Goal: Information Seeking & Learning: Learn about a topic

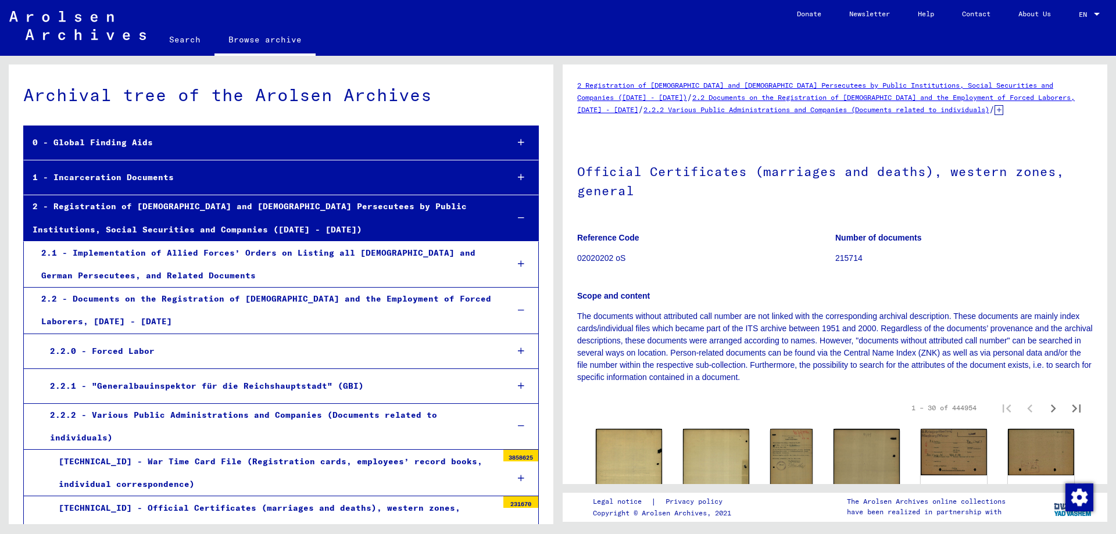
click at [518, 349] on icon at bounding box center [521, 351] width 6 height 8
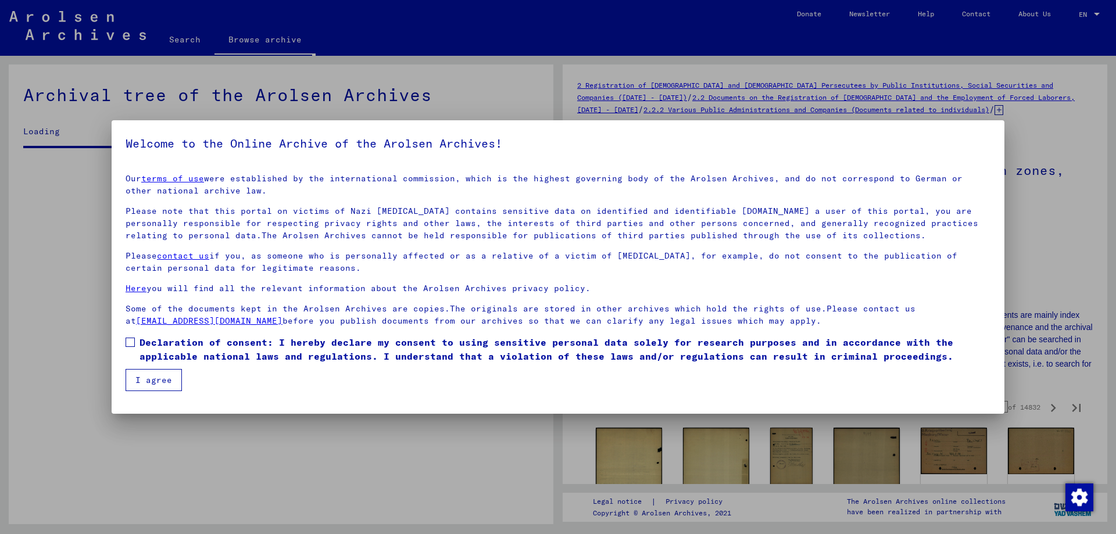
click at [135, 334] on mat-dialog-content "Our terms of use were established by the international commission, which is the…" at bounding box center [558, 278] width 893 height 227
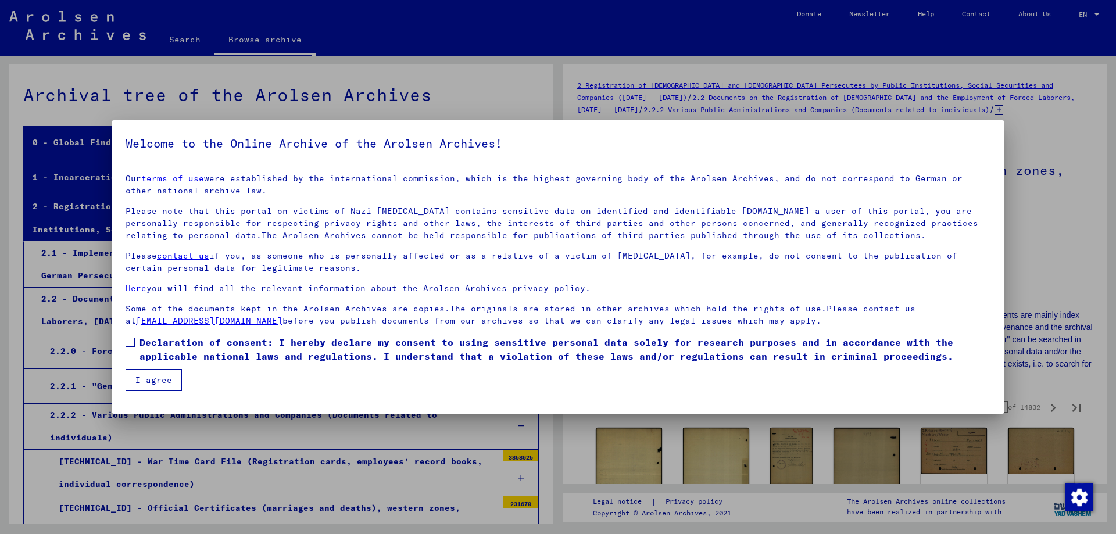
scroll to position [9865, 0]
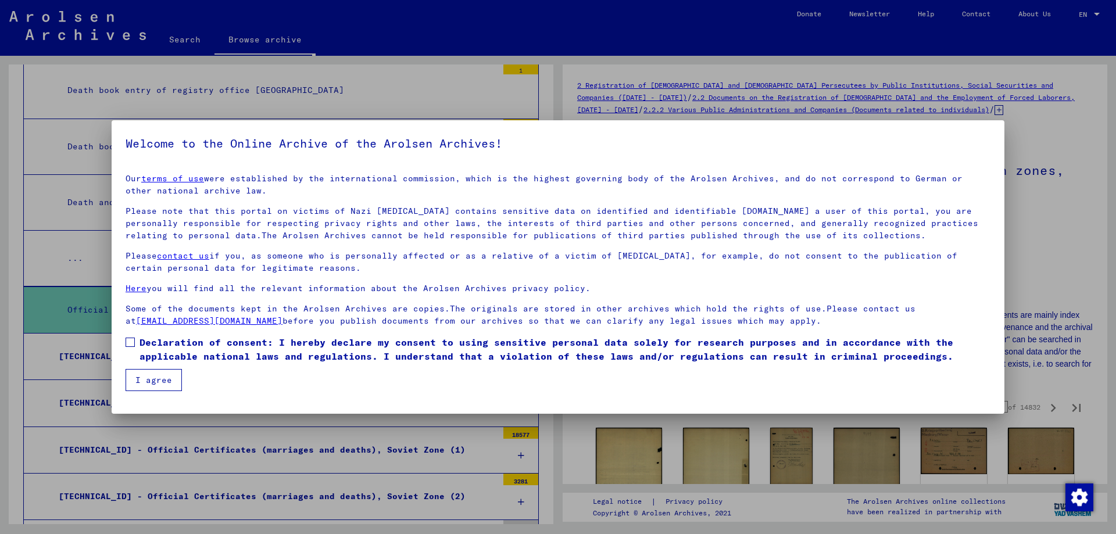
click at [131, 341] on span at bounding box center [130, 342] width 9 height 9
click at [152, 376] on button "I agree" at bounding box center [154, 380] width 56 height 22
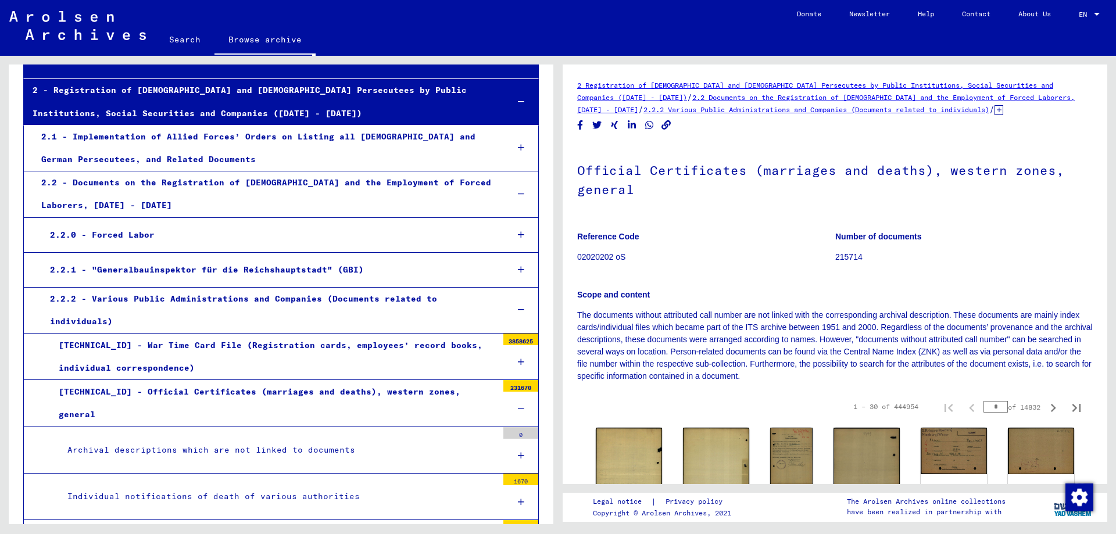
scroll to position [174, 0]
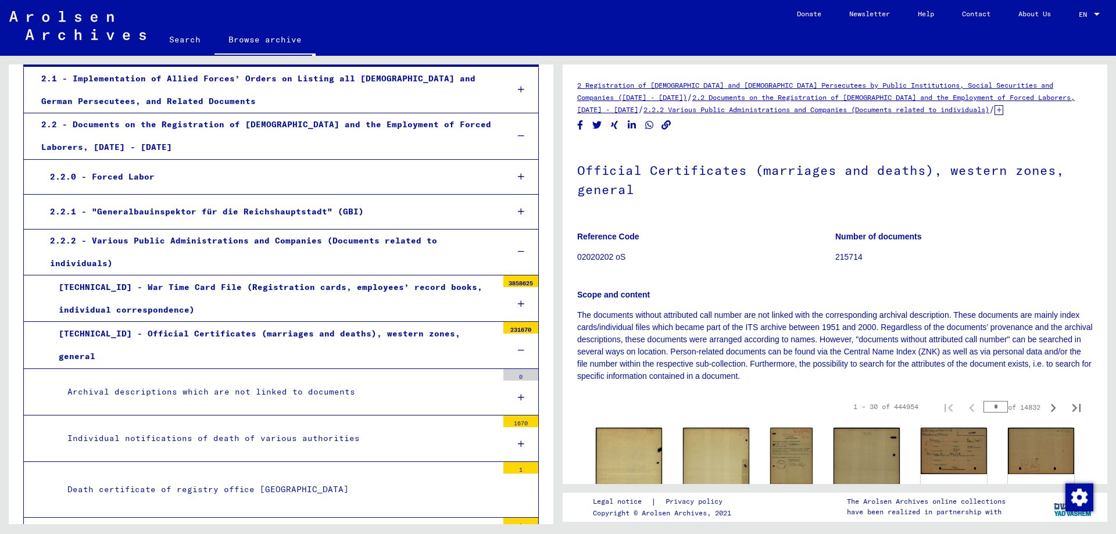
click at [518, 176] on icon at bounding box center [521, 177] width 6 height 8
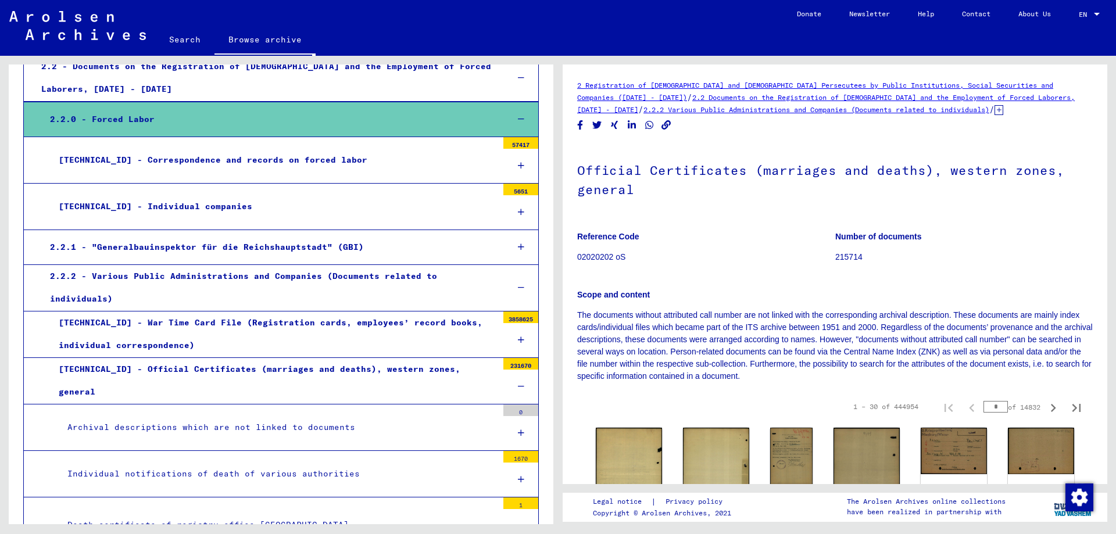
scroll to position [291, 0]
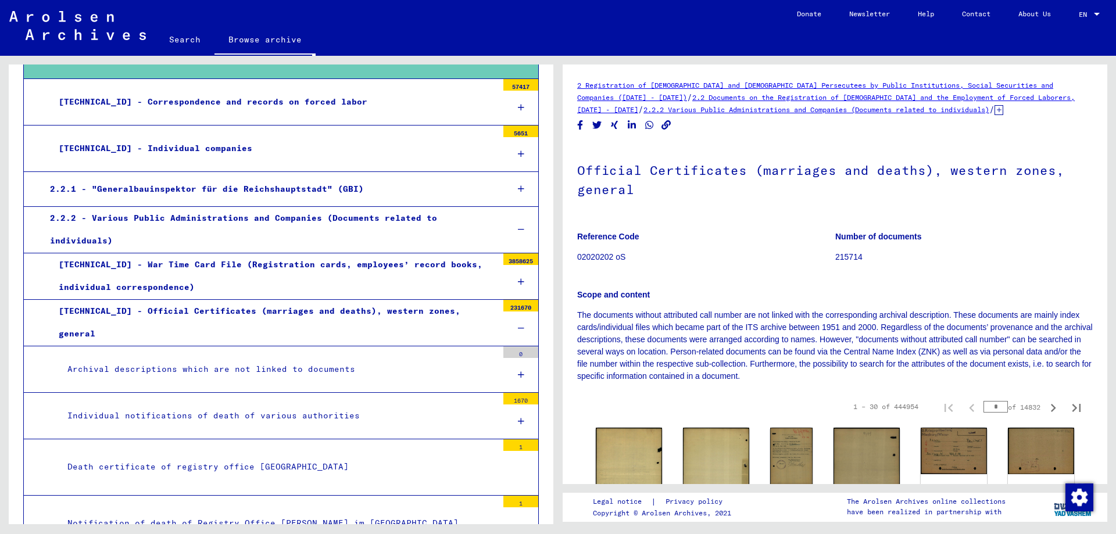
click at [194, 148] on div "[TECHNICAL_ID] - Individual companies" at bounding box center [274, 148] width 448 height 23
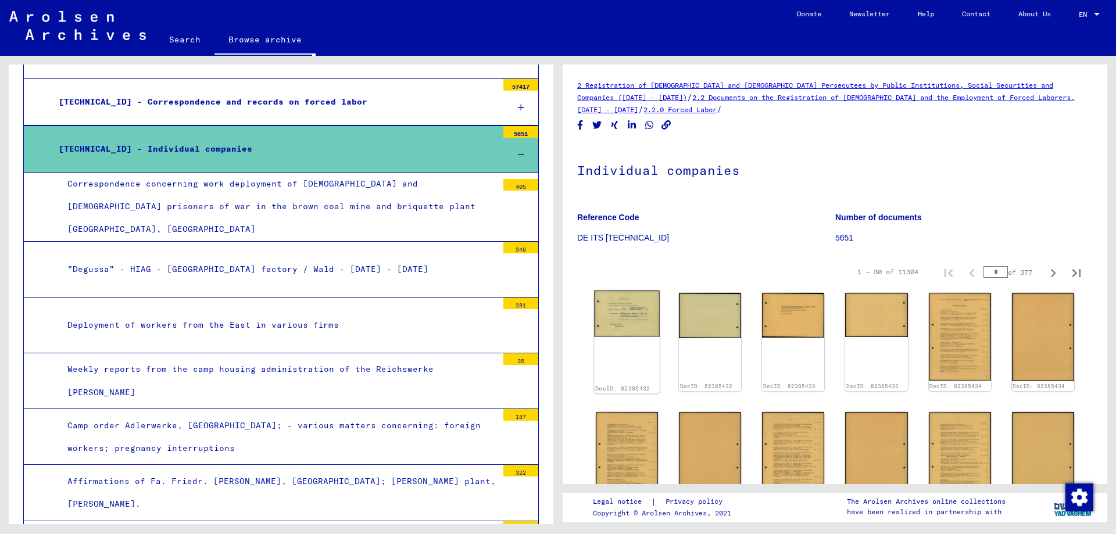
click at [630, 318] on img at bounding box center [627, 314] width 66 height 47
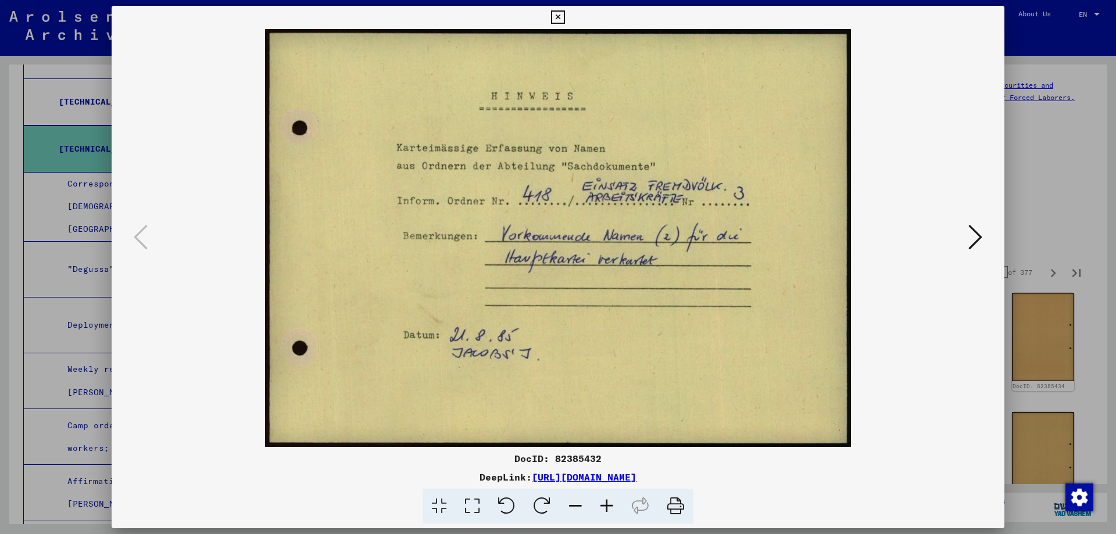
click at [974, 232] on icon at bounding box center [976, 237] width 14 height 28
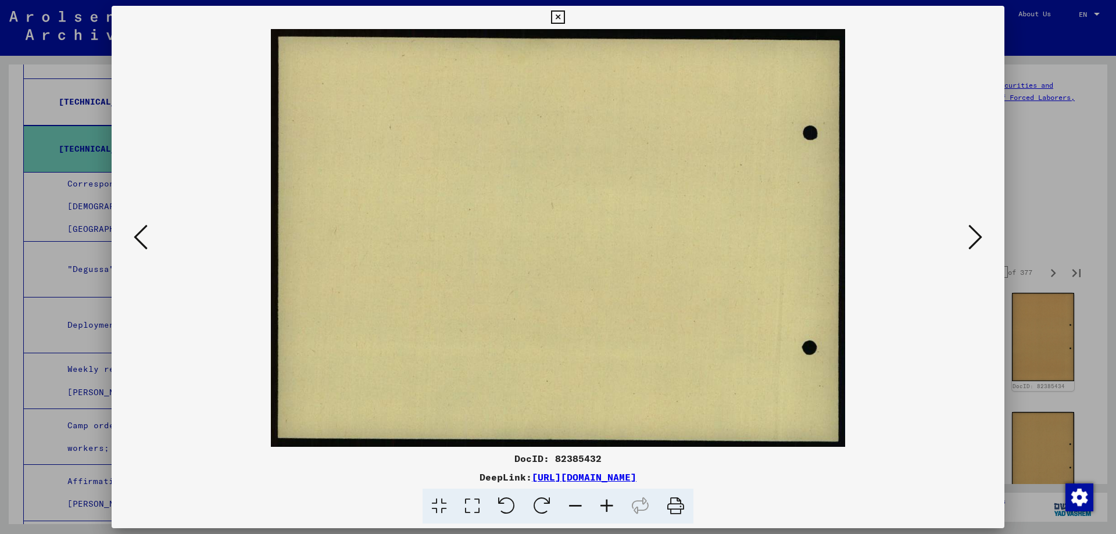
click at [974, 232] on icon at bounding box center [976, 237] width 14 height 28
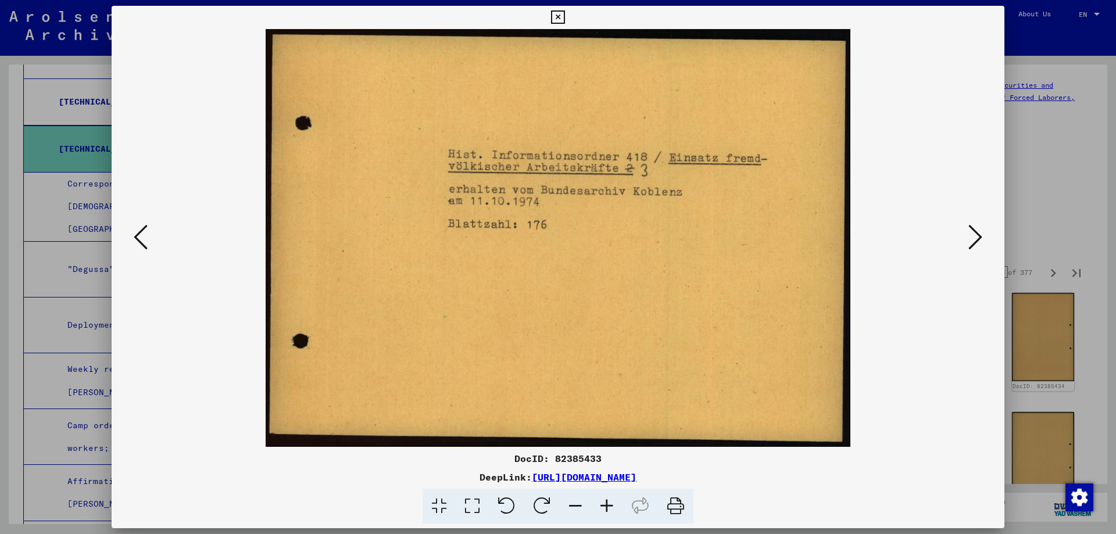
click at [974, 232] on icon at bounding box center [976, 237] width 14 height 28
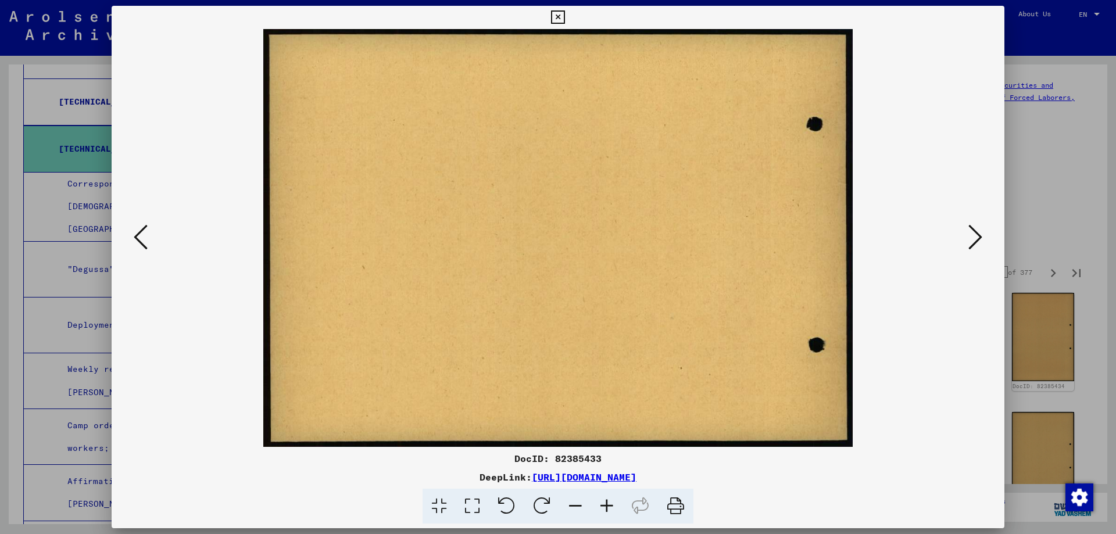
click at [974, 232] on icon at bounding box center [976, 237] width 14 height 28
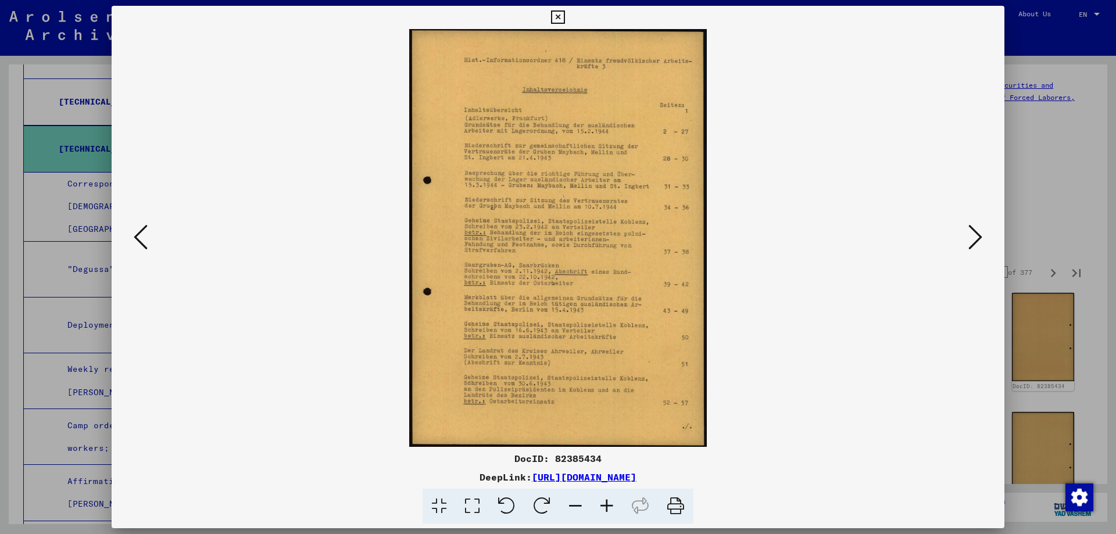
click at [974, 232] on icon at bounding box center [976, 237] width 14 height 28
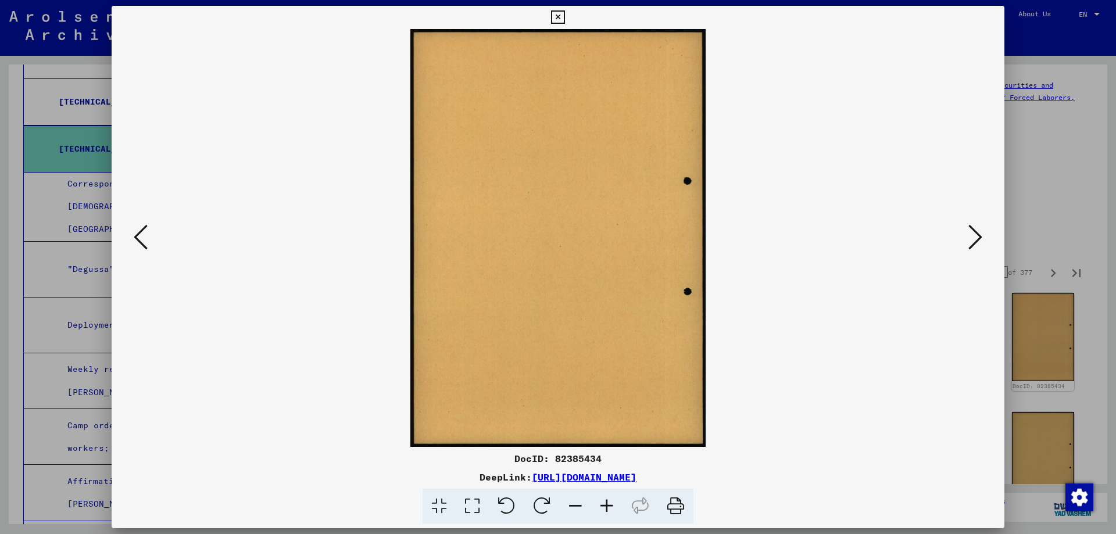
click at [974, 232] on icon at bounding box center [976, 237] width 14 height 28
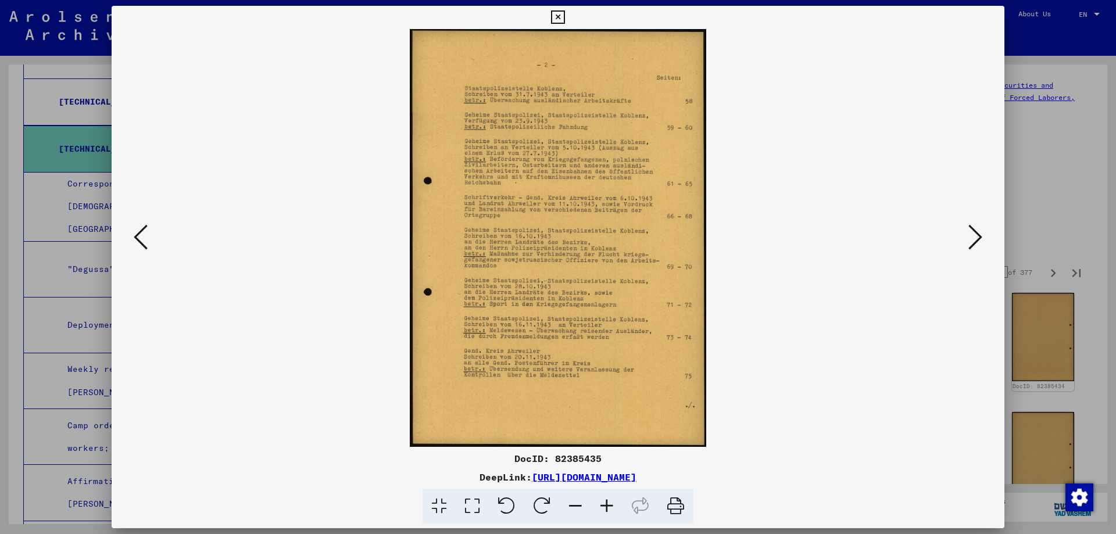
click at [974, 232] on icon at bounding box center [976, 237] width 14 height 28
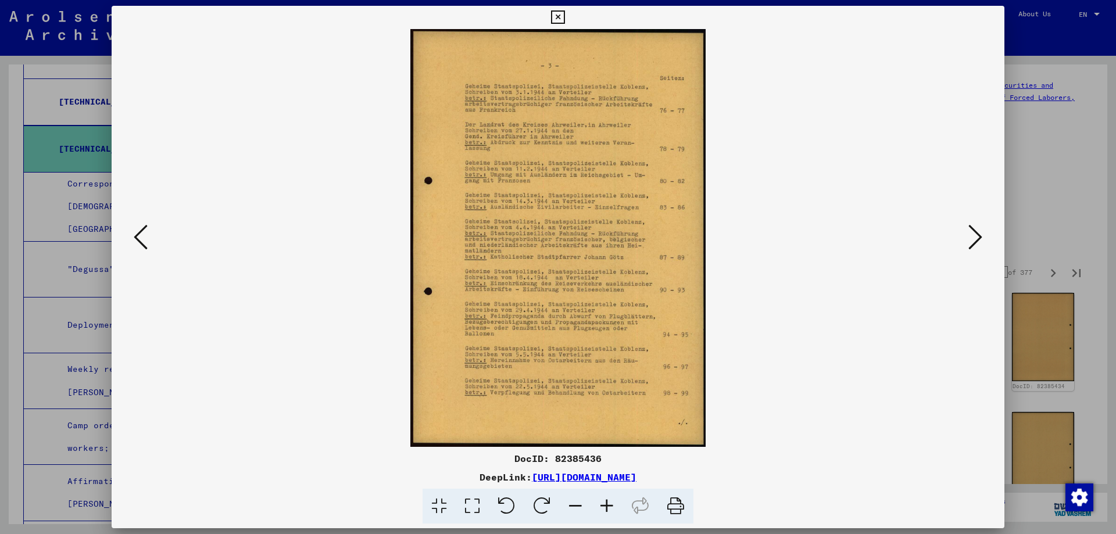
click at [974, 232] on icon at bounding box center [976, 237] width 14 height 28
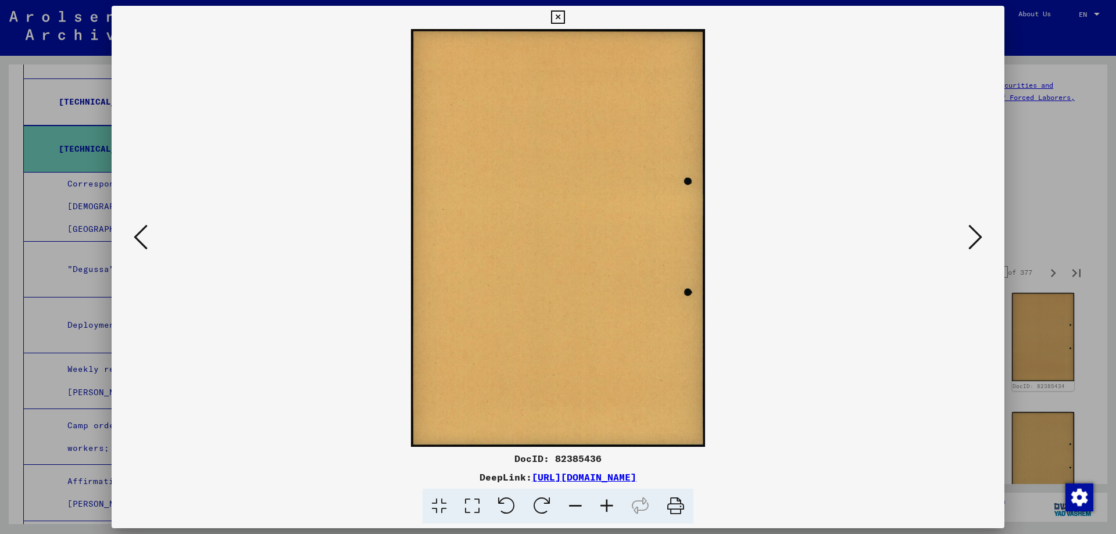
click at [974, 232] on icon at bounding box center [976, 237] width 14 height 28
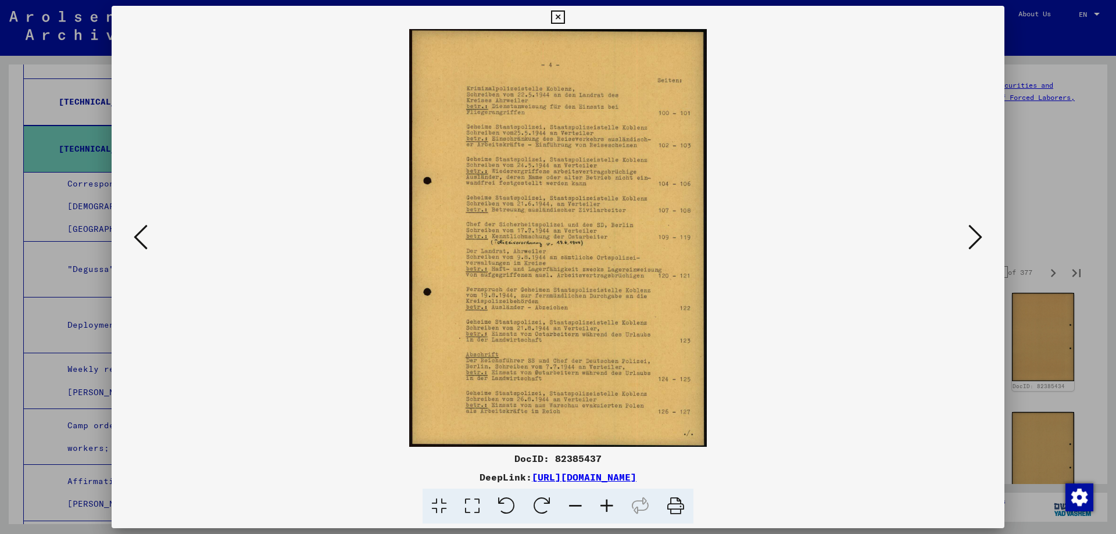
click at [974, 232] on icon at bounding box center [976, 237] width 14 height 28
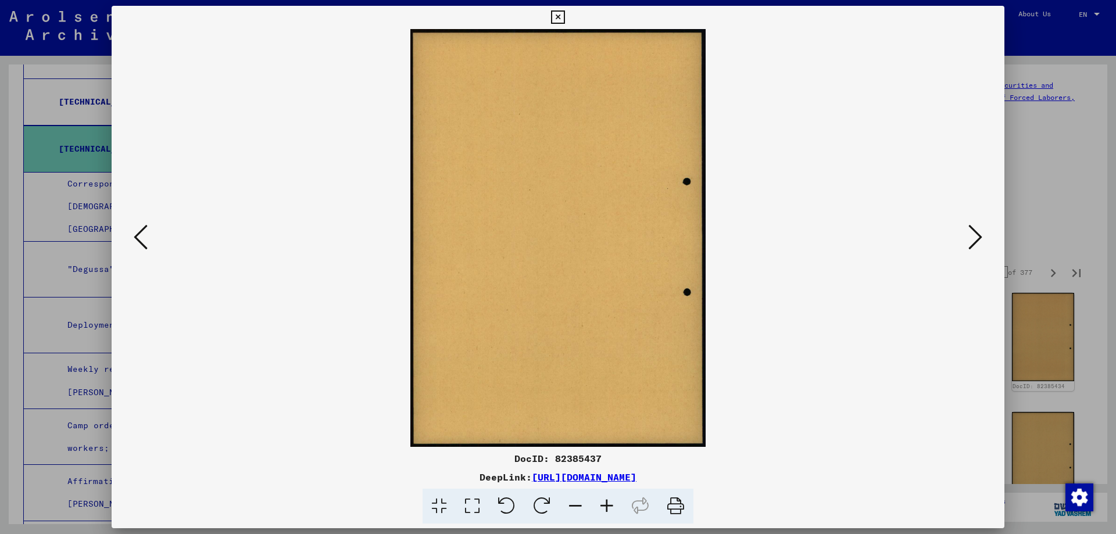
click at [974, 232] on icon at bounding box center [976, 237] width 14 height 28
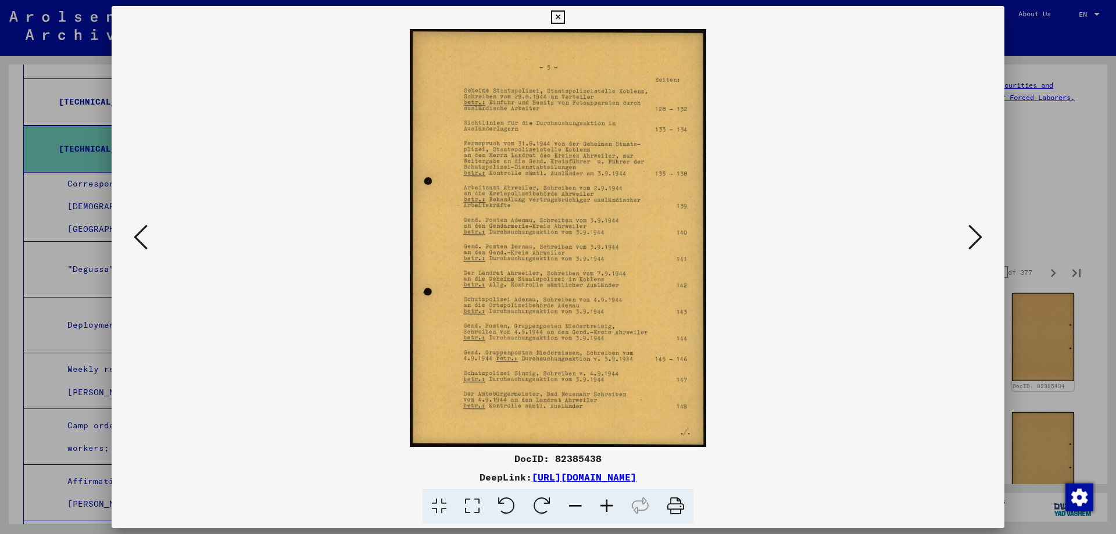
click at [974, 232] on icon at bounding box center [976, 237] width 14 height 28
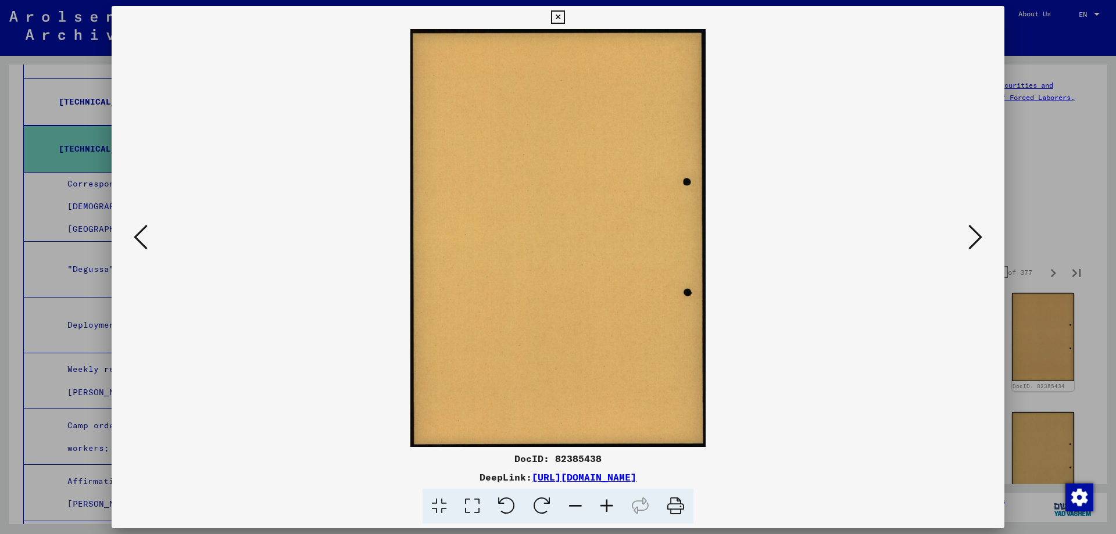
click at [974, 232] on icon at bounding box center [976, 237] width 14 height 28
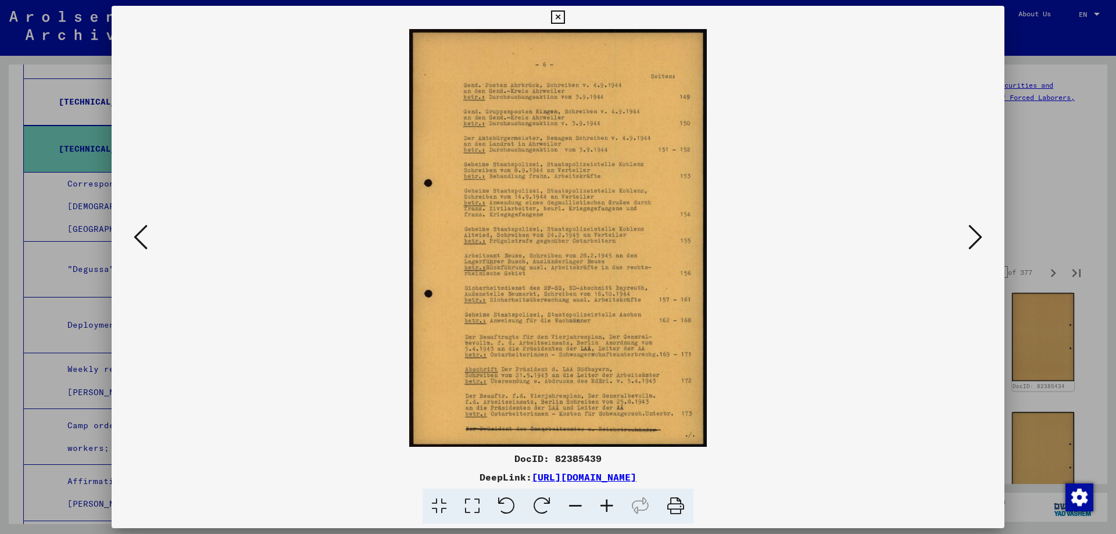
click at [974, 232] on icon at bounding box center [976, 237] width 14 height 28
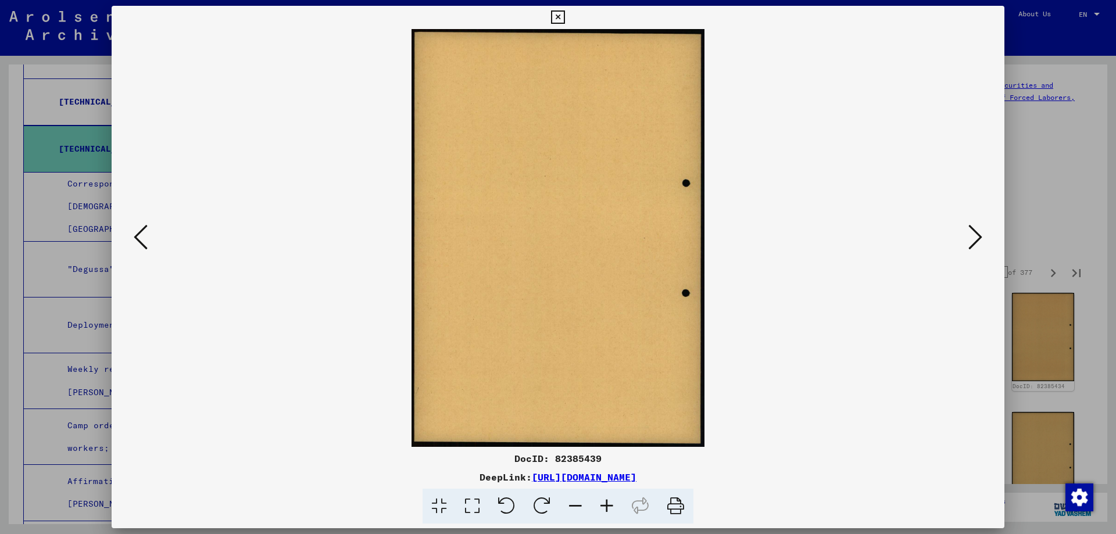
click at [974, 232] on icon at bounding box center [976, 237] width 14 height 28
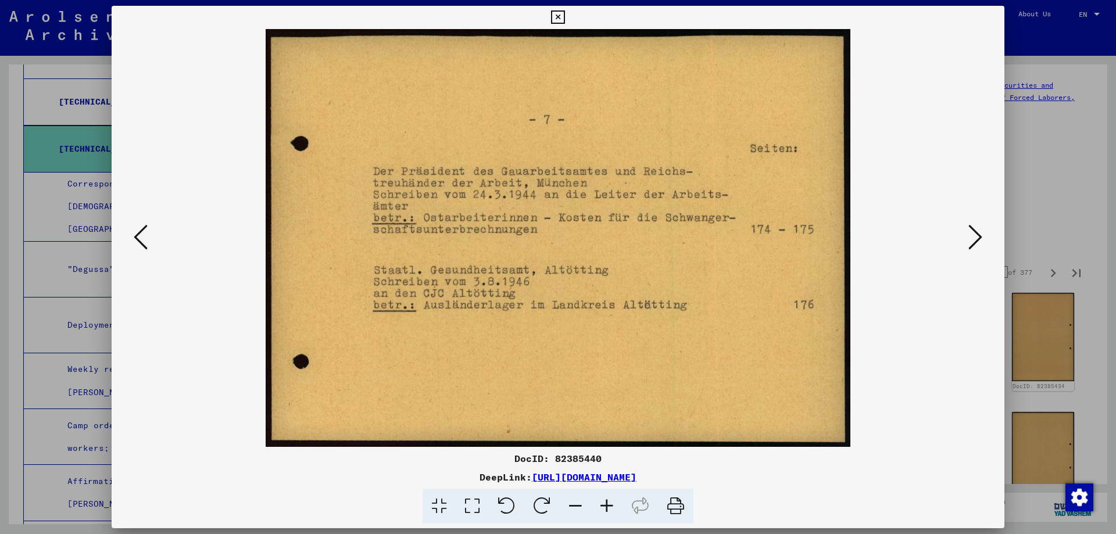
click at [974, 232] on icon at bounding box center [976, 237] width 14 height 28
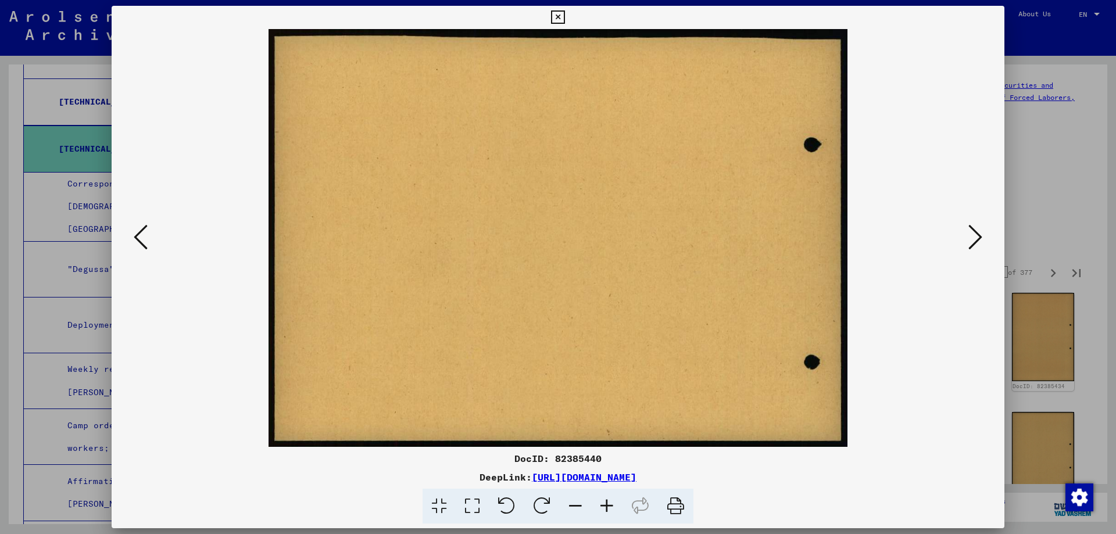
click at [974, 232] on icon at bounding box center [976, 237] width 14 height 28
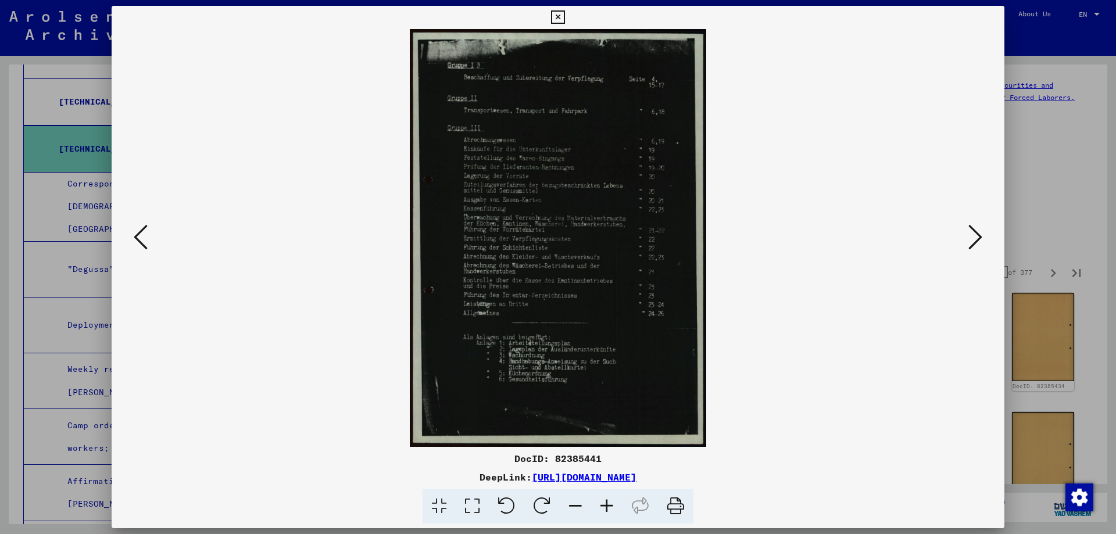
click at [974, 232] on icon at bounding box center [976, 237] width 14 height 28
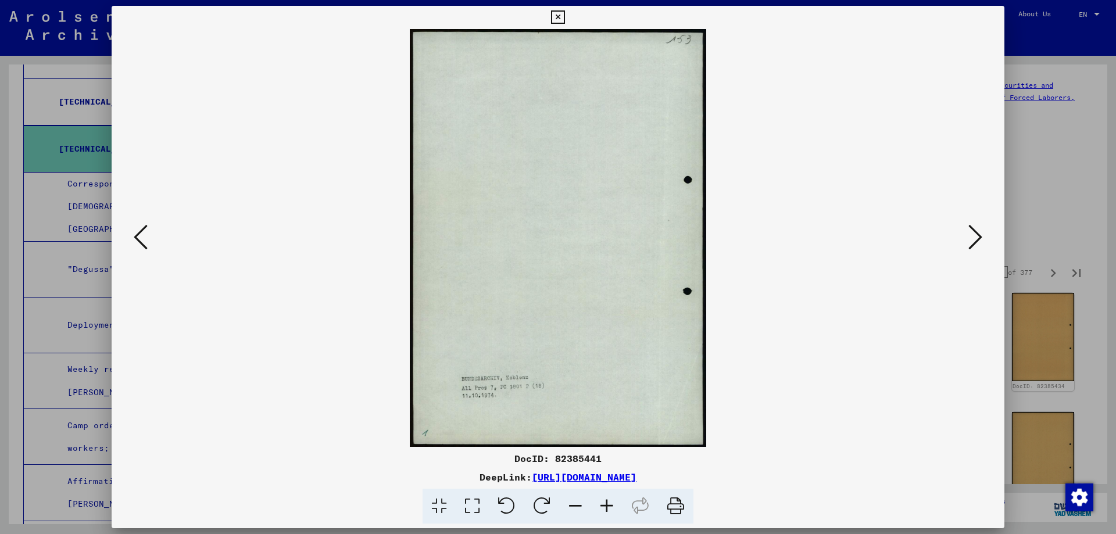
click at [974, 232] on icon at bounding box center [976, 237] width 14 height 28
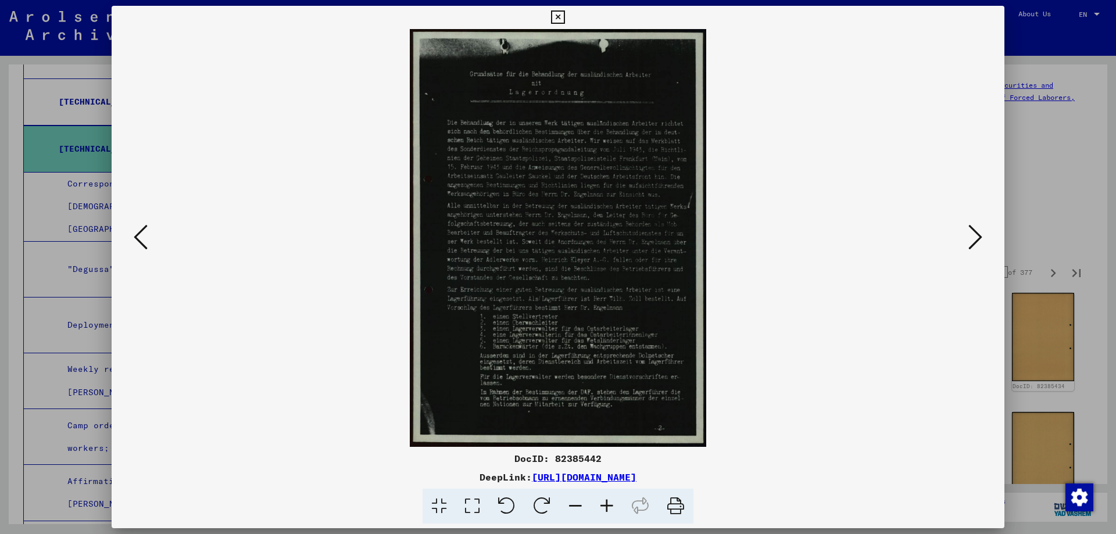
click at [974, 232] on icon at bounding box center [976, 237] width 14 height 28
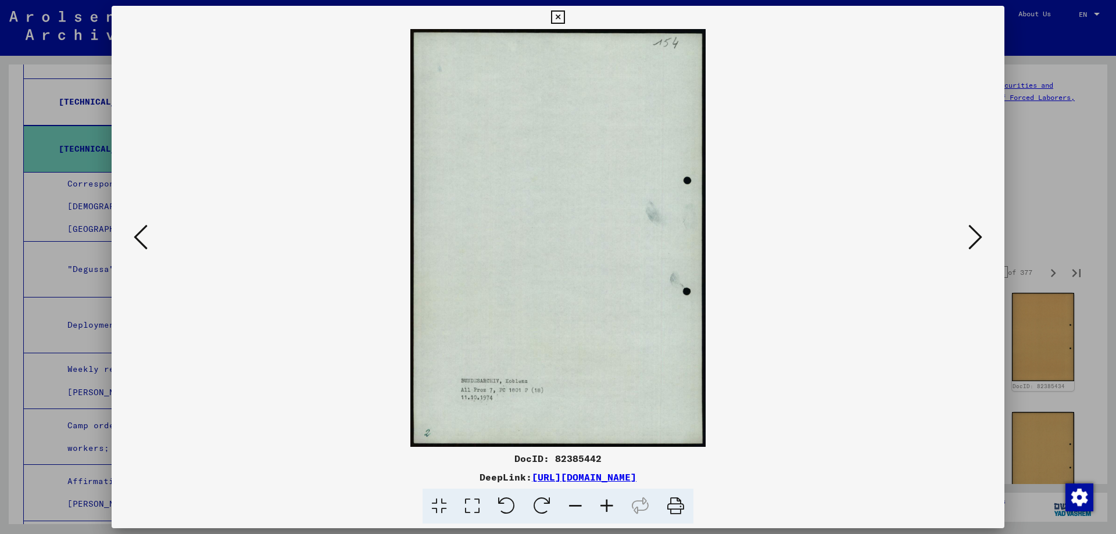
click at [974, 232] on icon at bounding box center [976, 237] width 14 height 28
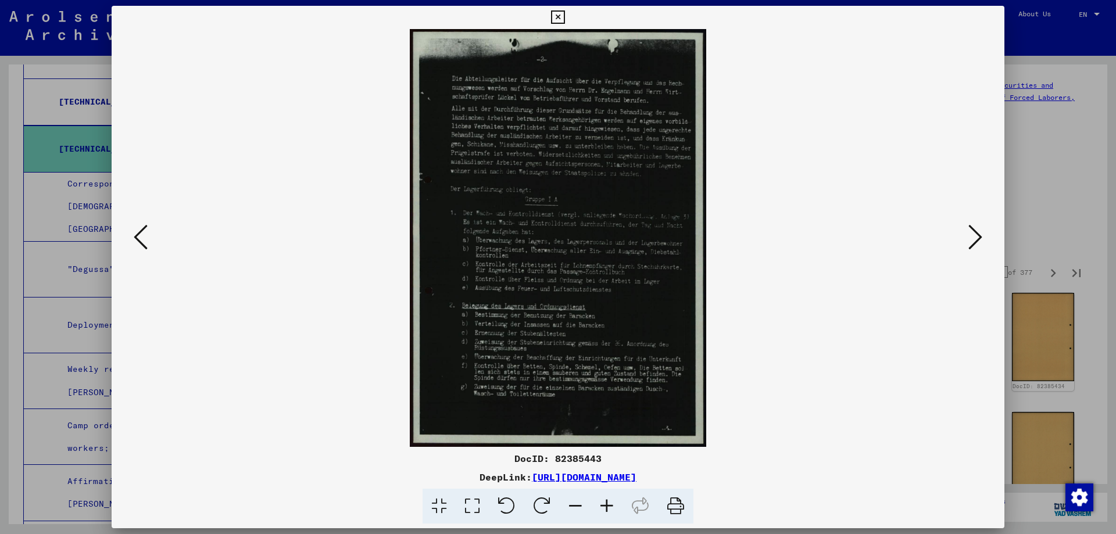
click at [1047, 140] on div at bounding box center [558, 267] width 1116 height 534
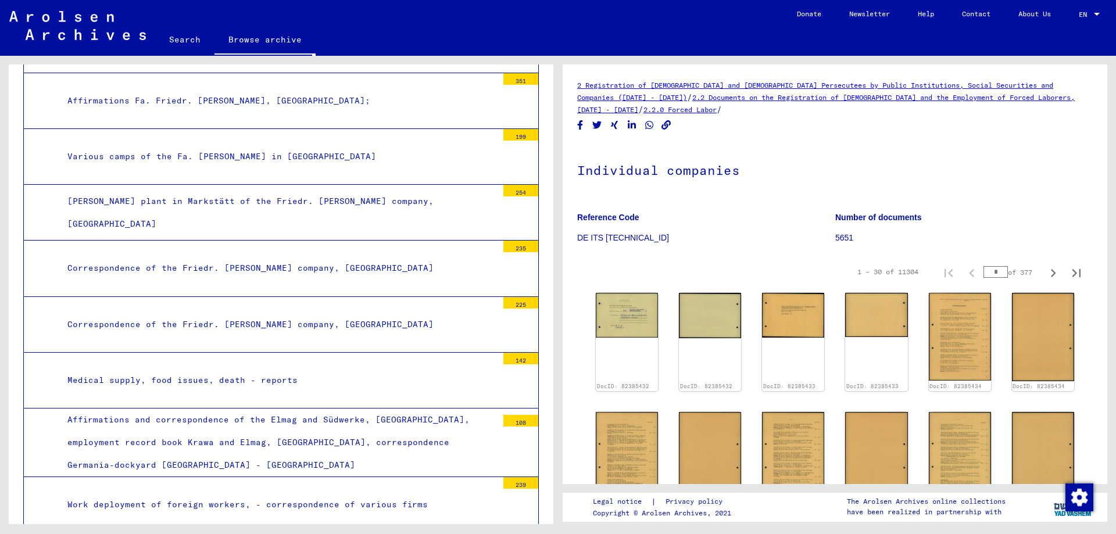
scroll to position [813, 0]
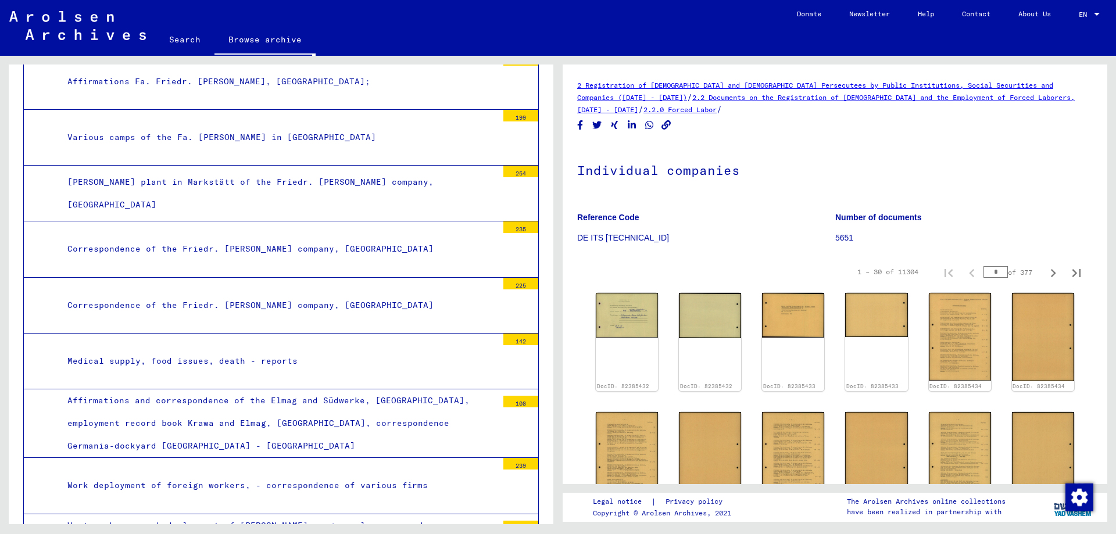
click at [237, 126] on div "Various camps of the Fa. [PERSON_NAME] in [GEOGRAPHIC_DATA]" at bounding box center [278, 137] width 439 height 23
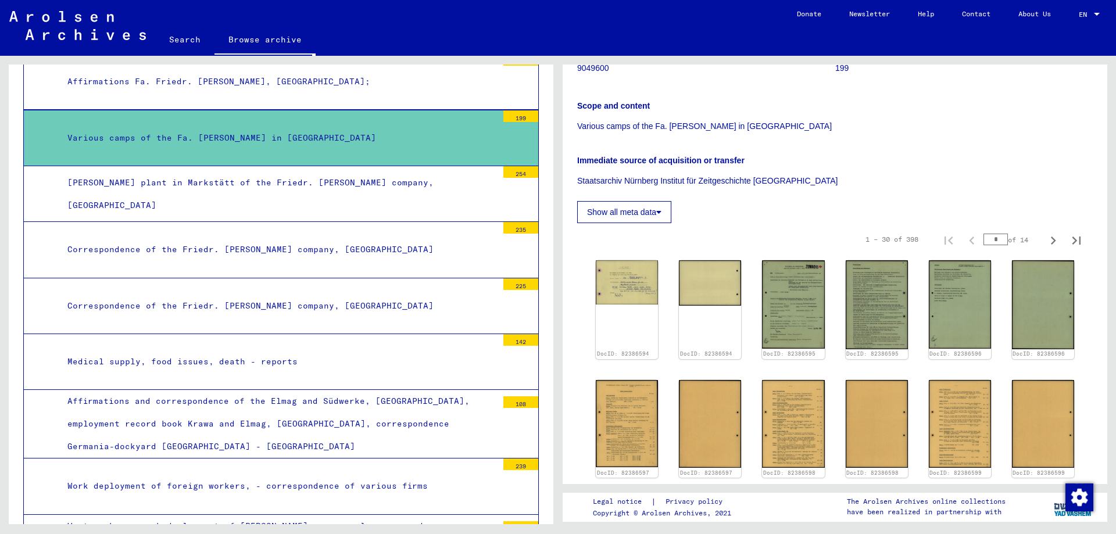
scroll to position [233, 0]
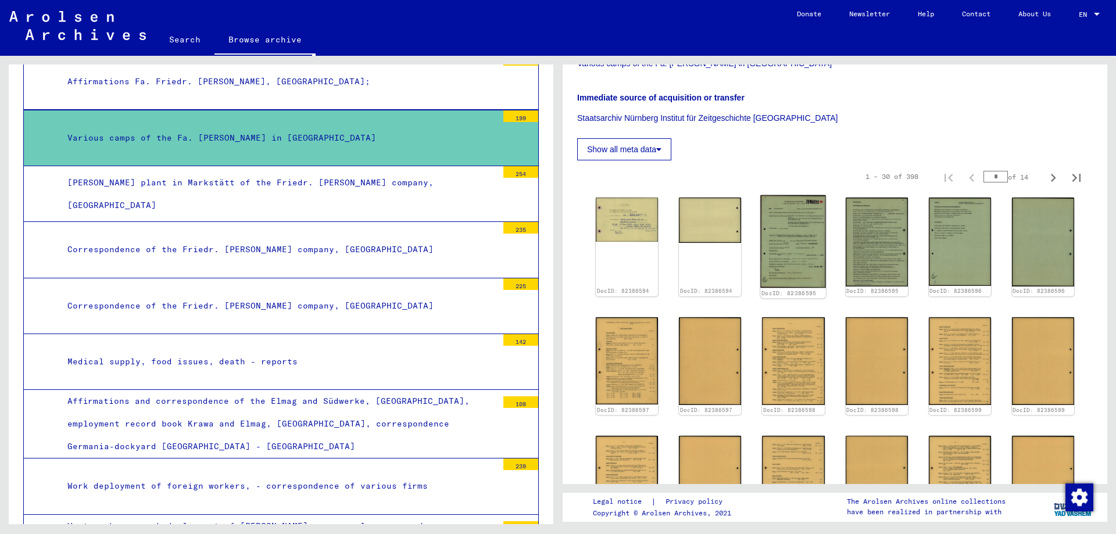
click at [794, 238] on img at bounding box center [794, 241] width 66 height 93
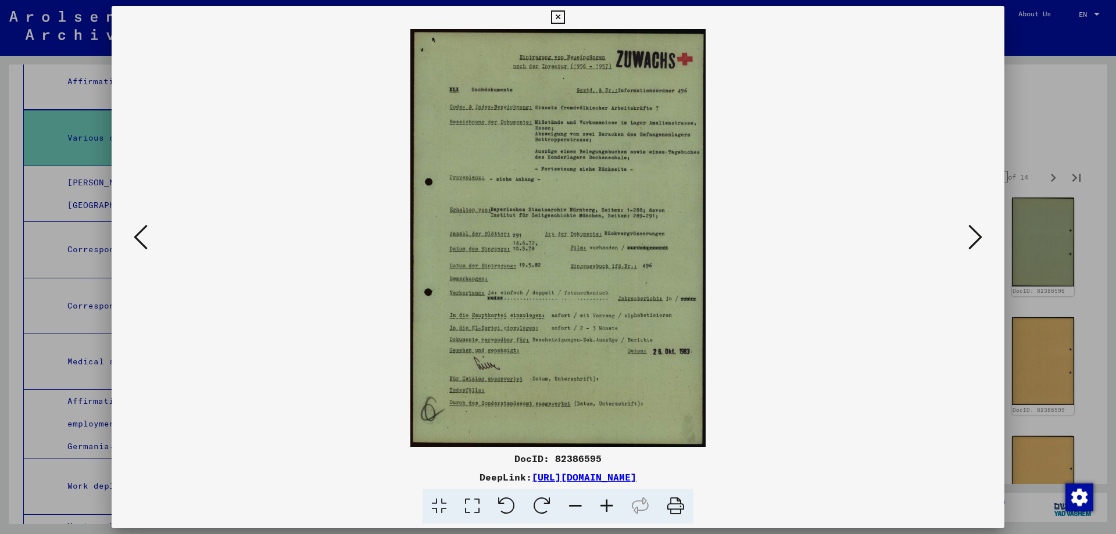
click at [976, 233] on icon at bounding box center [976, 237] width 14 height 28
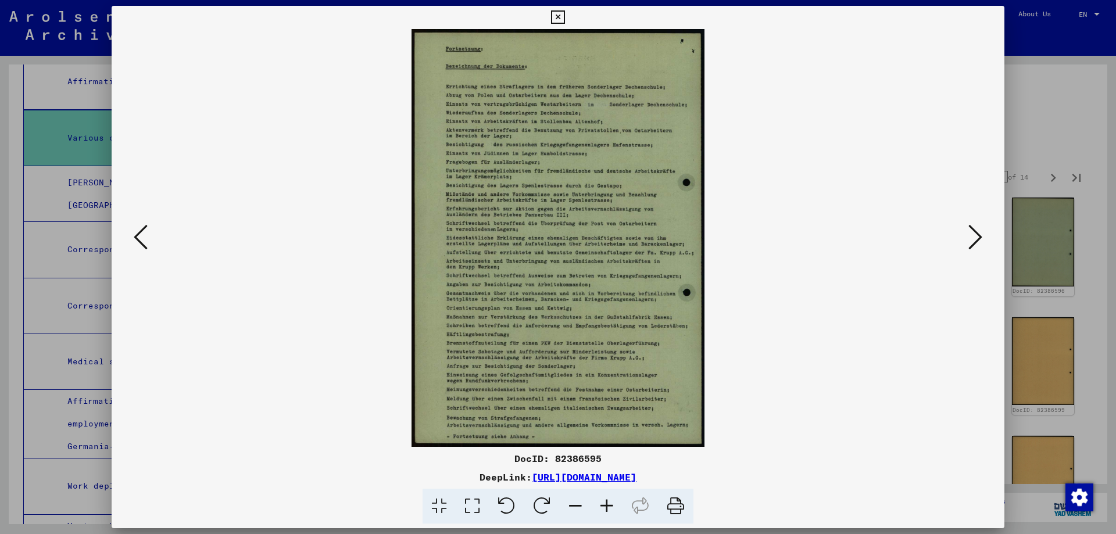
click at [976, 233] on icon at bounding box center [976, 237] width 14 height 28
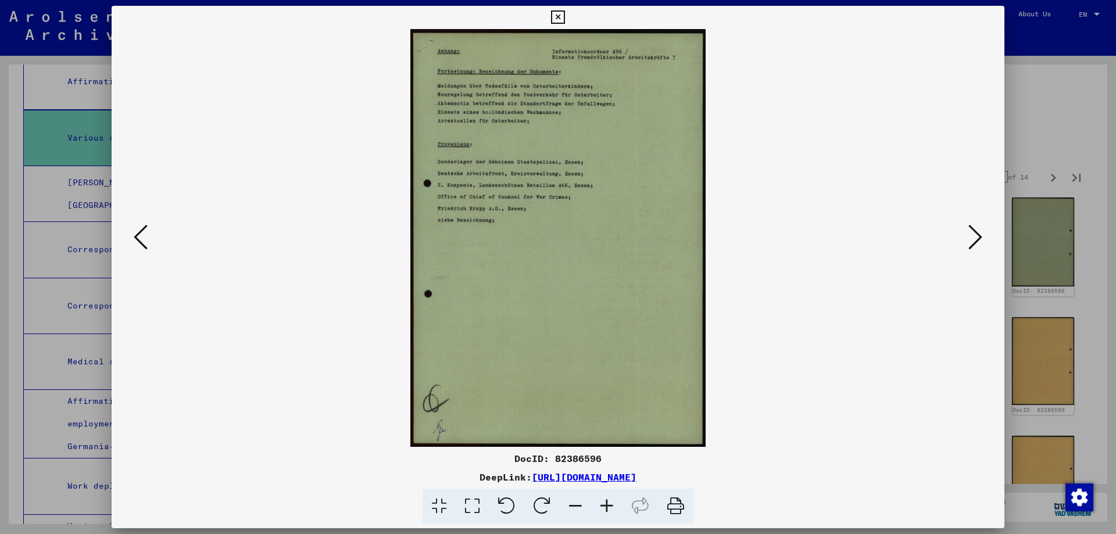
click at [976, 233] on icon at bounding box center [976, 237] width 14 height 28
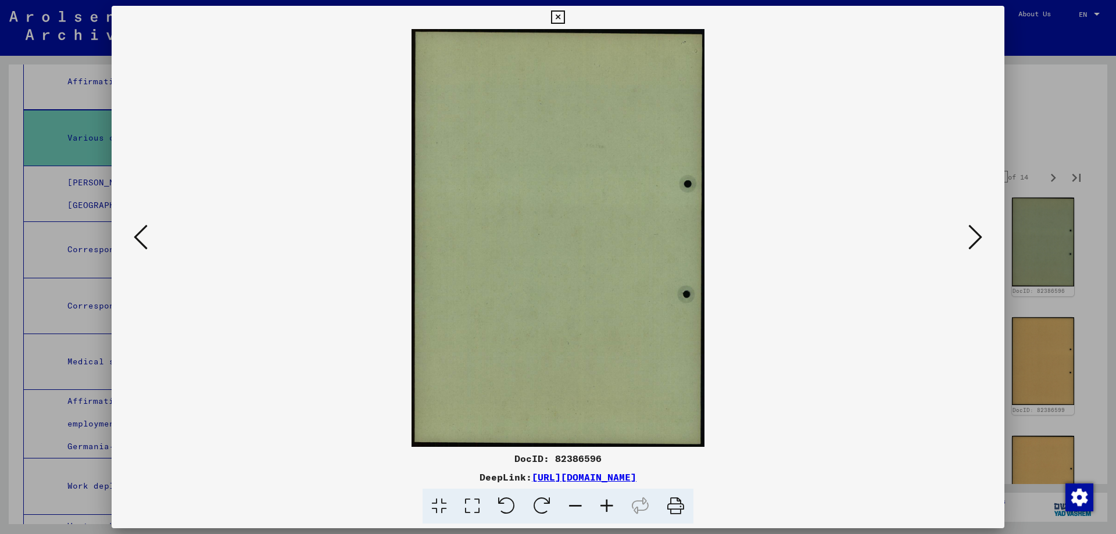
click at [976, 233] on icon at bounding box center [976, 237] width 14 height 28
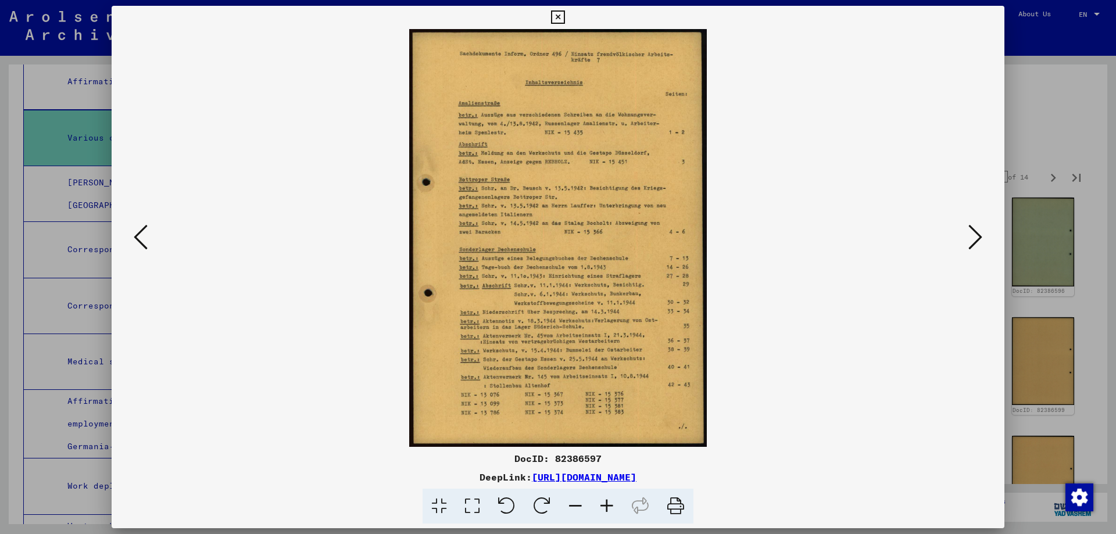
click at [976, 233] on icon at bounding box center [976, 237] width 14 height 28
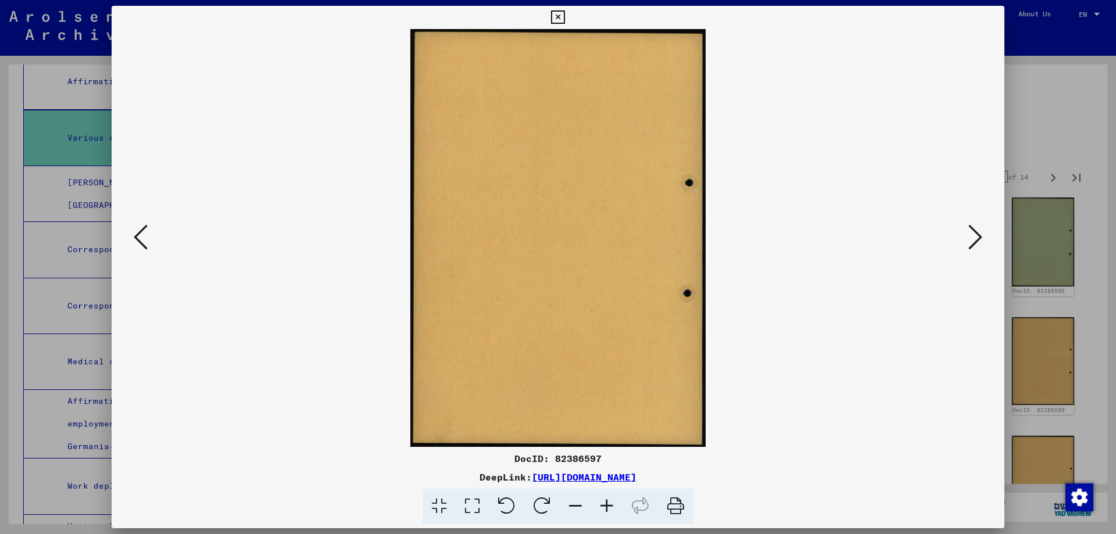
click at [976, 233] on icon at bounding box center [976, 237] width 14 height 28
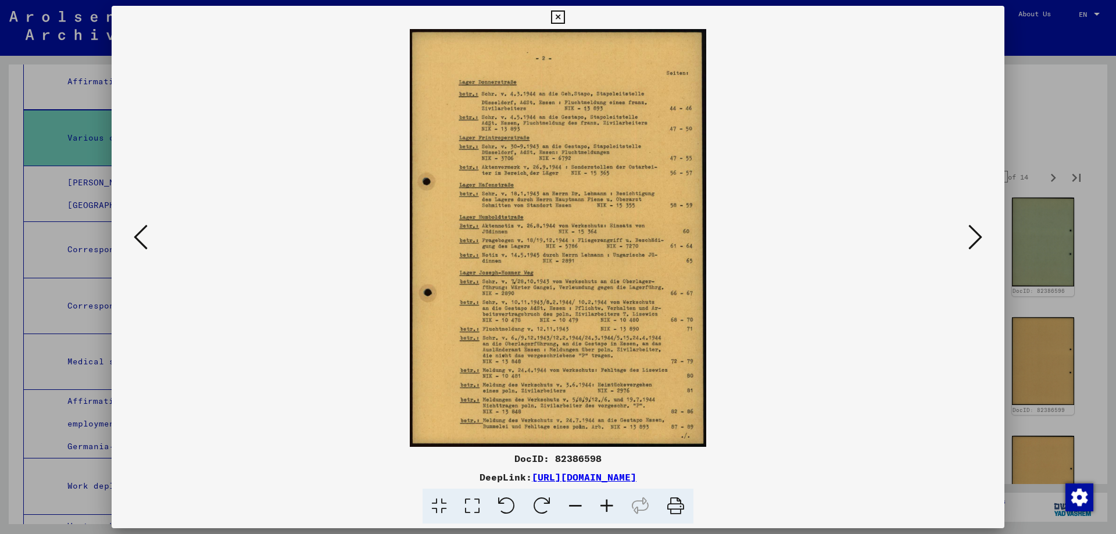
click at [976, 233] on icon at bounding box center [976, 237] width 14 height 28
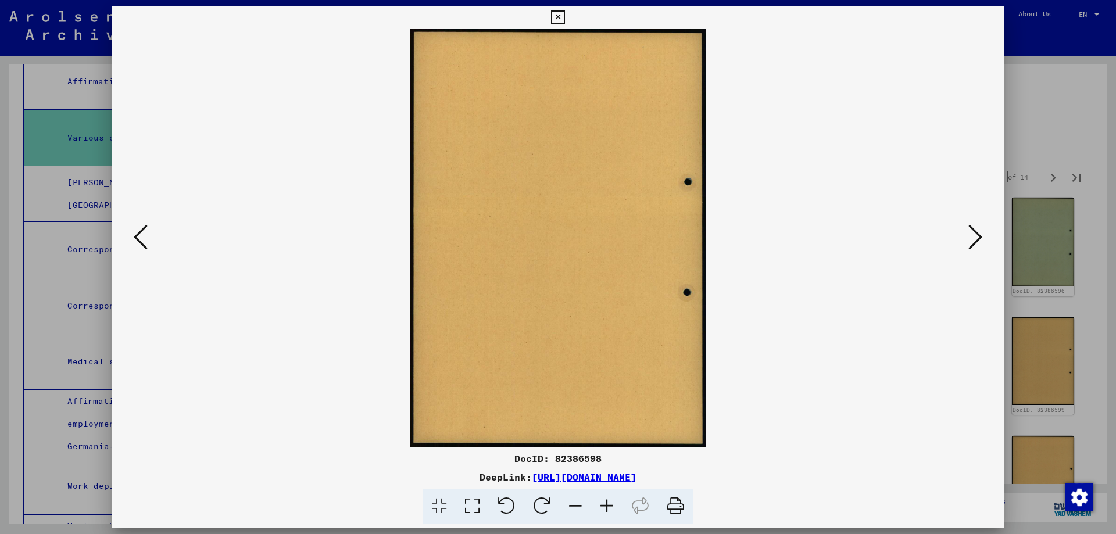
click at [976, 233] on icon at bounding box center [976, 237] width 14 height 28
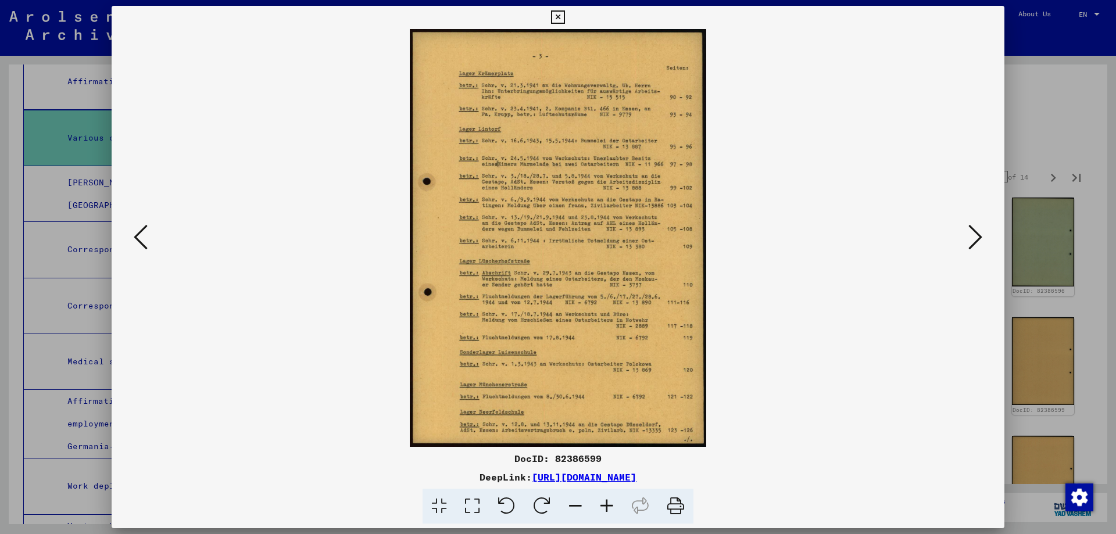
click at [1041, 117] on div at bounding box center [558, 267] width 1116 height 534
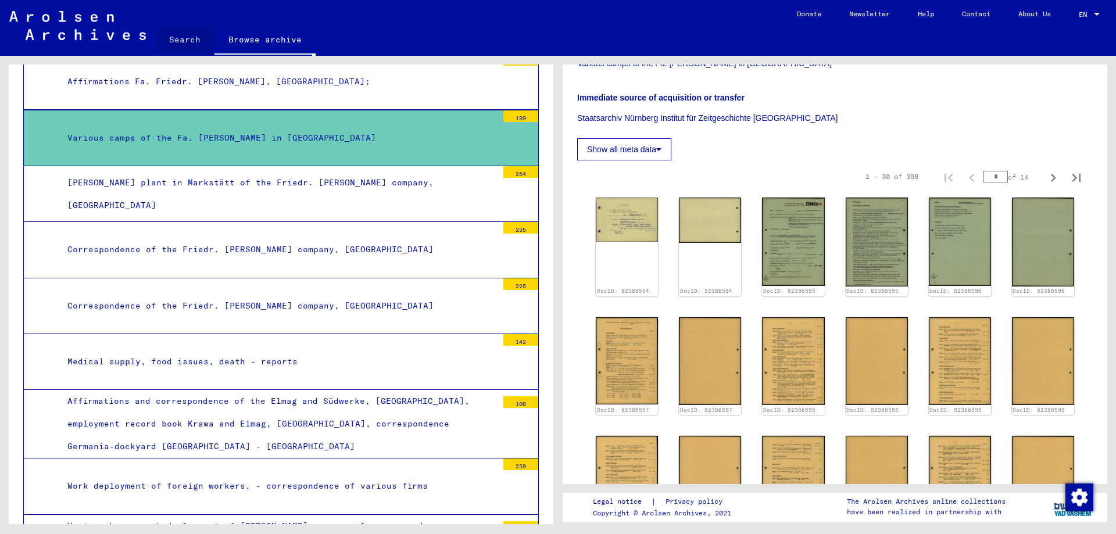
click at [180, 39] on link "Search" at bounding box center [184, 40] width 59 height 28
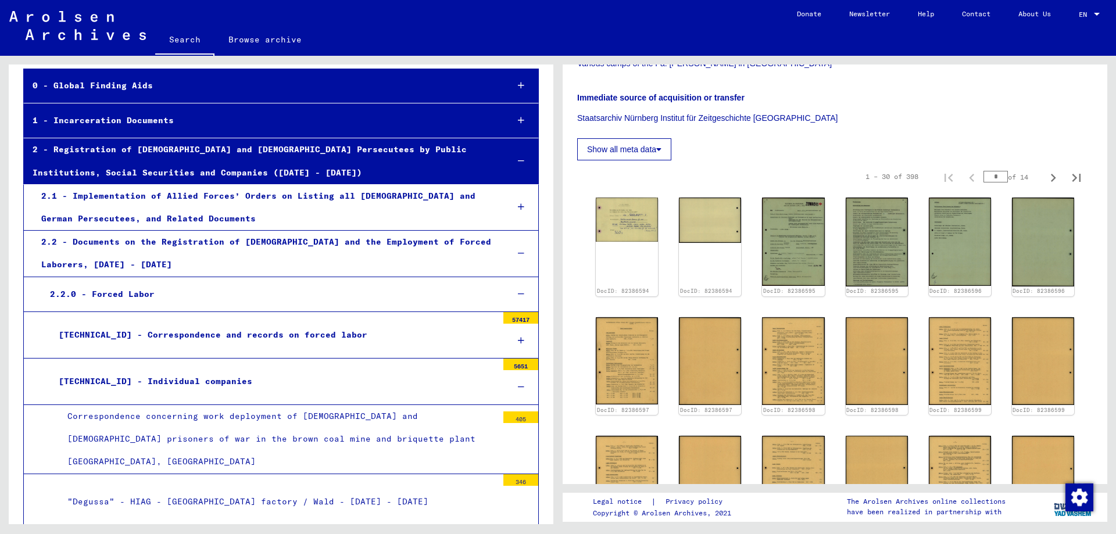
scroll to position [0, 0]
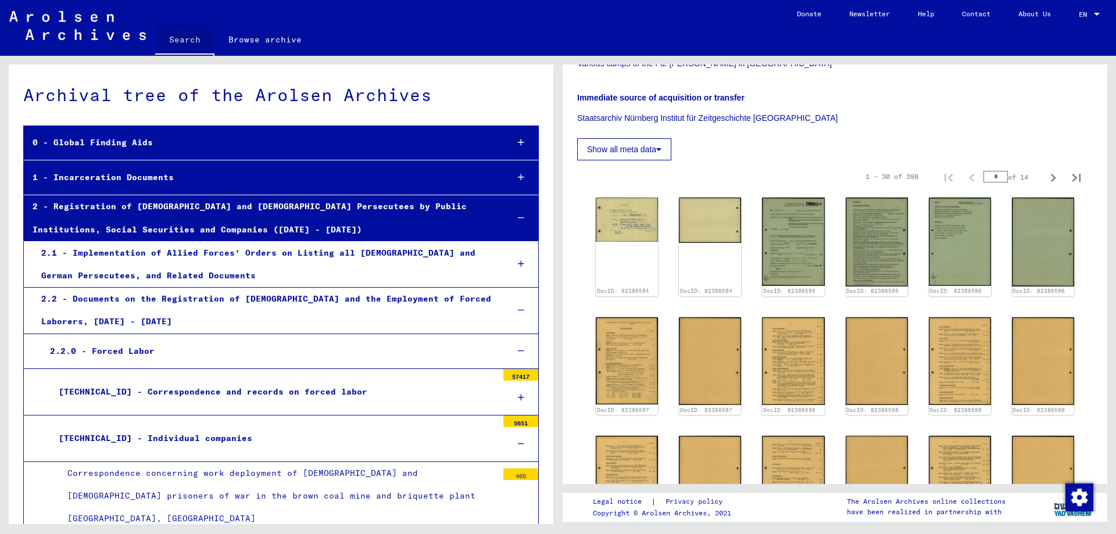
click at [177, 41] on link "Search" at bounding box center [184, 41] width 59 height 30
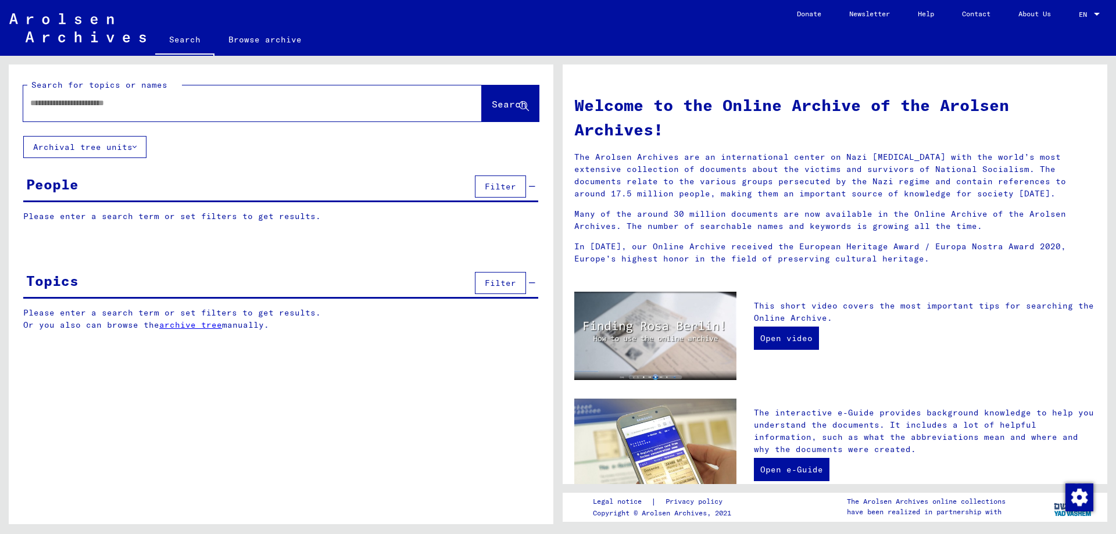
click at [119, 106] on input "text" at bounding box center [238, 103] width 417 height 12
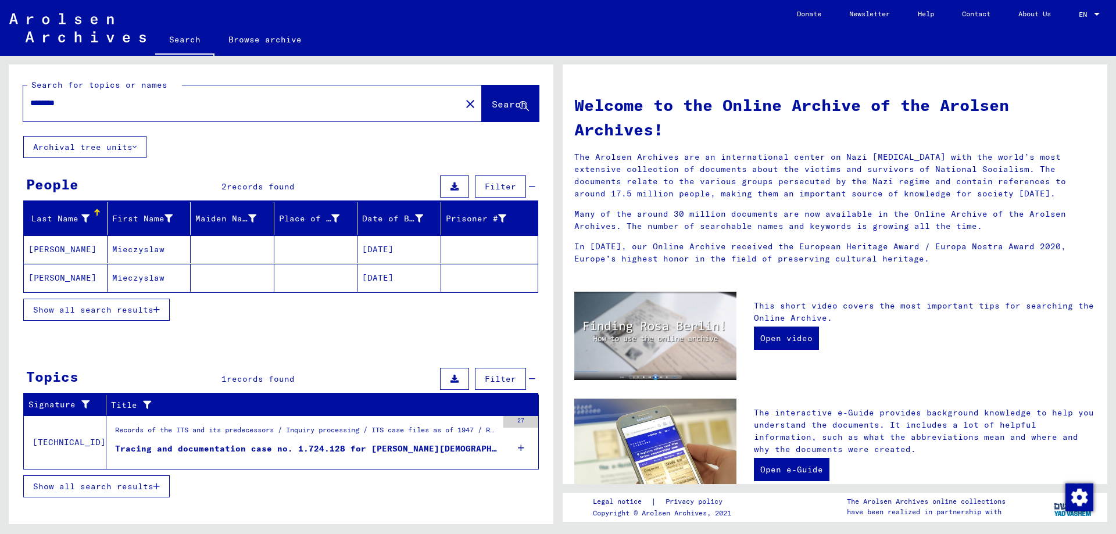
click at [61, 251] on mat-cell "[PERSON_NAME]" at bounding box center [66, 249] width 84 height 28
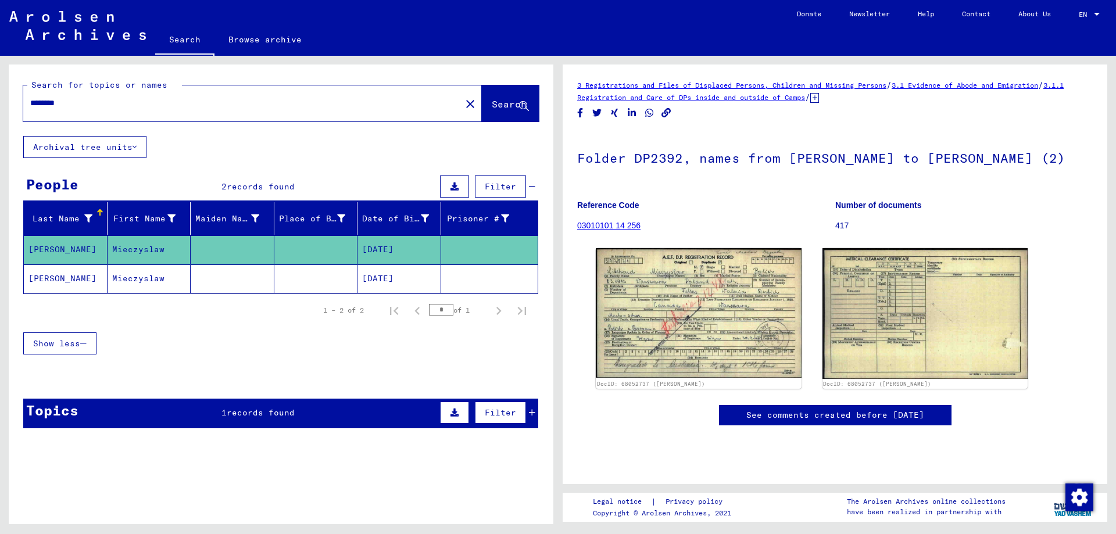
click at [60, 277] on mat-cell "[PERSON_NAME]" at bounding box center [66, 279] width 84 height 28
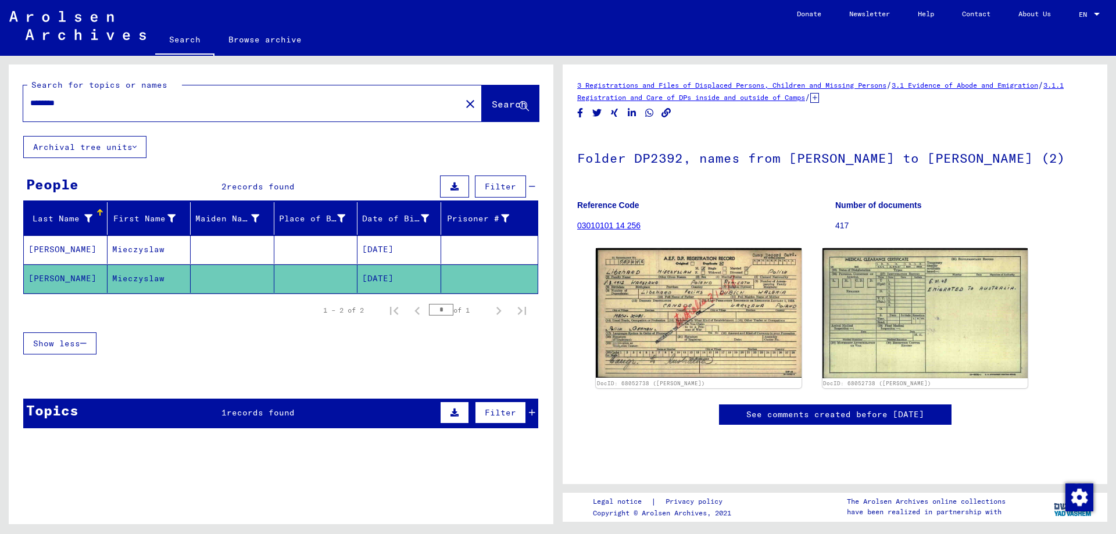
click at [133, 151] on button "Archival tree units" at bounding box center [84, 147] width 123 height 22
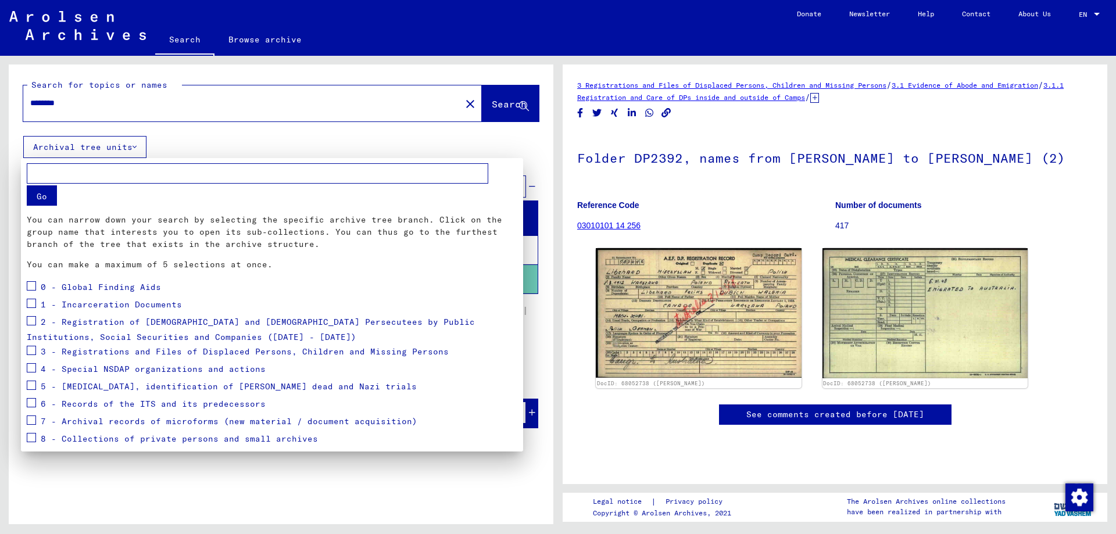
click at [133, 148] on div at bounding box center [558, 267] width 1116 height 534
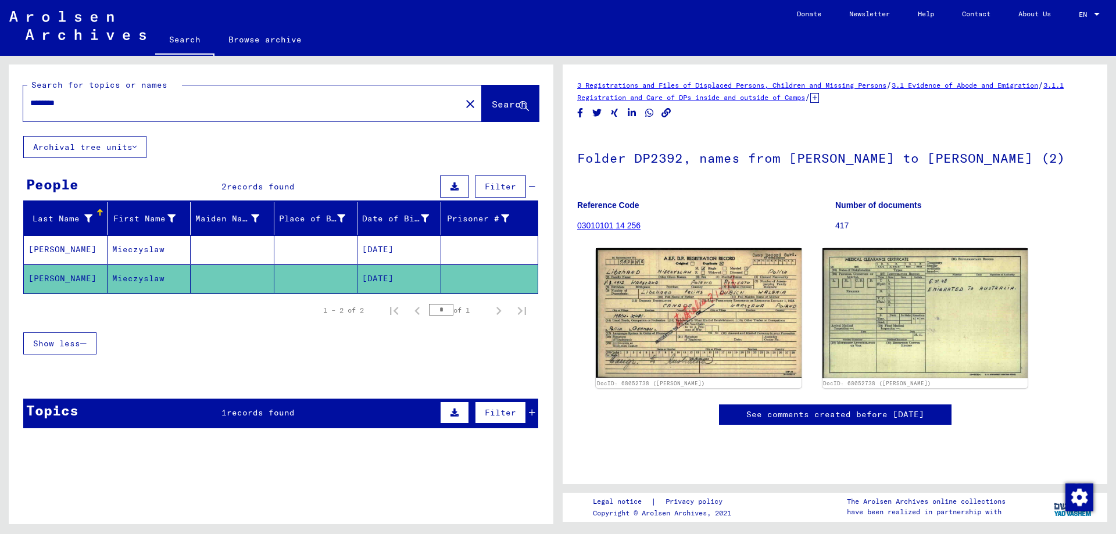
click at [133, 148] on button "Archival tree units" at bounding box center [84, 147] width 123 height 22
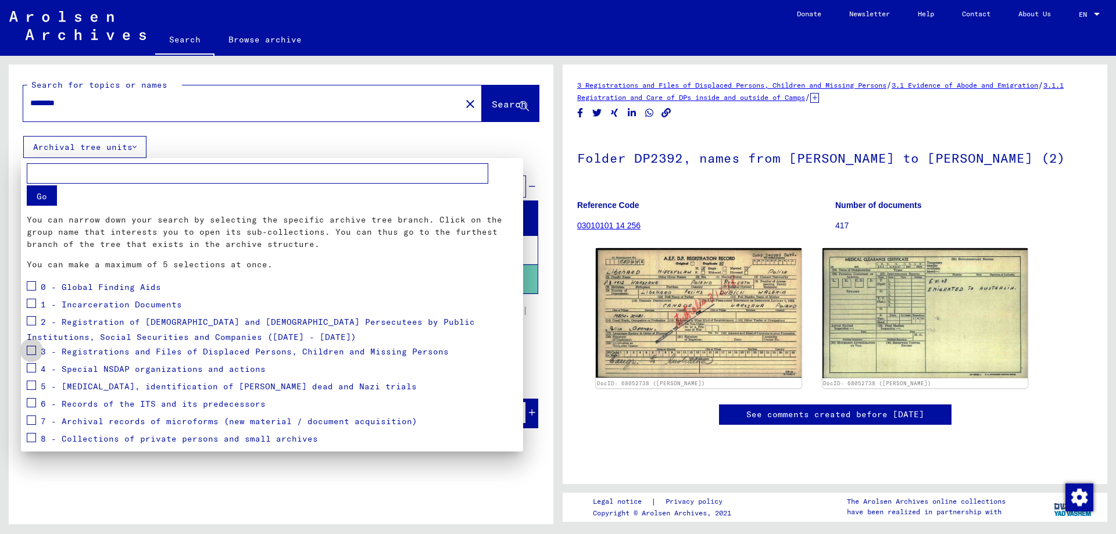
click at [31, 349] on span at bounding box center [31, 350] width 9 height 9
click at [32, 304] on span at bounding box center [31, 303] width 9 height 9
click at [29, 418] on span at bounding box center [31, 420] width 9 height 9
click at [42, 194] on button "Go" at bounding box center [42, 195] width 30 height 20
click at [386, 464] on div at bounding box center [558, 267] width 1116 height 534
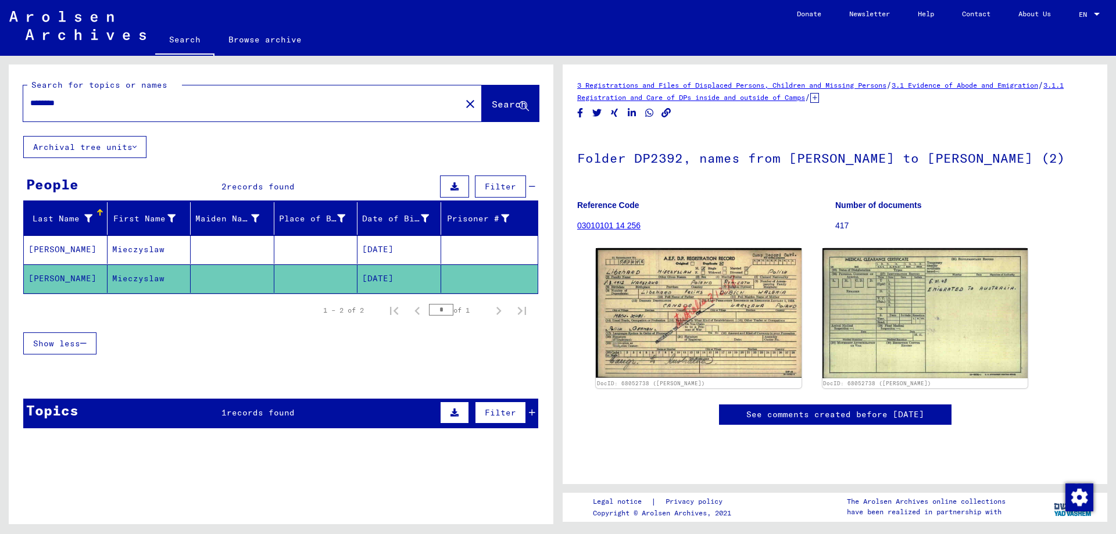
click at [97, 101] on input "********" at bounding box center [242, 103] width 424 height 12
drag, startPoint x: 97, startPoint y: 101, endPoint x: 0, endPoint y: 102, distance: 96.5
click at [0, 102] on div "Search for topics or names ******** close Search Archival tree units People 2 r…" at bounding box center [279, 290] width 558 height 469
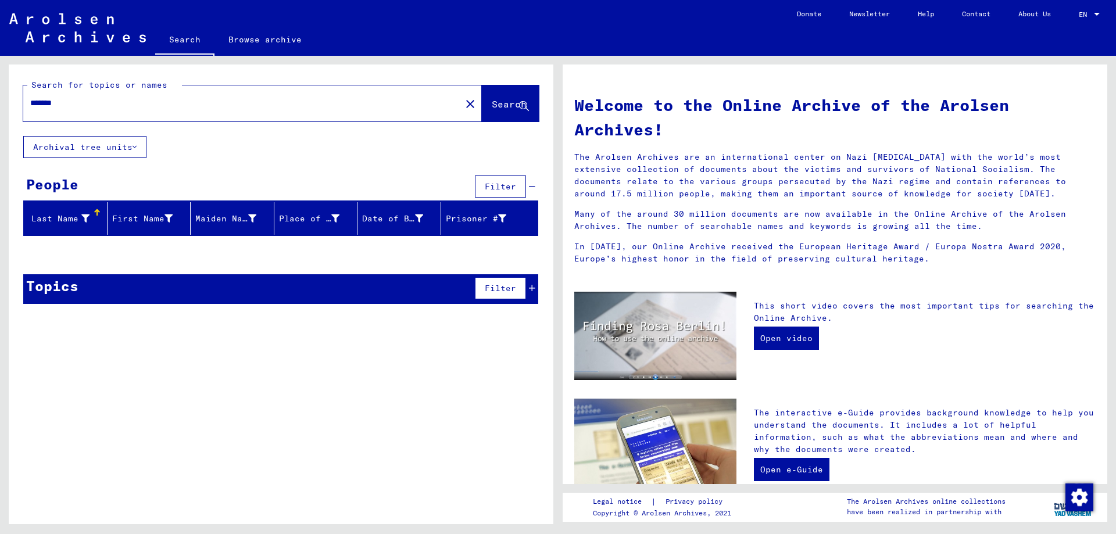
drag, startPoint x: 40, startPoint y: 104, endPoint x: 51, endPoint y: 99, distance: 12.2
click at [40, 103] on input "*******" at bounding box center [238, 103] width 417 height 12
type input "*******"
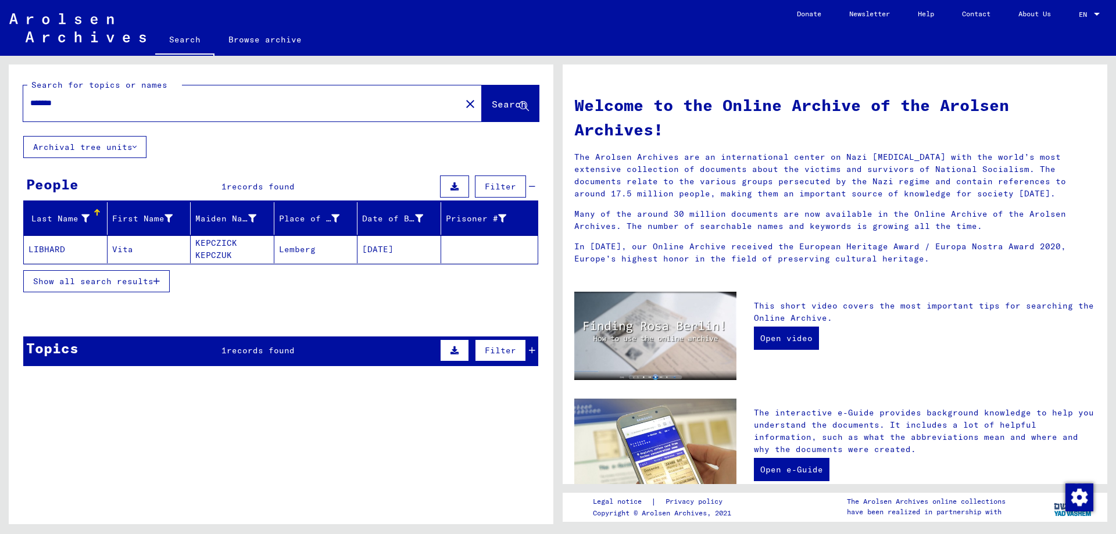
click at [52, 248] on mat-cell "LIBHARD" at bounding box center [66, 249] width 84 height 28
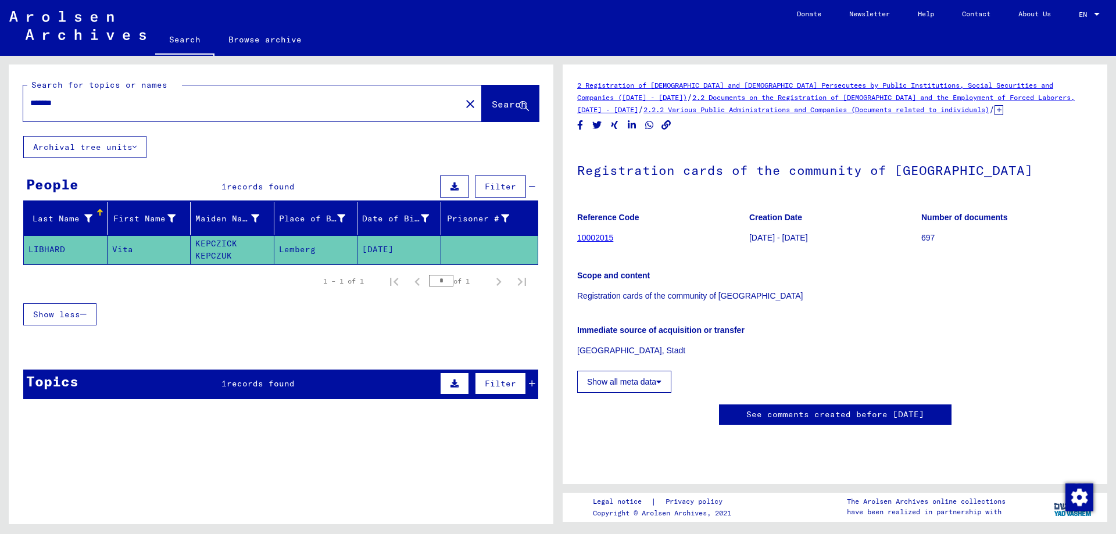
click at [598, 237] on link "10002015" at bounding box center [595, 237] width 36 height 9
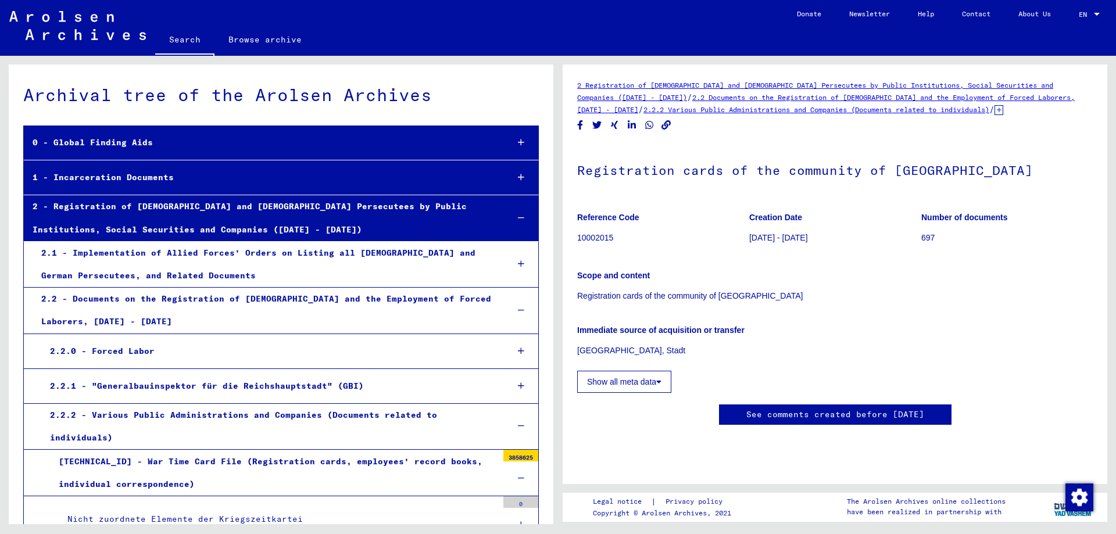
scroll to position [9199, 0]
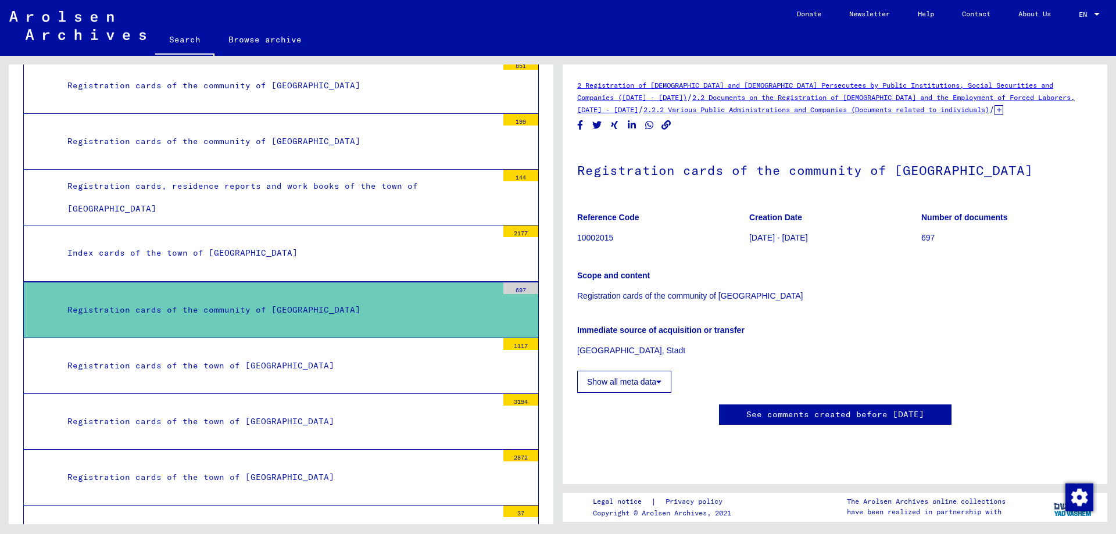
click at [259, 299] on div "Registration cards of the community of [GEOGRAPHIC_DATA]" at bounding box center [278, 310] width 439 height 23
click at [661, 384] on icon at bounding box center [658, 382] width 5 height 8
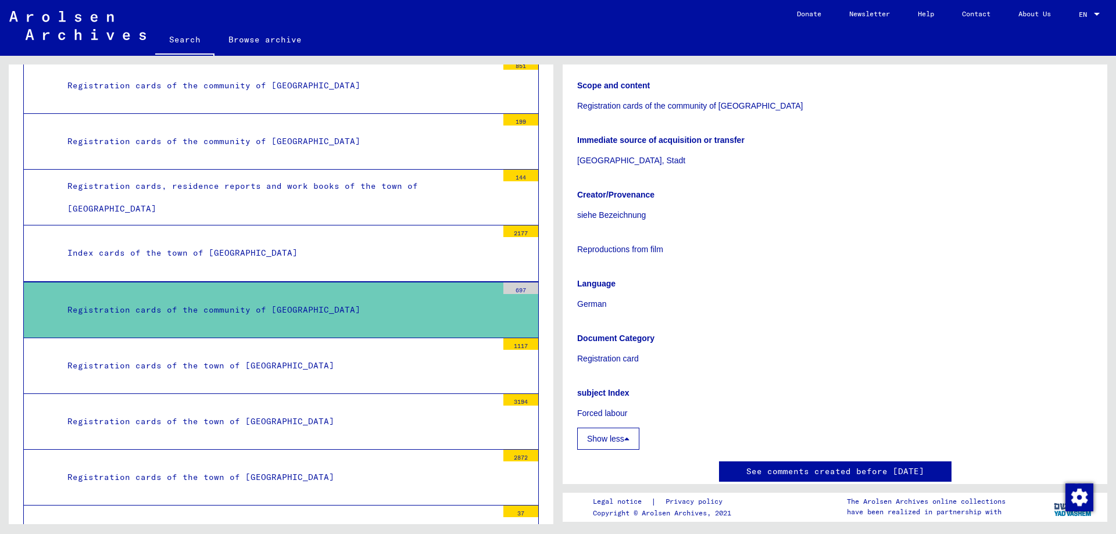
scroll to position [202, 0]
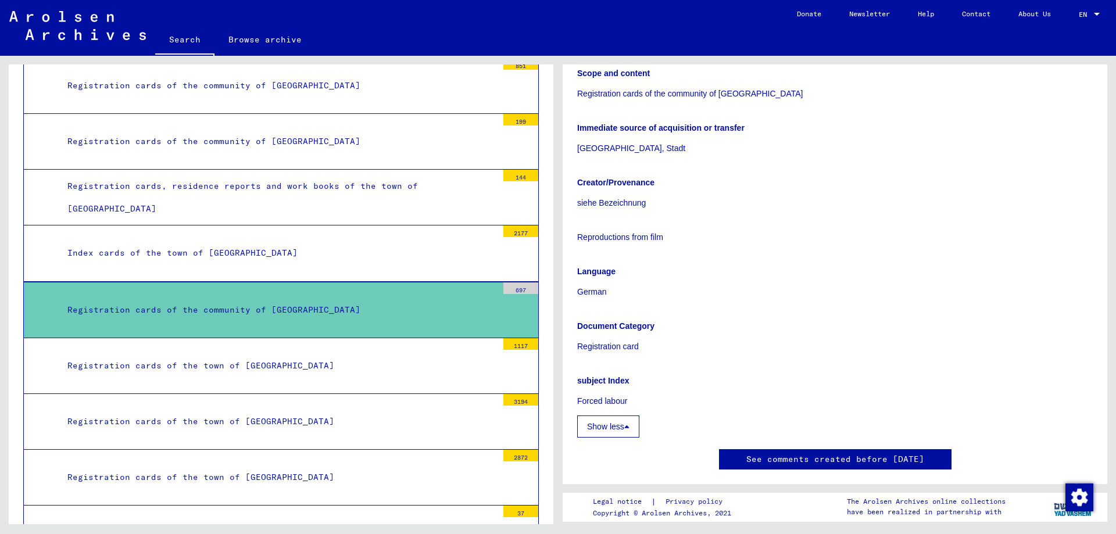
click at [788, 462] on link "See comments created before [DATE]" at bounding box center [835, 459] width 178 height 12
click at [839, 459] on link "See comments created before [DATE]" at bounding box center [835, 459] width 178 height 12
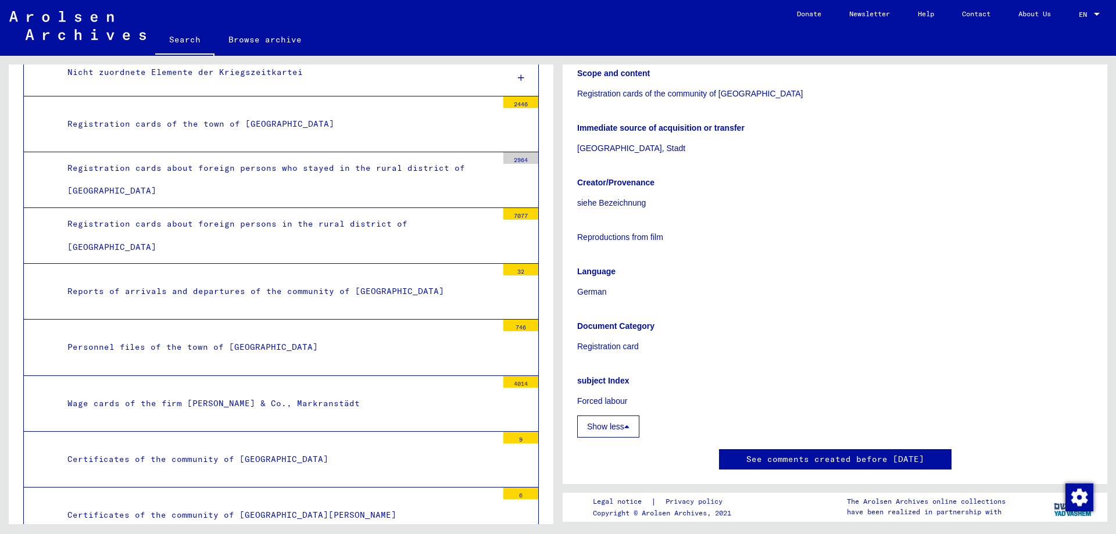
scroll to position [0, 0]
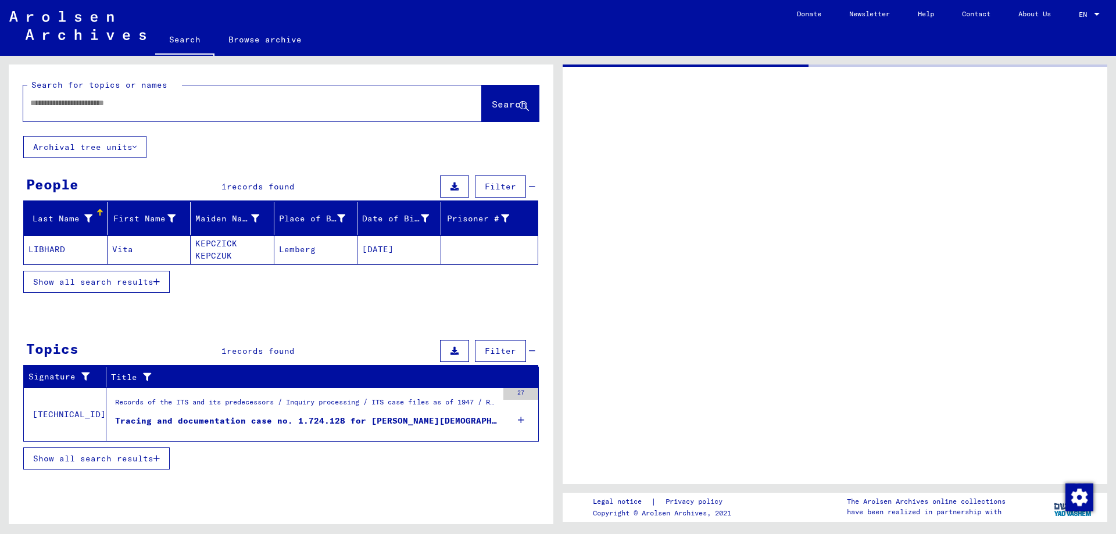
type input "********"
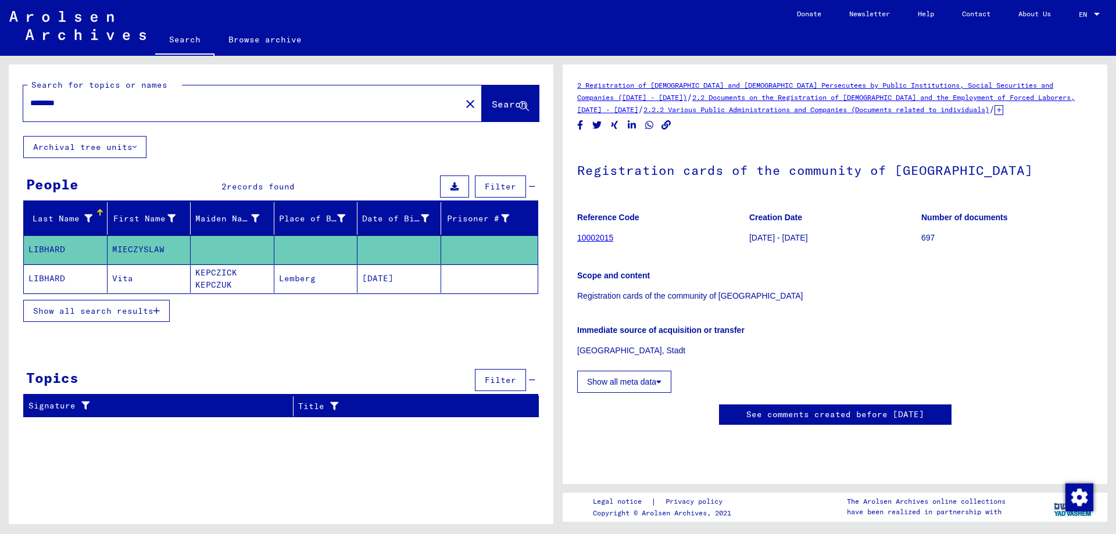
click at [49, 246] on mat-cell "LIBHARD" at bounding box center [66, 249] width 84 height 28
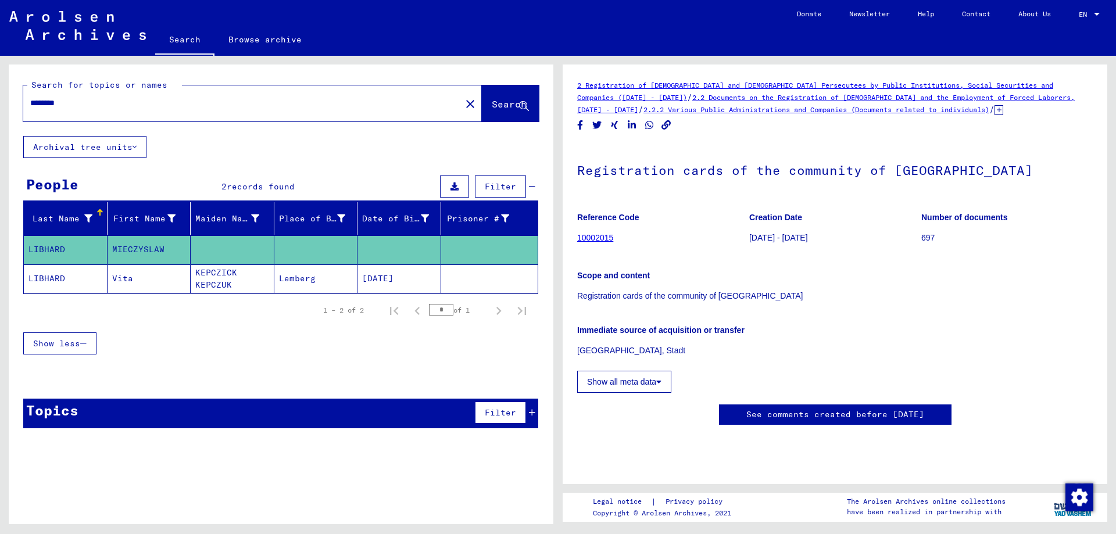
click at [44, 277] on mat-cell "LIBHARD" at bounding box center [66, 279] width 84 height 28
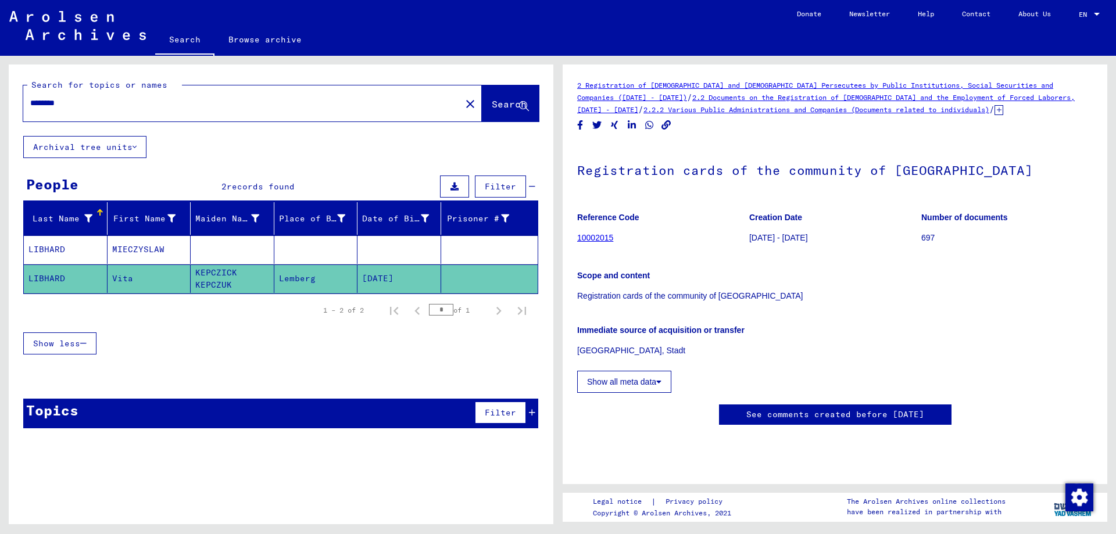
click at [298, 276] on mat-cell "Lemberg" at bounding box center [316, 279] width 84 height 28
click at [195, 276] on mat-cell "KEPCZICK KEPCZUK" at bounding box center [233, 279] width 84 height 28
click at [208, 284] on mat-cell "KEPCZICK KEPCZUK" at bounding box center [233, 279] width 84 height 28
click at [51, 277] on mat-cell "LIBHARD" at bounding box center [66, 279] width 84 height 28
click at [602, 235] on link "10002015" at bounding box center [595, 237] width 36 height 9
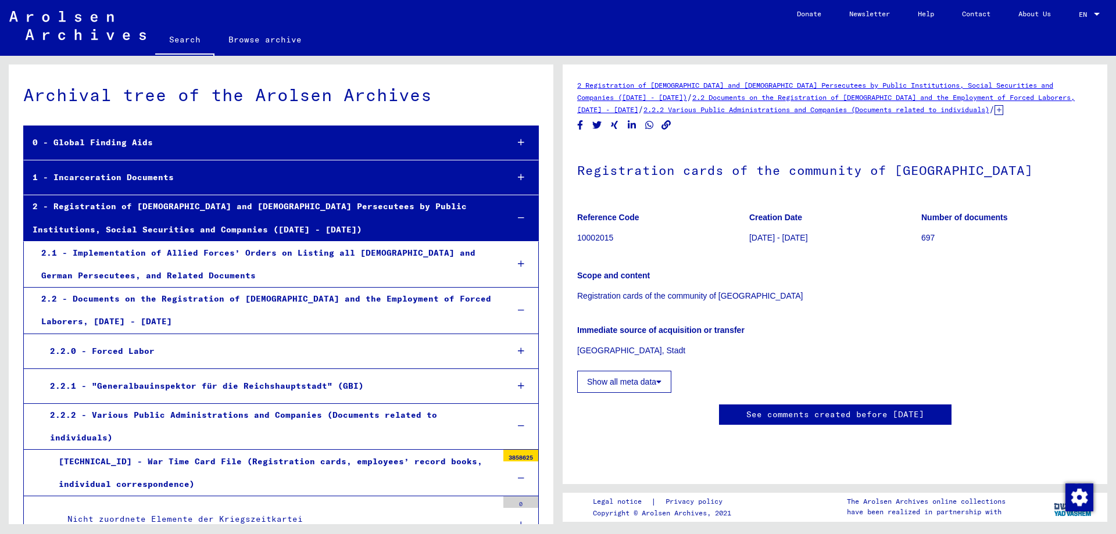
scroll to position [9199, 0]
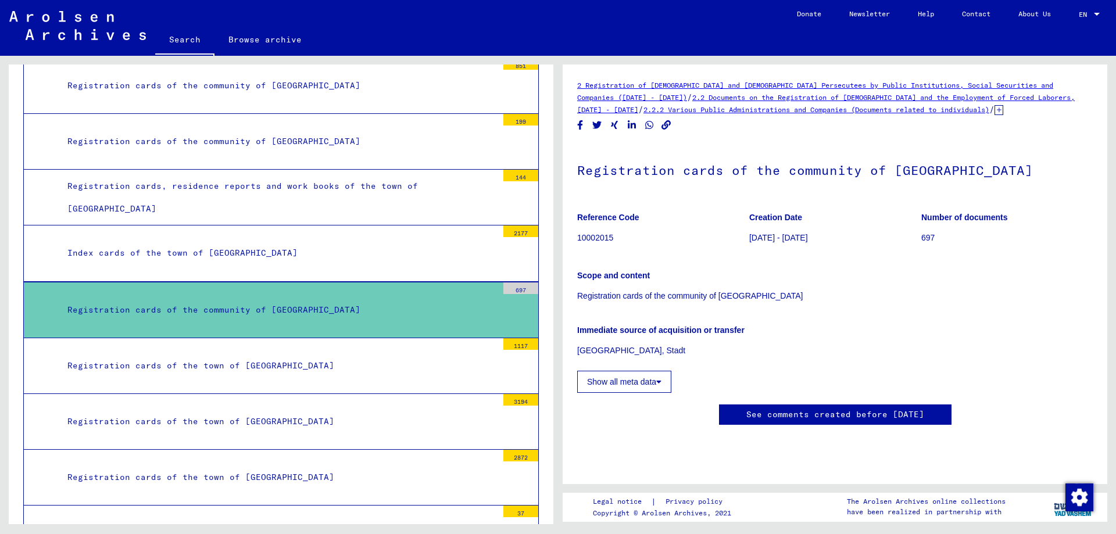
click at [665, 94] on link "2.2 Documents on the Registration of [DEMOGRAPHIC_DATA] and the Employment of F…" at bounding box center [826, 103] width 498 height 21
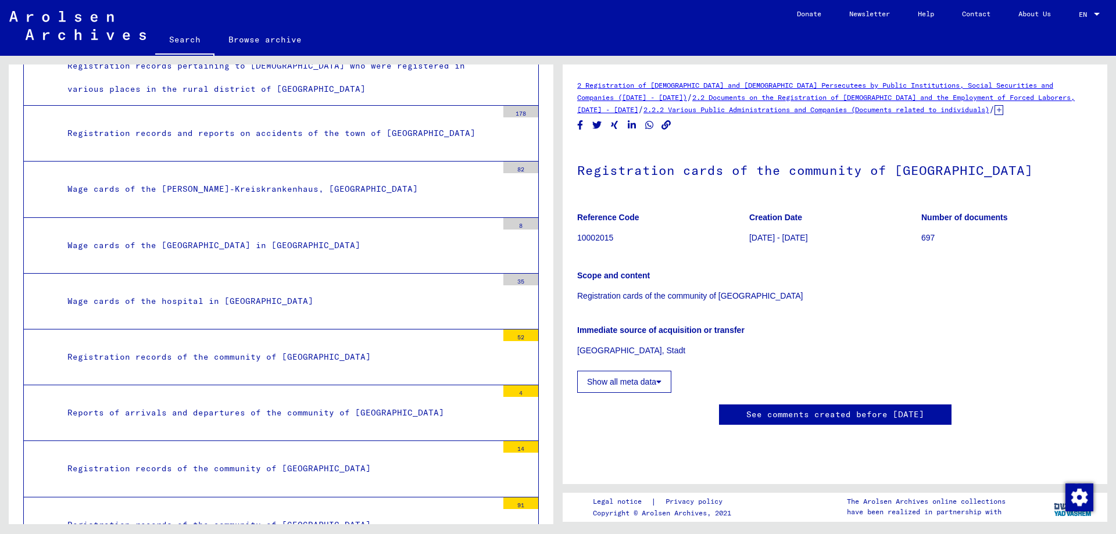
scroll to position [56769, 0]
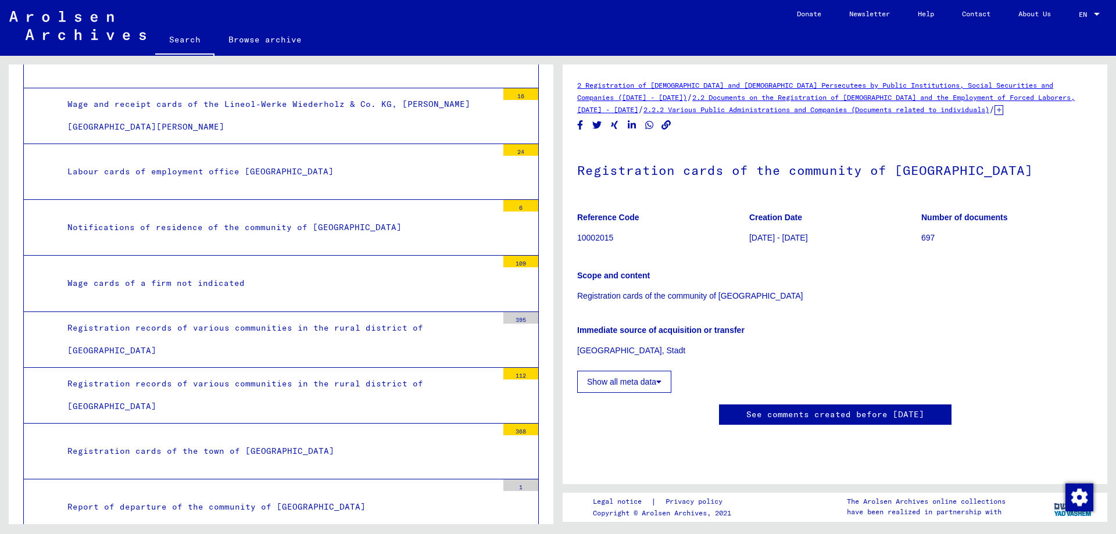
click at [204, 216] on div "Notifications of residence of the community of [GEOGRAPHIC_DATA]" at bounding box center [278, 227] width 439 height 23
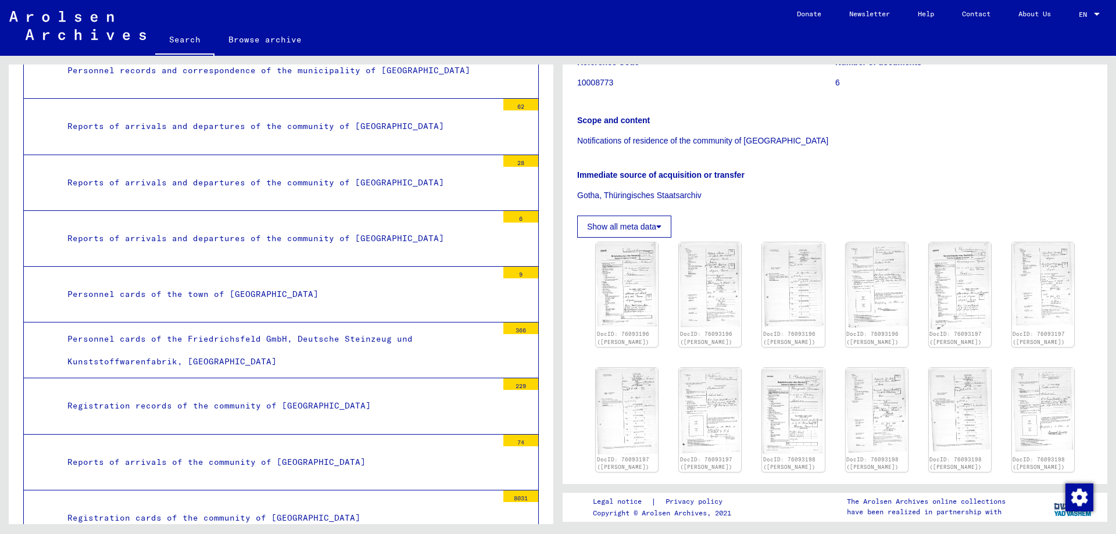
scroll to position [78258, 0]
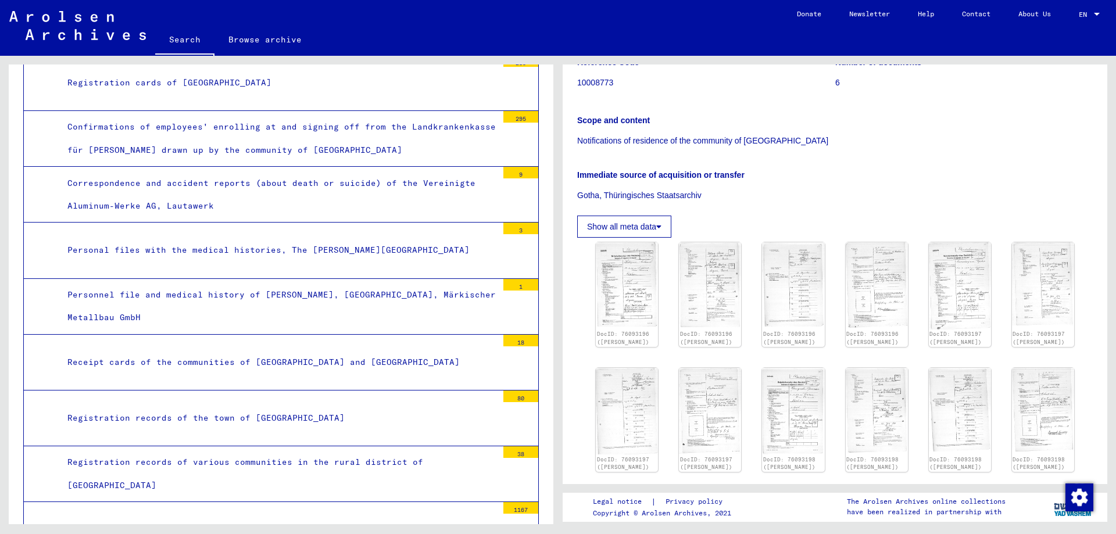
click at [182, 44] on link "Search" at bounding box center [184, 41] width 59 height 30
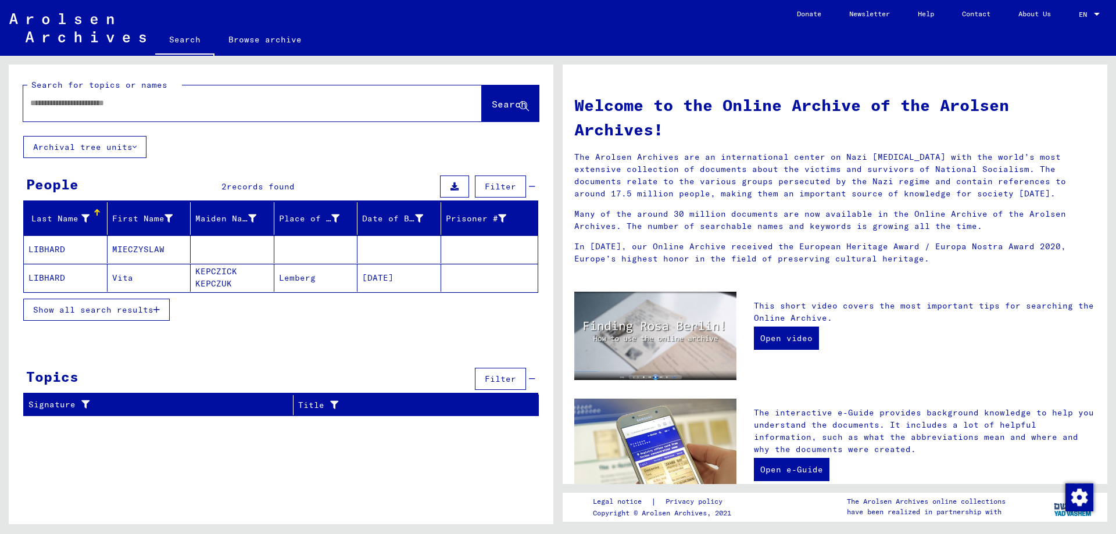
click at [162, 99] on input "text" at bounding box center [238, 103] width 417 height 12
type input "******"
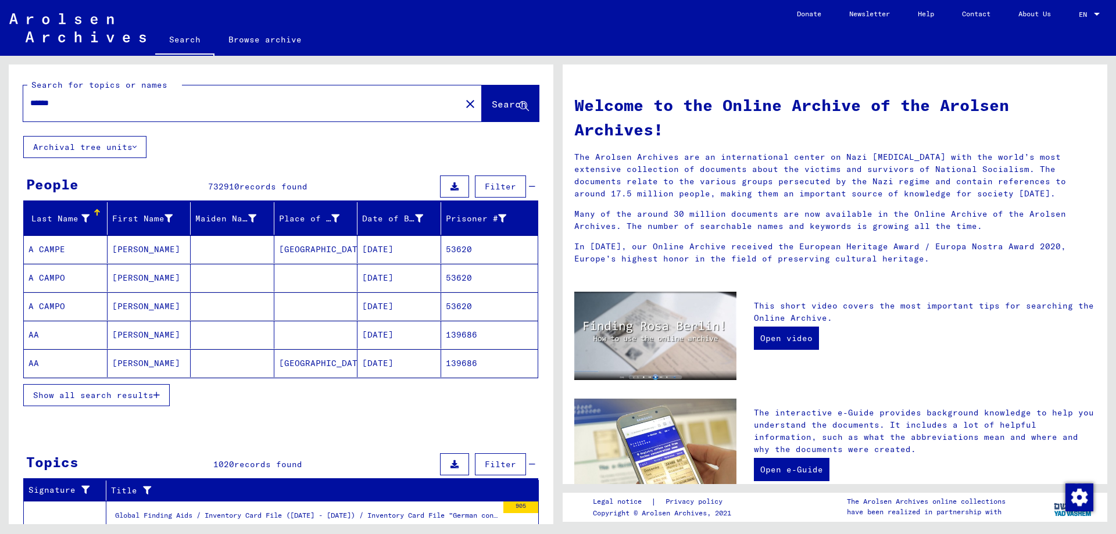
scroll to position [279, 0]
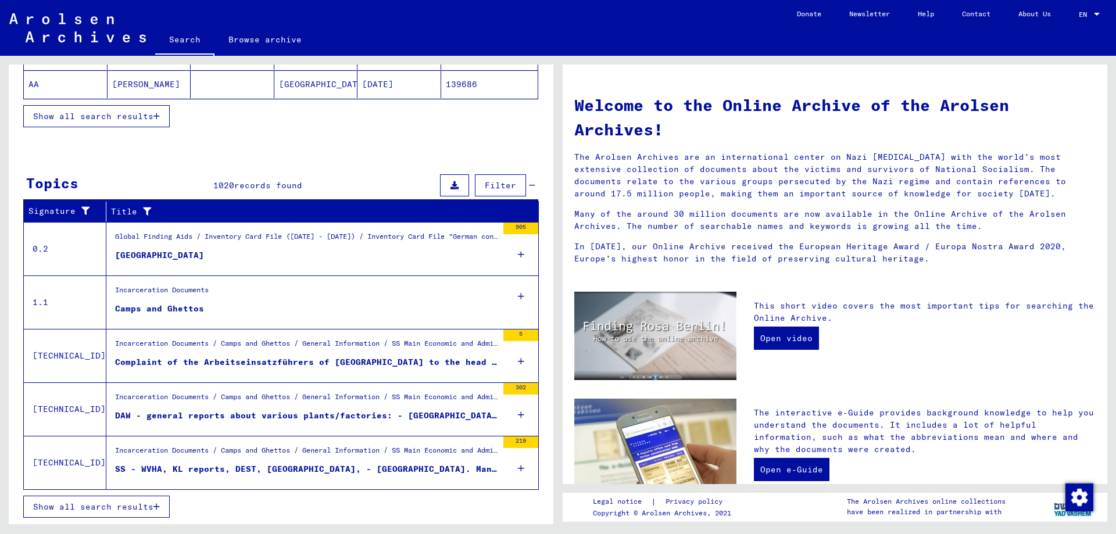
drag, startPoint x: 320, startPoint y: 236, endPoint x: 216, endPoint y: 266, distance: 108.2
click at [216, 266] on figure "[GEOGRAPHIC_DATA]" at bounding box center [306, 257] width 383 height 17
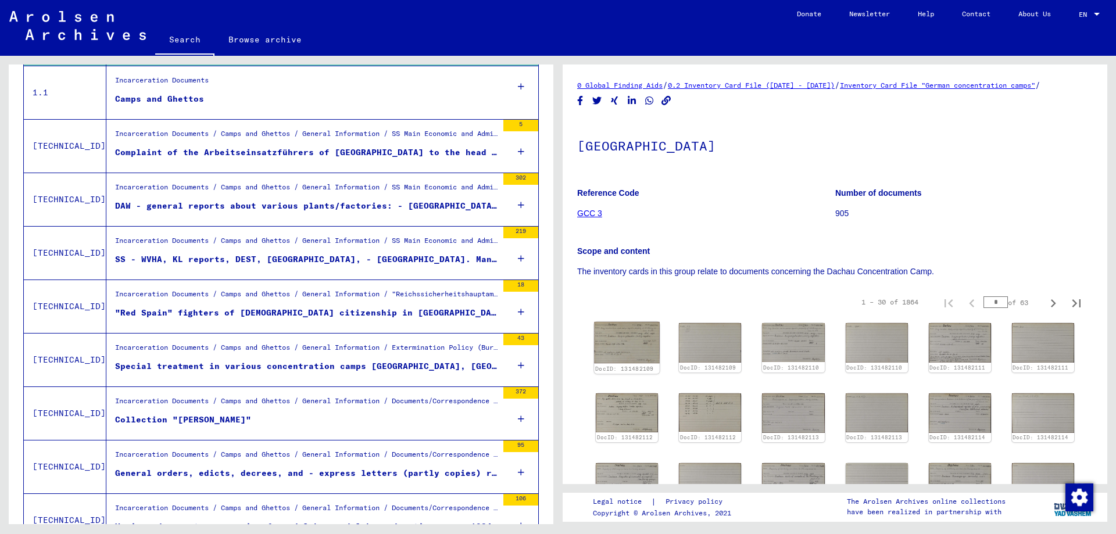
click at [637, 338] on img at bounding box center [627, 342] width 66 height 41
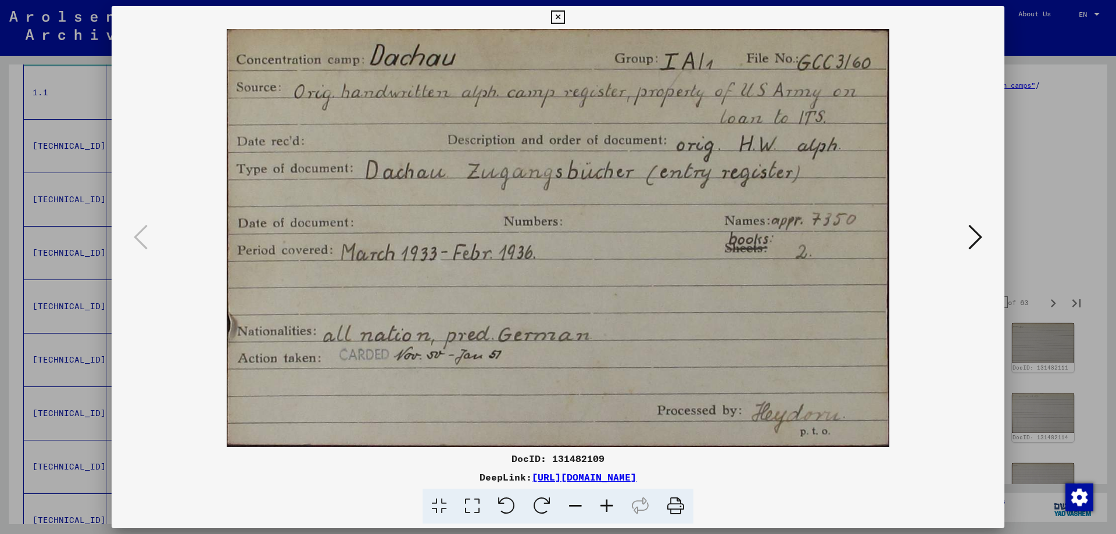
click at [980, 234] on icon at bounding box center [976, 237] width 14 height 28
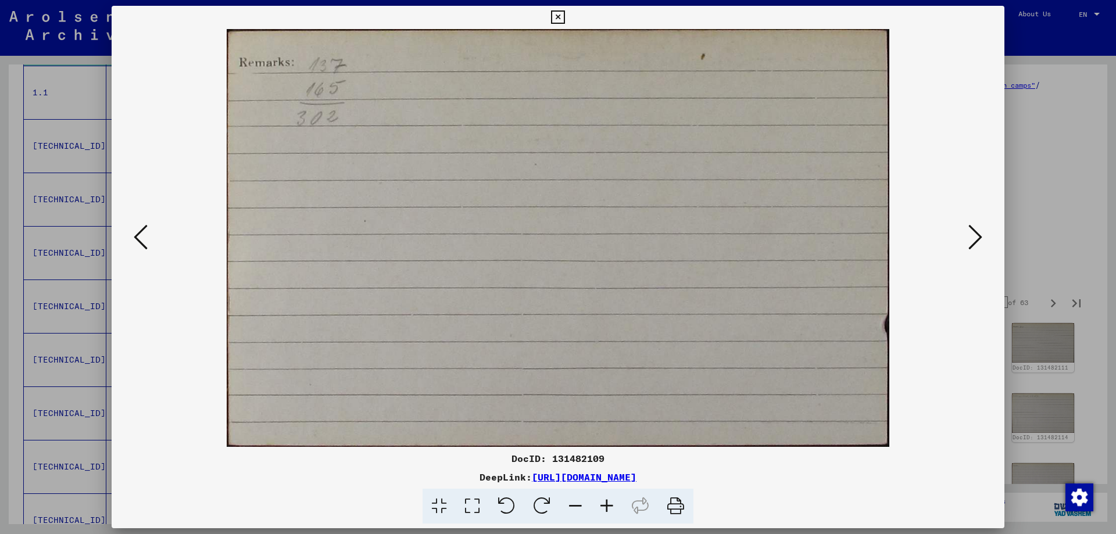
click at [980, 234] on icon at bounding box center [976, 237] width 14 height 28
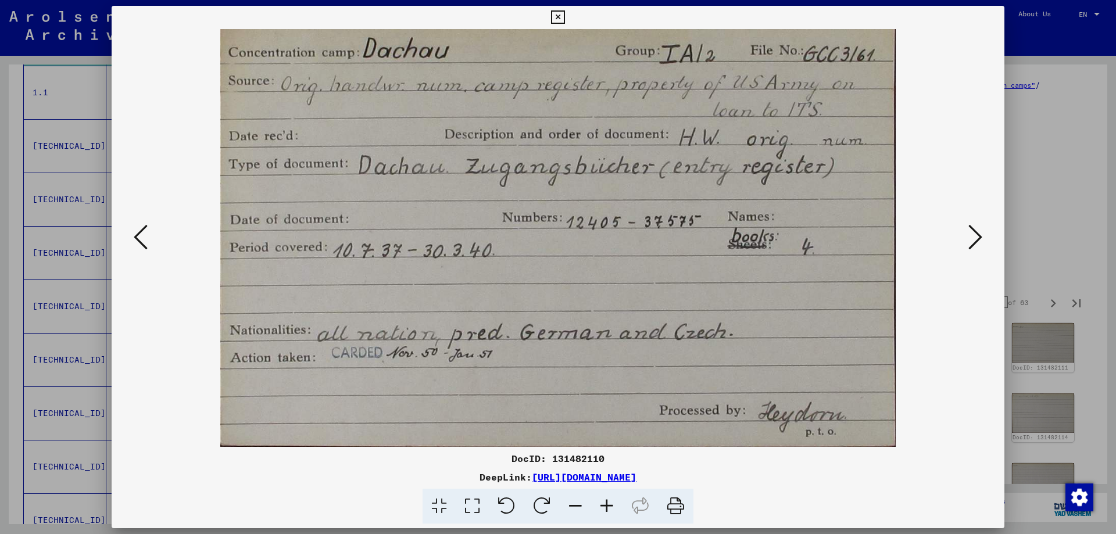
click at [980, 234] on icon at bounding box center [976, 237] width 14 height 28
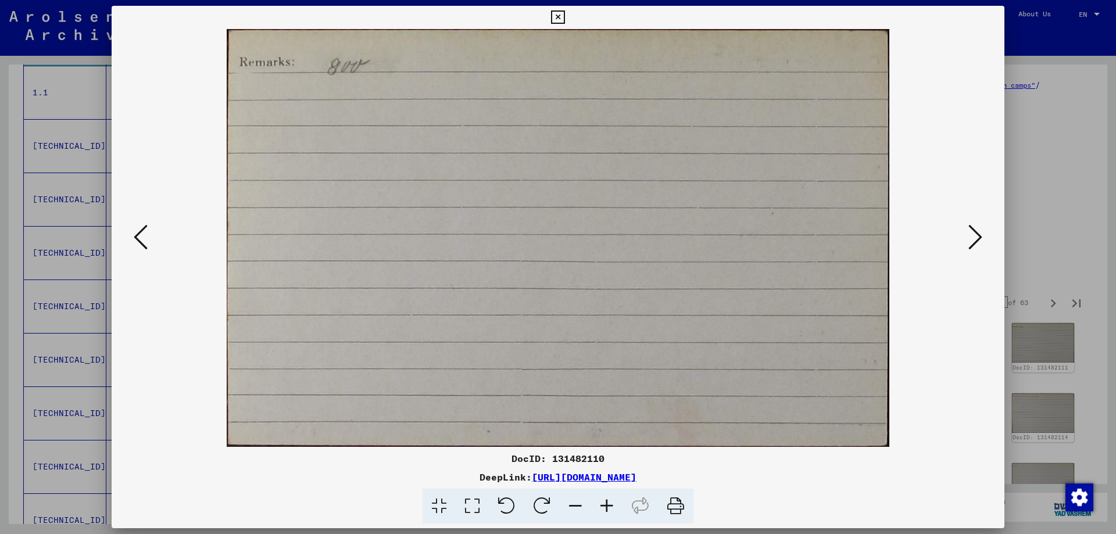
click at [980, 234] on icon at bounding box center [976, 237] width 14 height 28
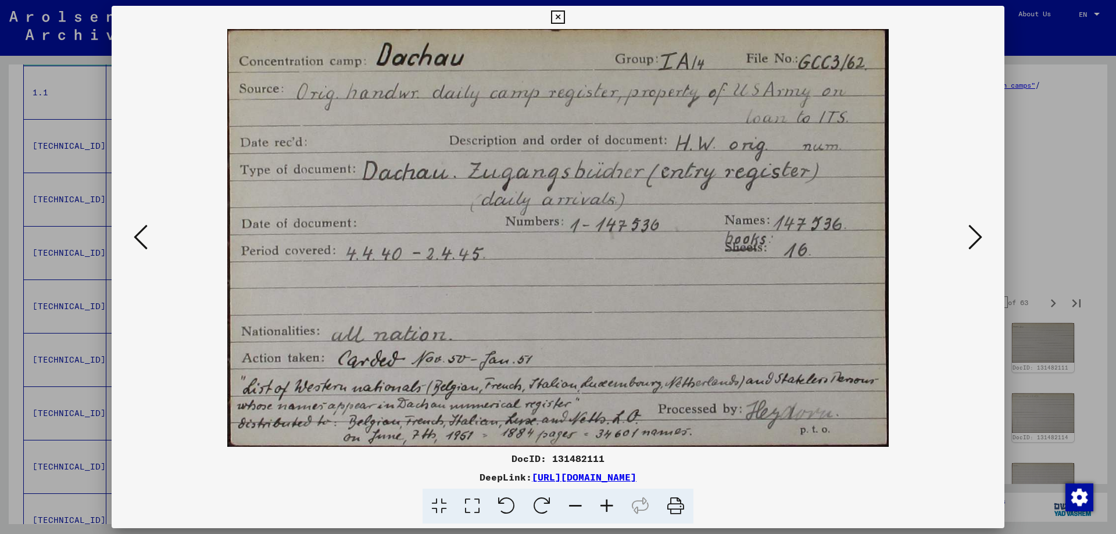
click at [980, 234] on icon at bounding box center [976, 237] width 14 height 28
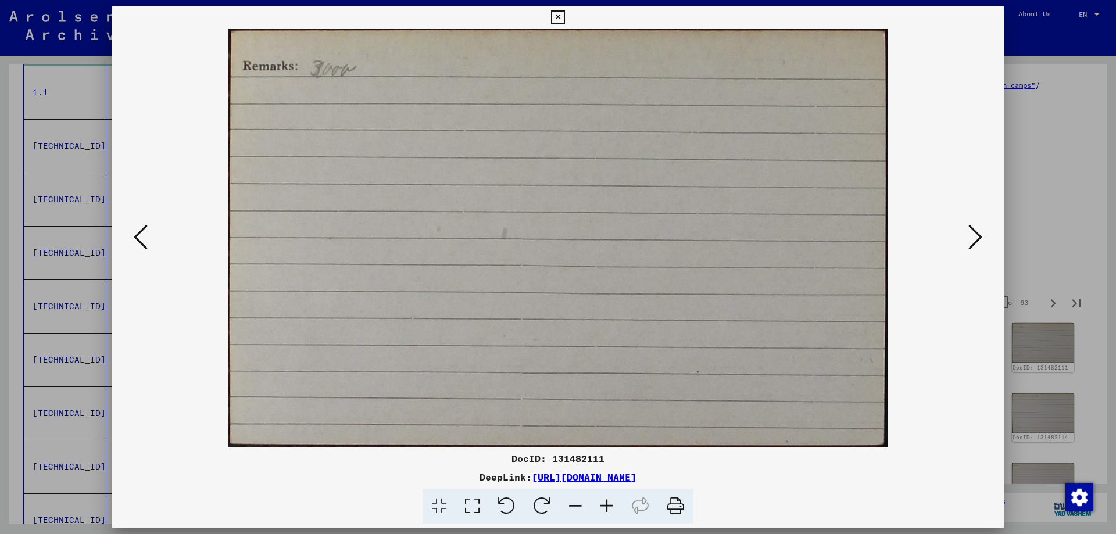
click at [980, 234] on icon at bounding box center [976, 237] width 14 height 28
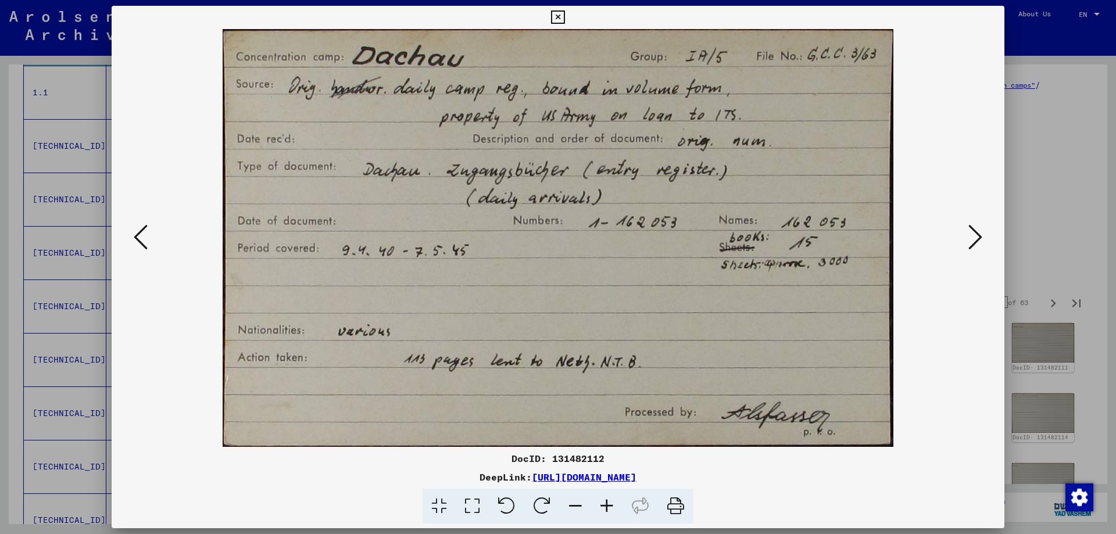
click at [980, 234] on icon at bounding box center [976, 237] width 14 height 28
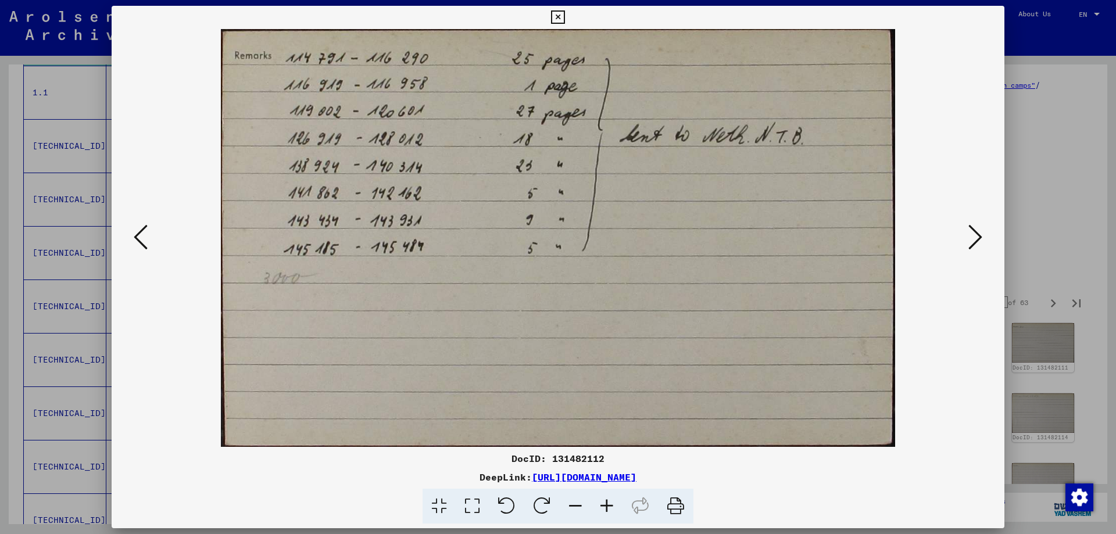
click at [980, 234] on icon at bounding box center [976, 237] width 14 height 28
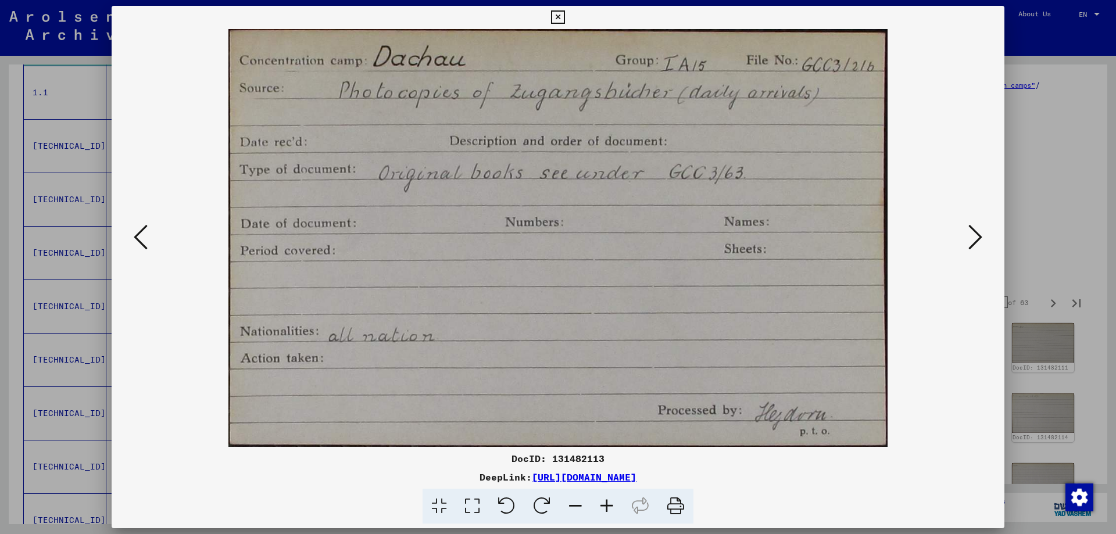
click at [980, 234] on icon at bounding box center [976, 237] width 14 height 28
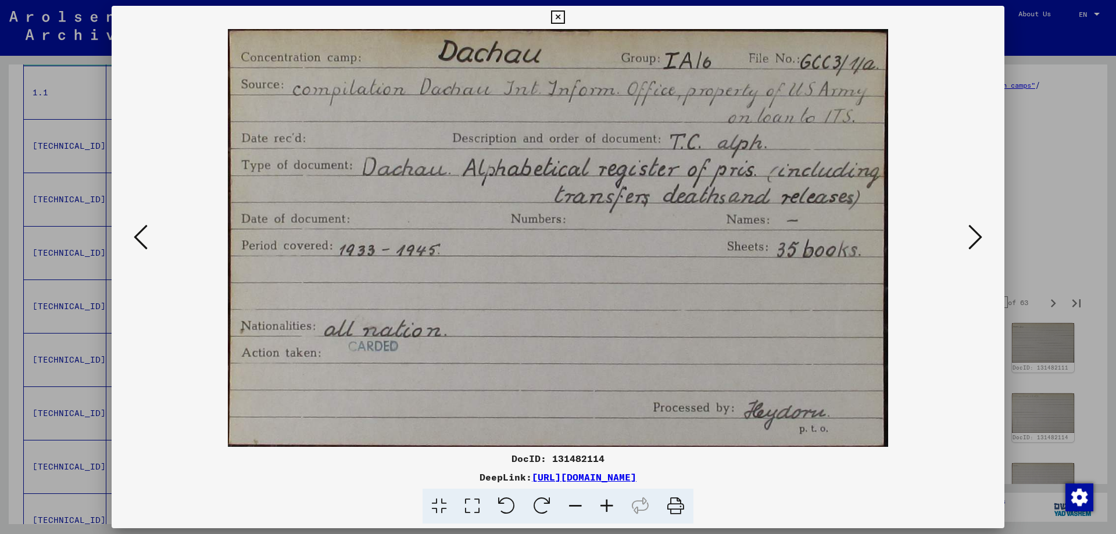
click at [980, 234] on icon at bounding box center [976, 237] width 14 height 28
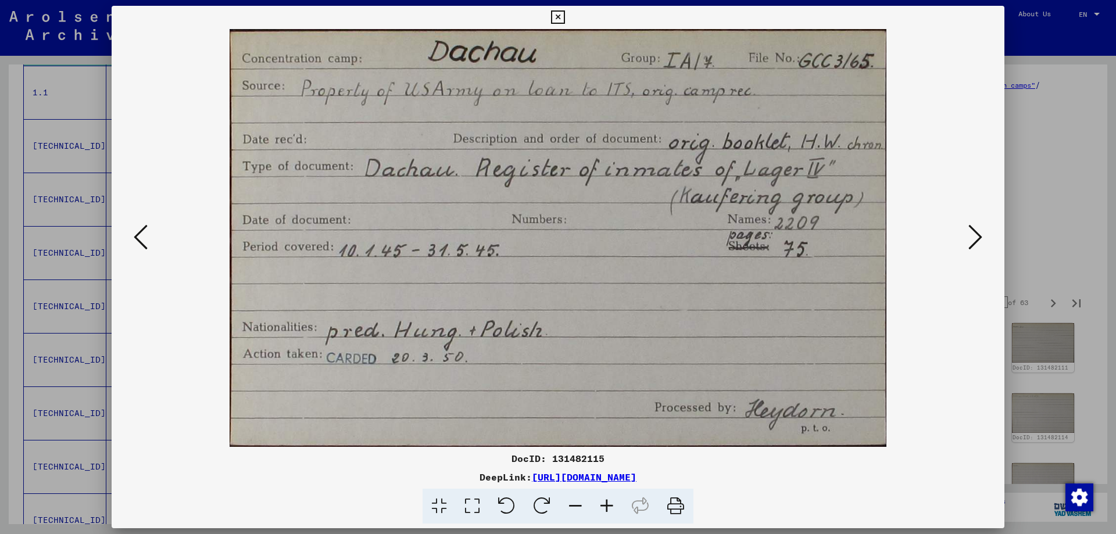
click at [980, 234] on icon at bounding box center [976, 237] width 14 height 28
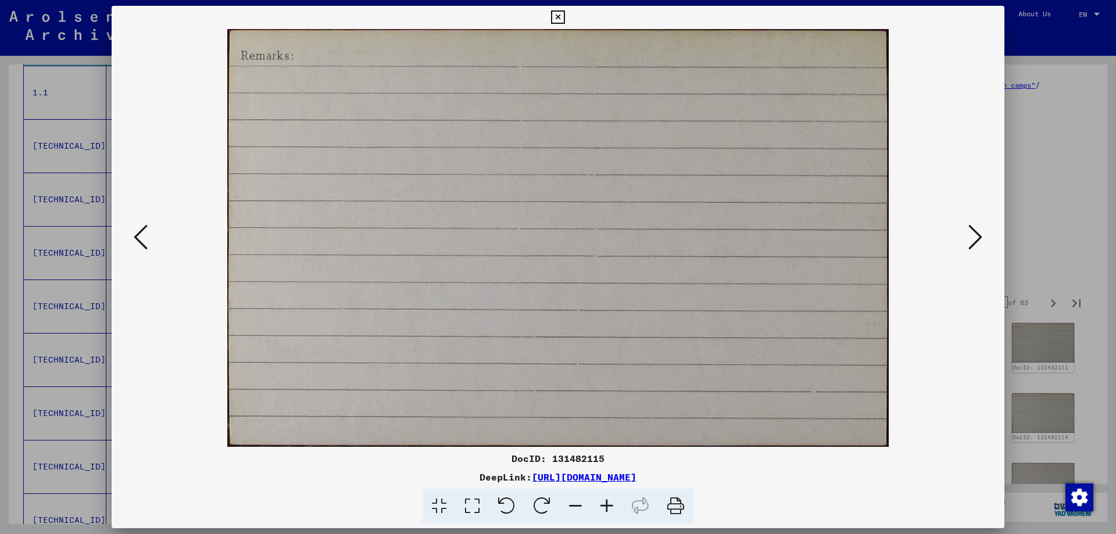
click at [980, 234] on icon at bounding box center [976, 237] width 14 height 28
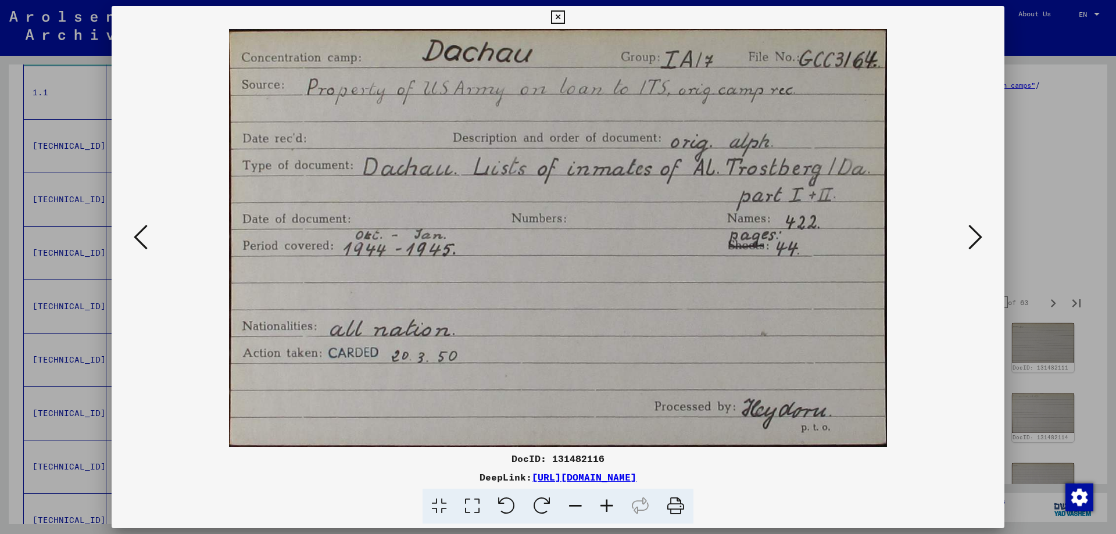
click at [980, 234] on icon at bounding box center [976, 237] width 14 height 28
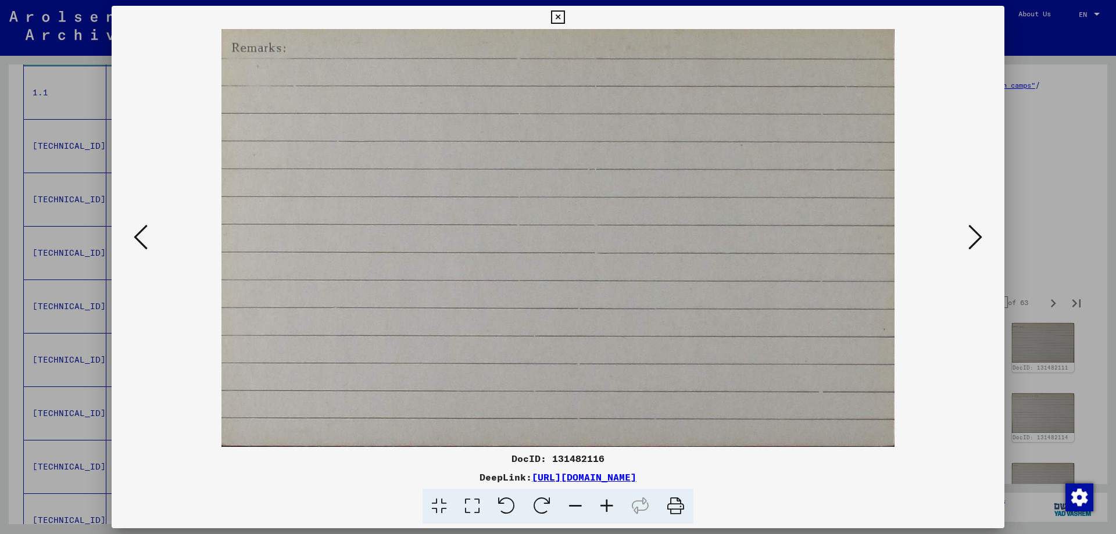
click at [980, 234] on icon at bounding box center [976, 237] width 14 height 28
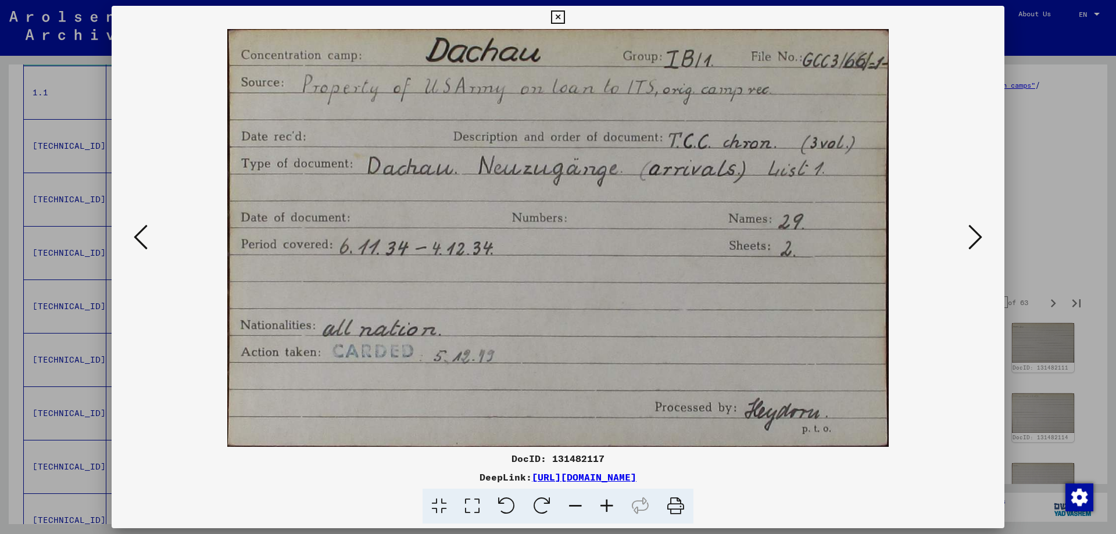
click at [980, 234] on icon at bounding box center [976, 237] width 14 height 28
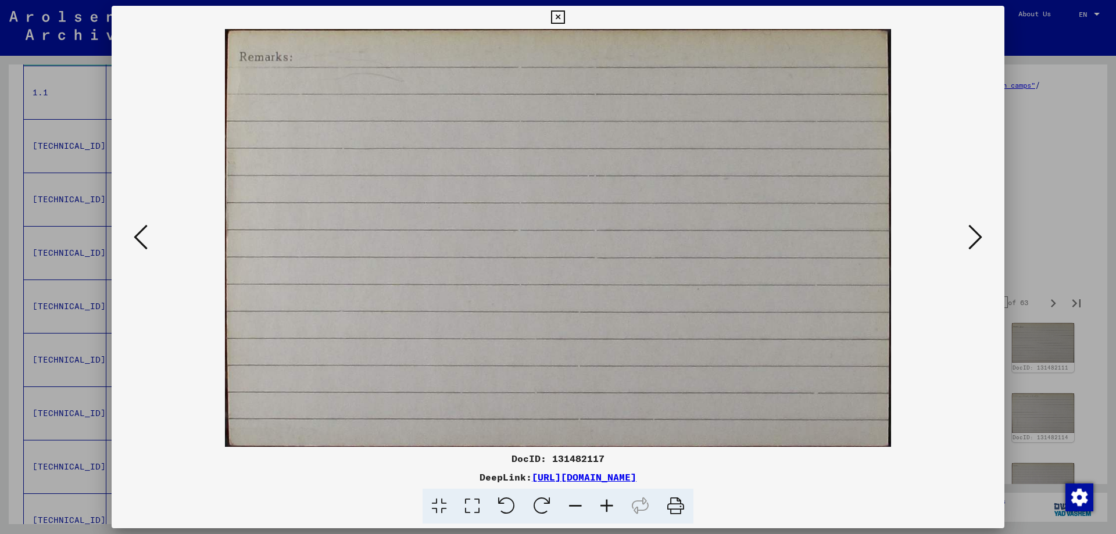
click at [980, 234] on icon at bounding box center [976, 237] width 14 height 28
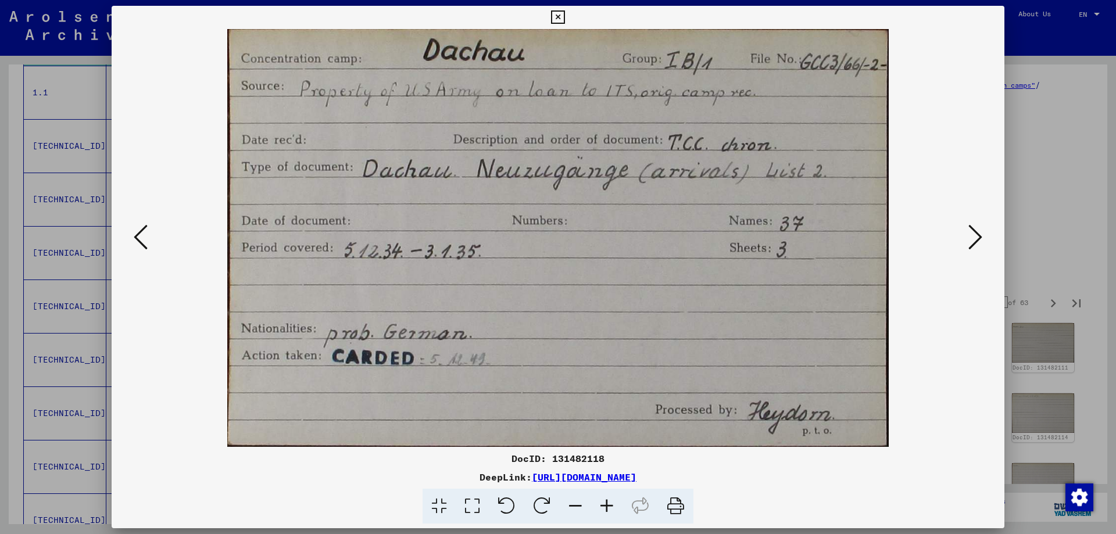
click at [980, 234] on icon at bounding box center [976, 237] width 14 height 28
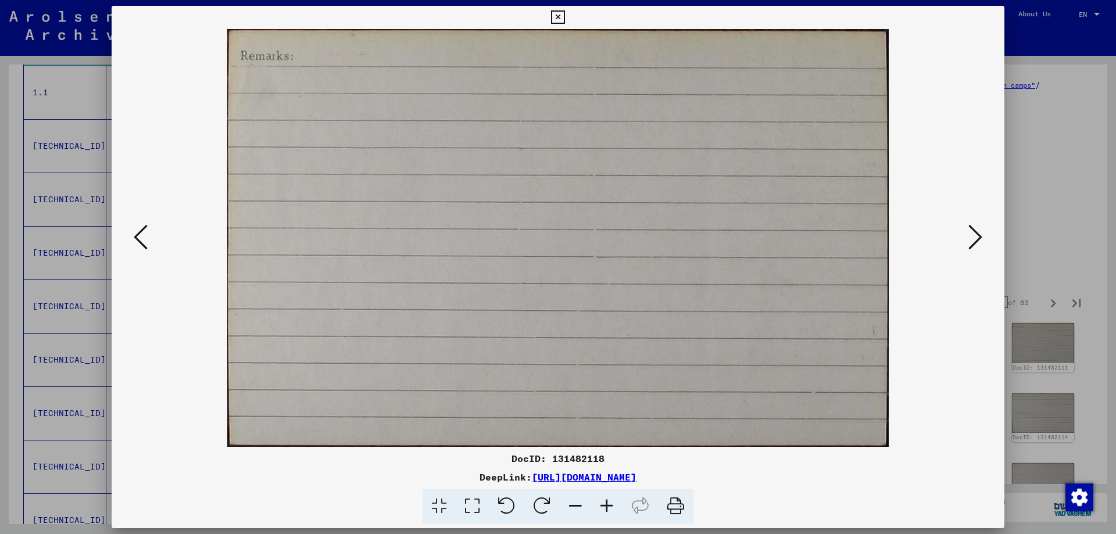
click at [980, 234] on icon at bounding box center [976, 237] width 14 height 28
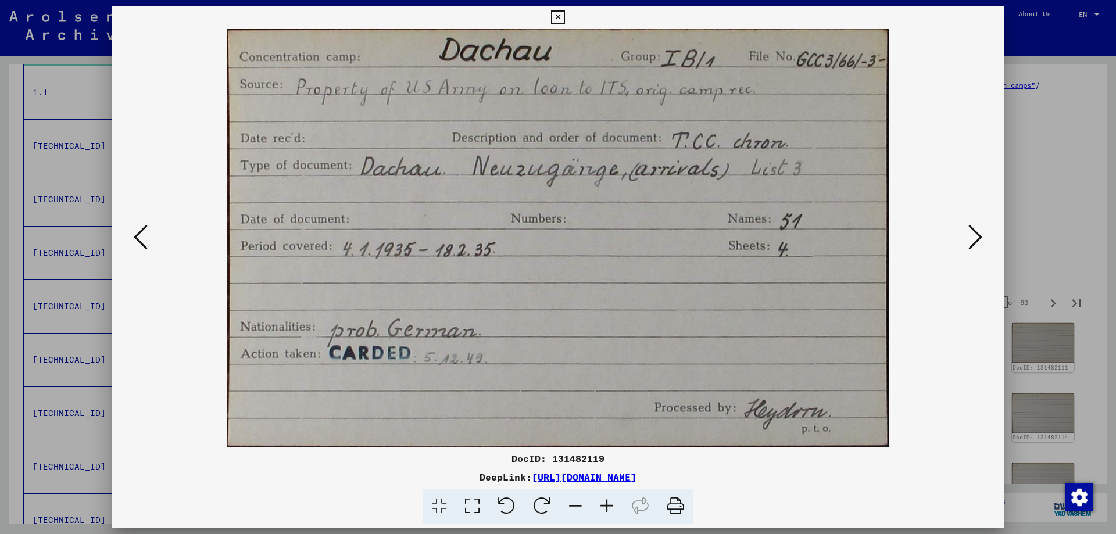
click at [980, 234] on icon at bounding box center [976, 237] width 14 height 28
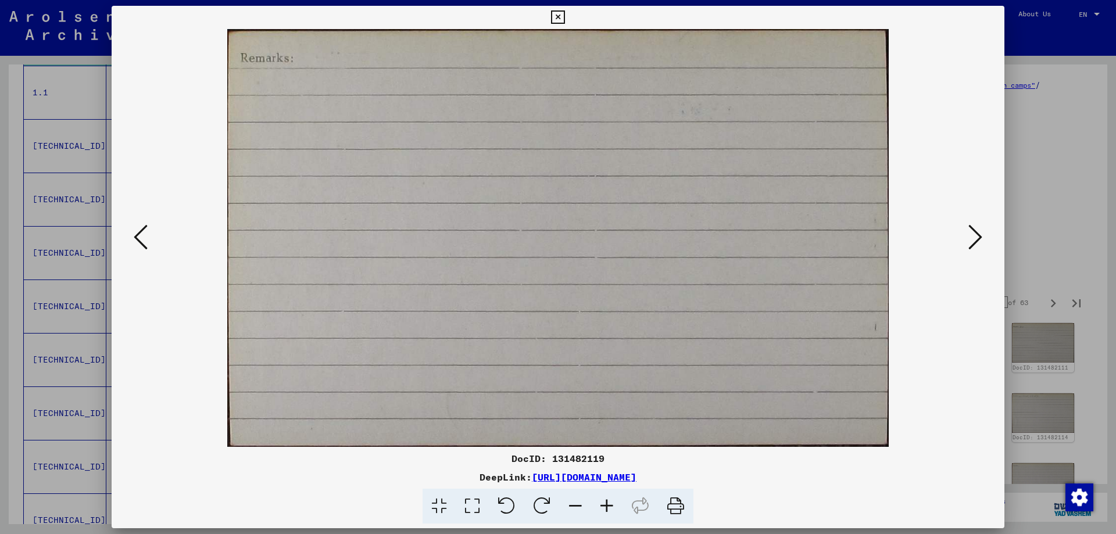
click at [980, 234] on icon at bounding box center [976, 237] width 14 height 28
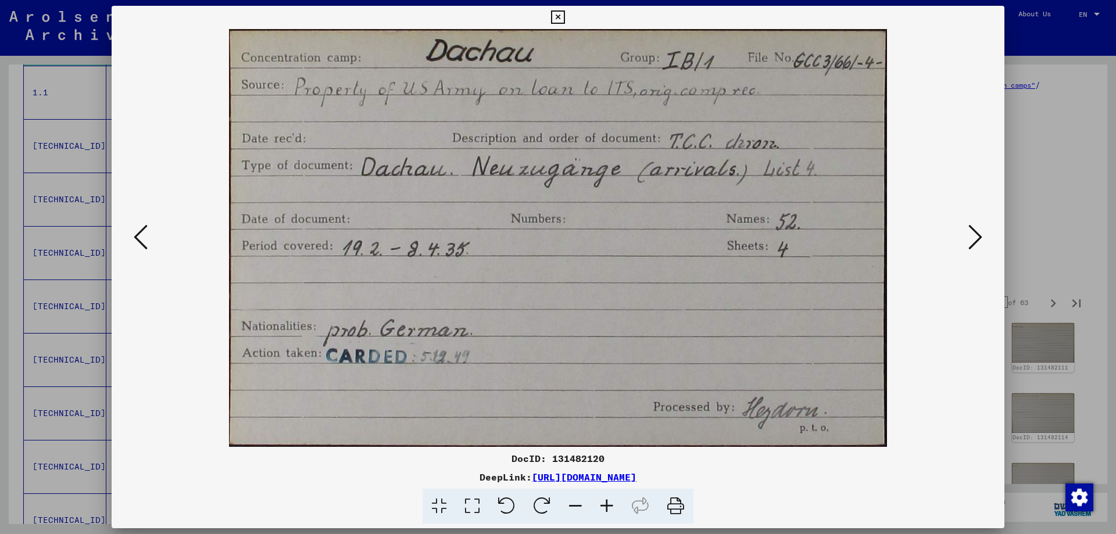
click at [980, 234] on icon at bounding box center [976, 237] width 14 height 28
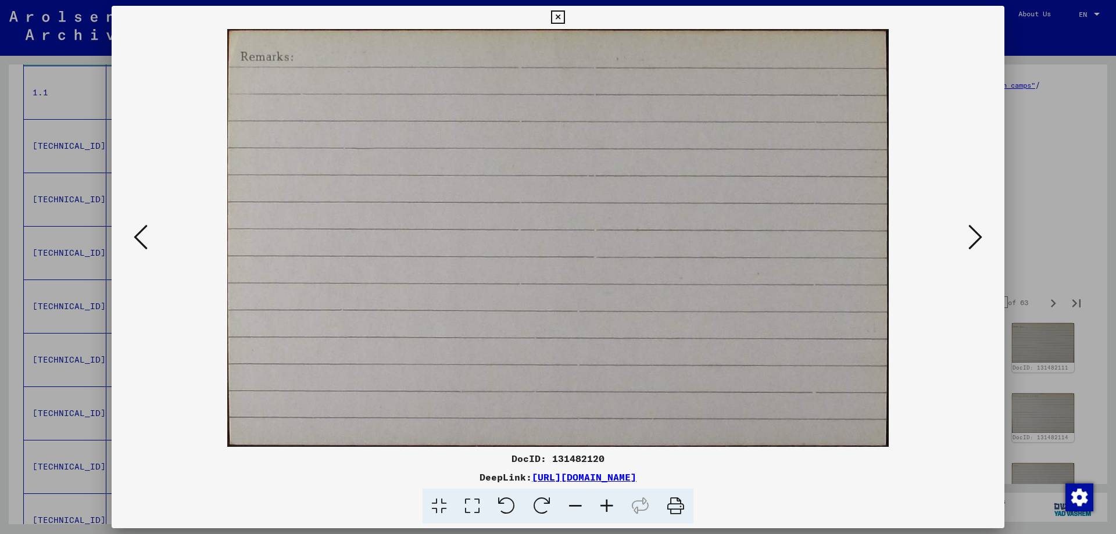
click at [980, 234] on icon at bounding box center [976, 237] width 14 height 28
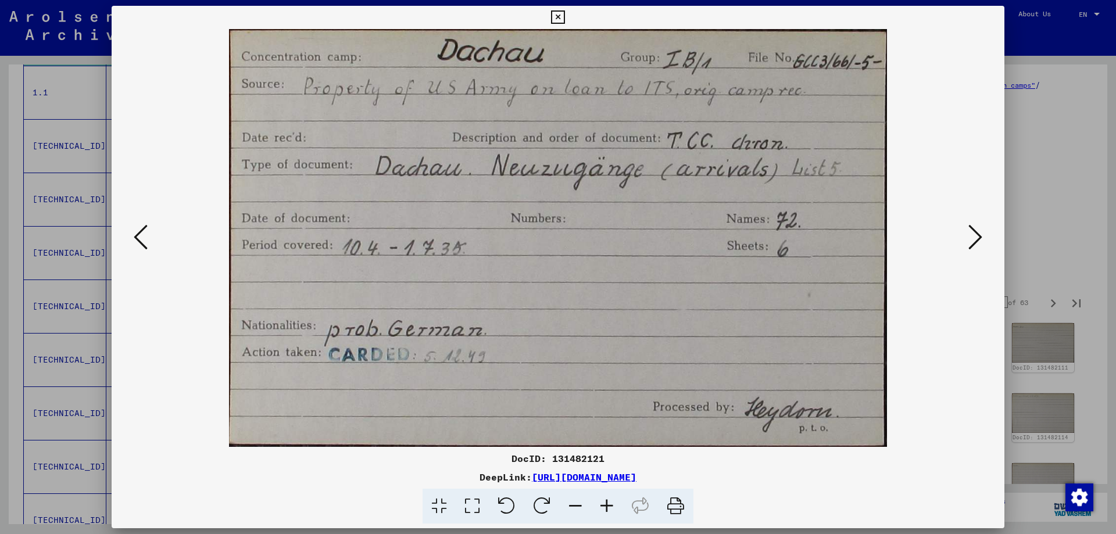
click at [980, 234] on icon at bounding box center [976, 237] width 14 height 28
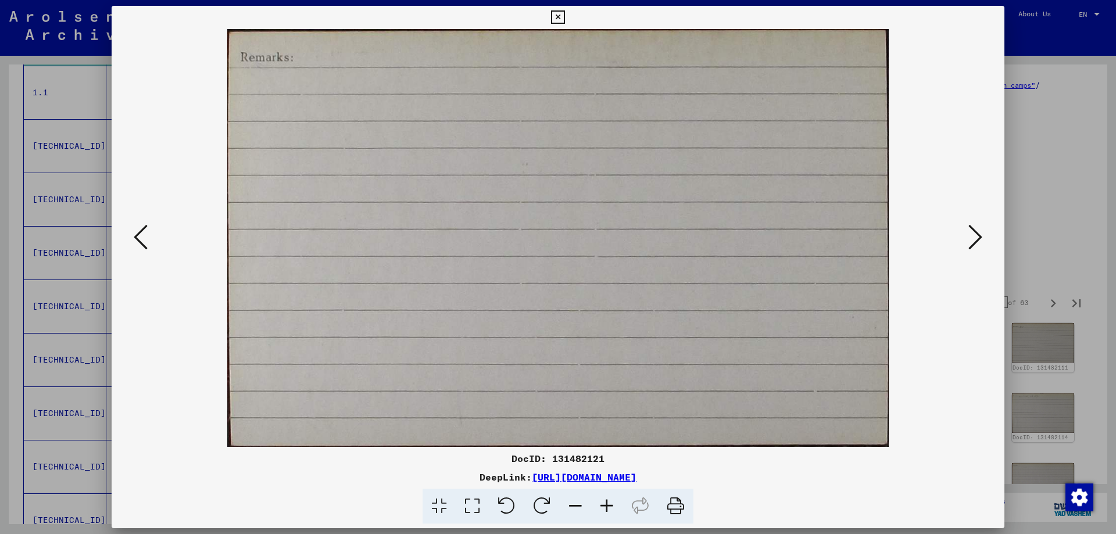
click at [980, 234] on icon at bounding box center [976, 237] width 14 height 28
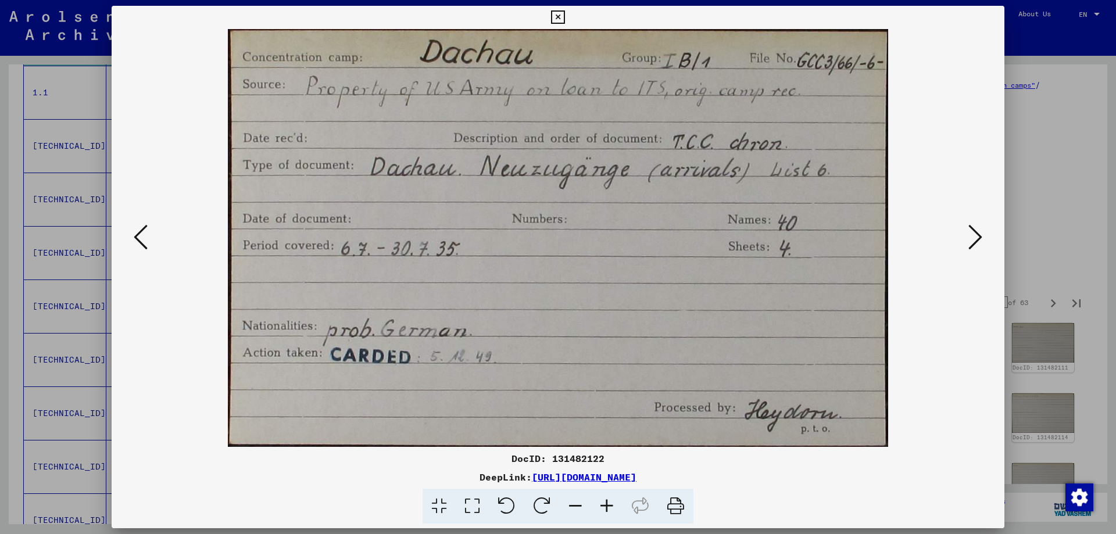
click at [1050, 167] on div at bounding box center [558, 267] width 1116 height 534
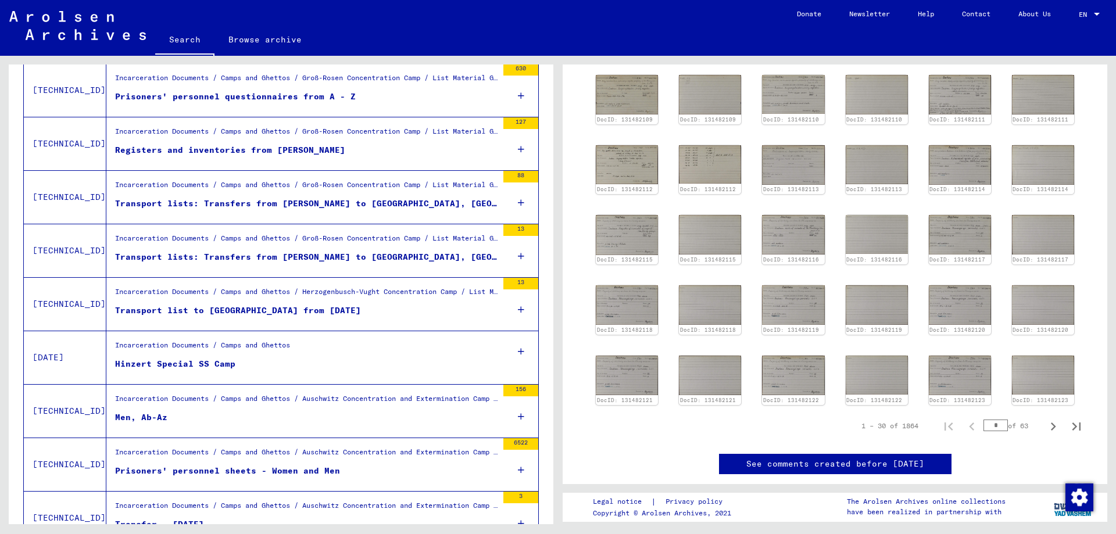
scroll to position [1035, 0]
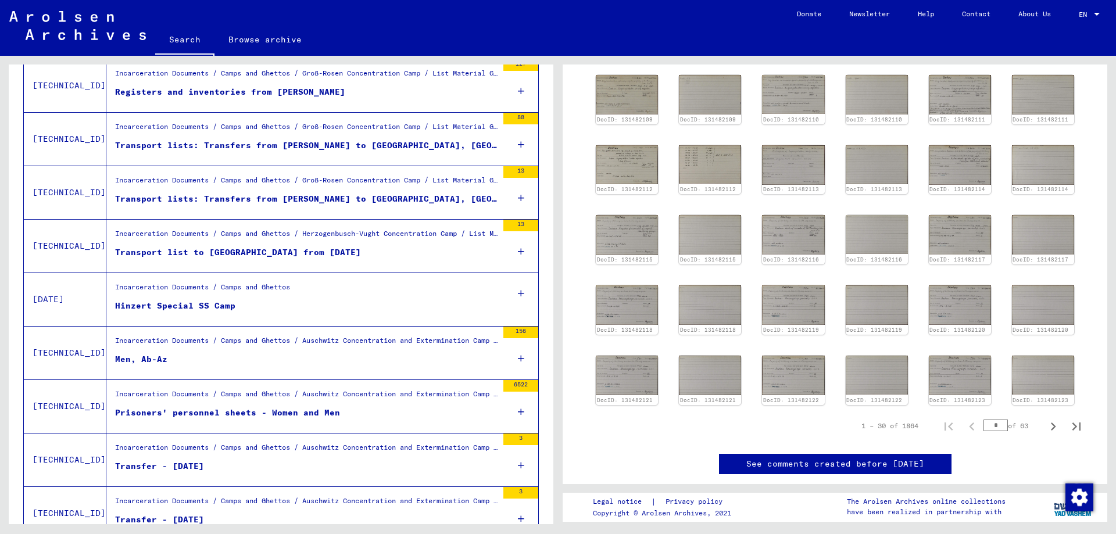
click at [283, 249] on div "Transport list to [GEOGRAPHIC_DATA] from [DATE]" at bounding box center [238, 252] width 246 height 12
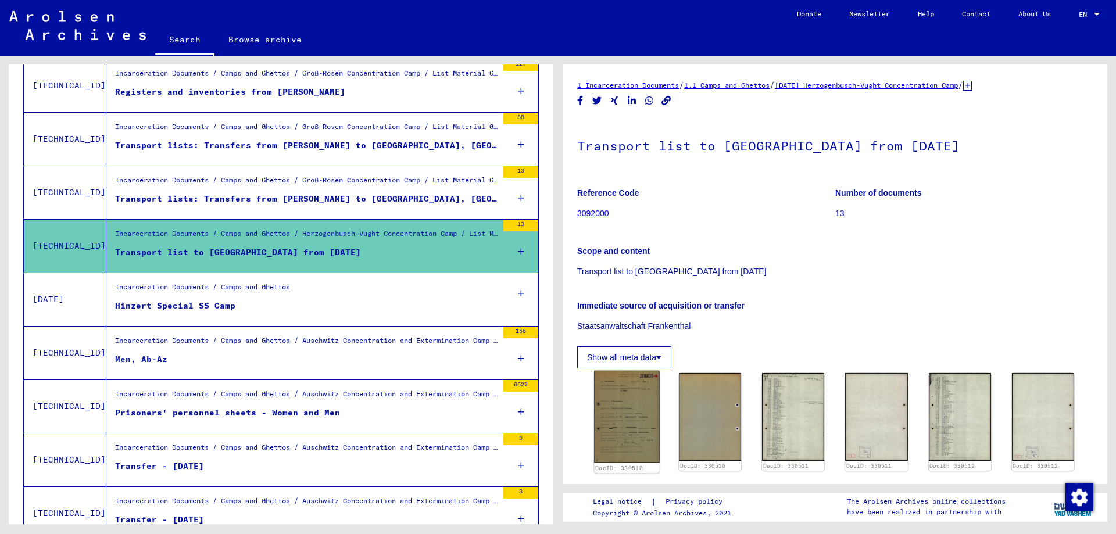
click at [627, 410] on img at bounding box center [627, 417] width 66 height 92
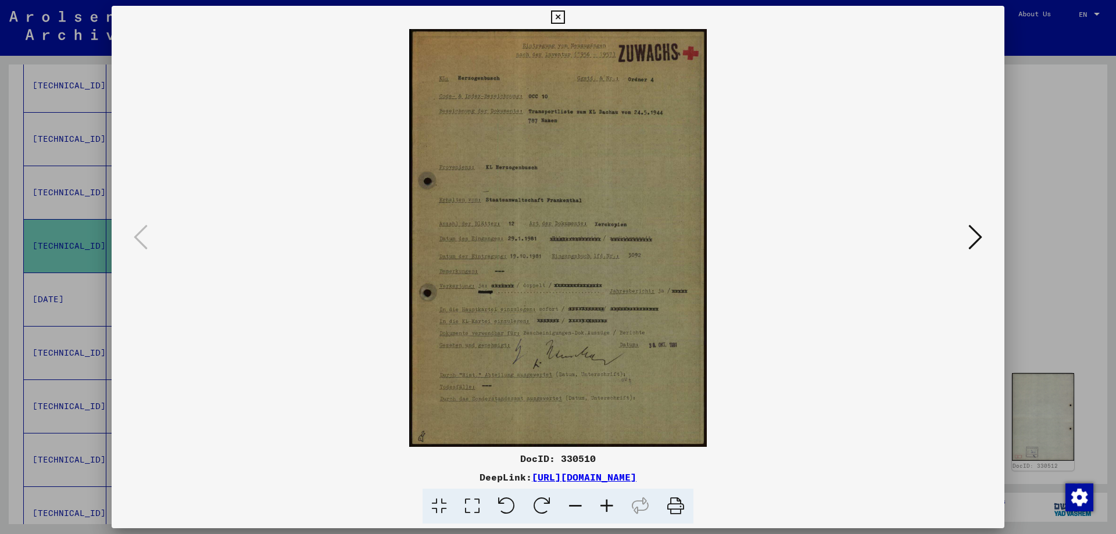
click at [975, 235] on icon at bounding box center [976, 237] width 14 height 28
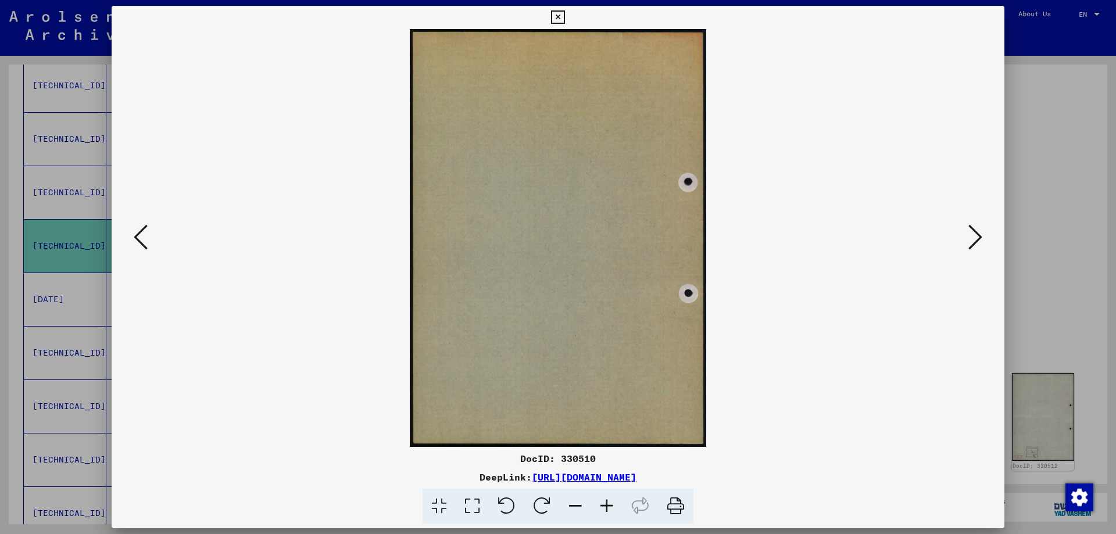
click at [975, 235] on icon at bounding box center [976, 237] width 14 height 28
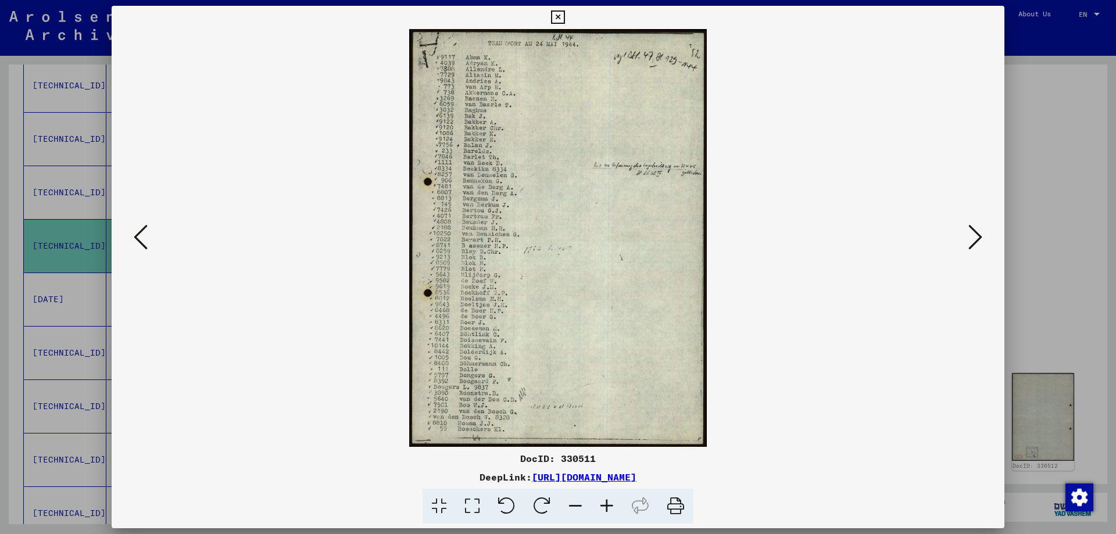
click at [975, 235] on icon at bounding box center [976, 237] width 14 height 28
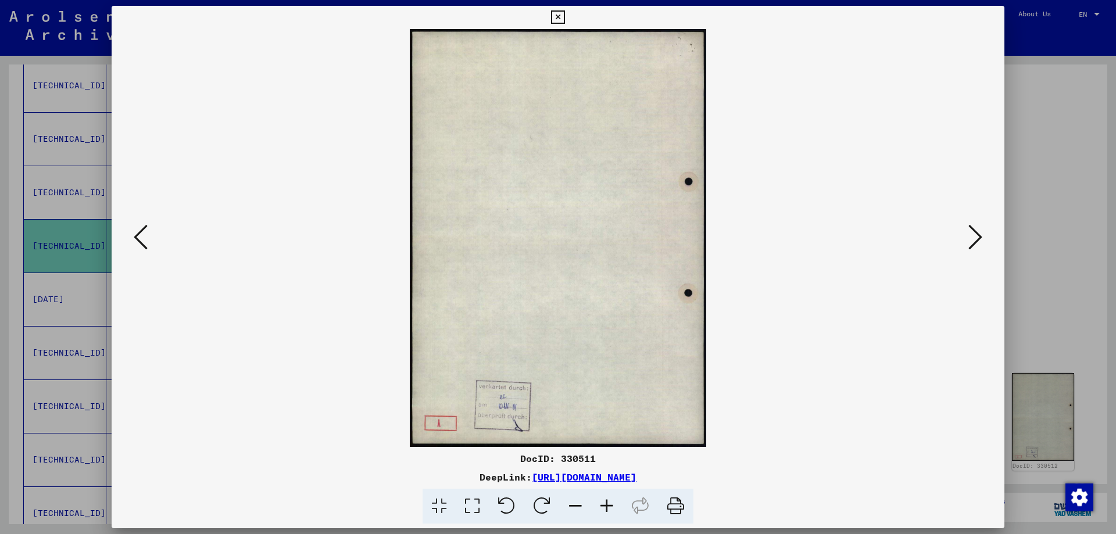
click at [975, 235] on icon at bounding box center [976, 237] width 14 height 28
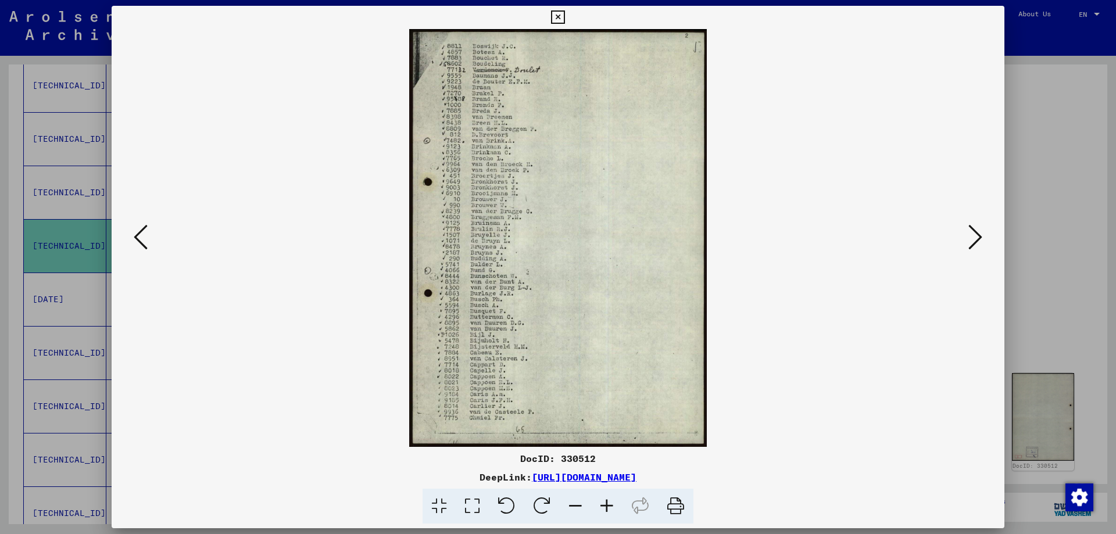
click at [975, 235] on icon at bounding box center [976, 237] width 14 height 28
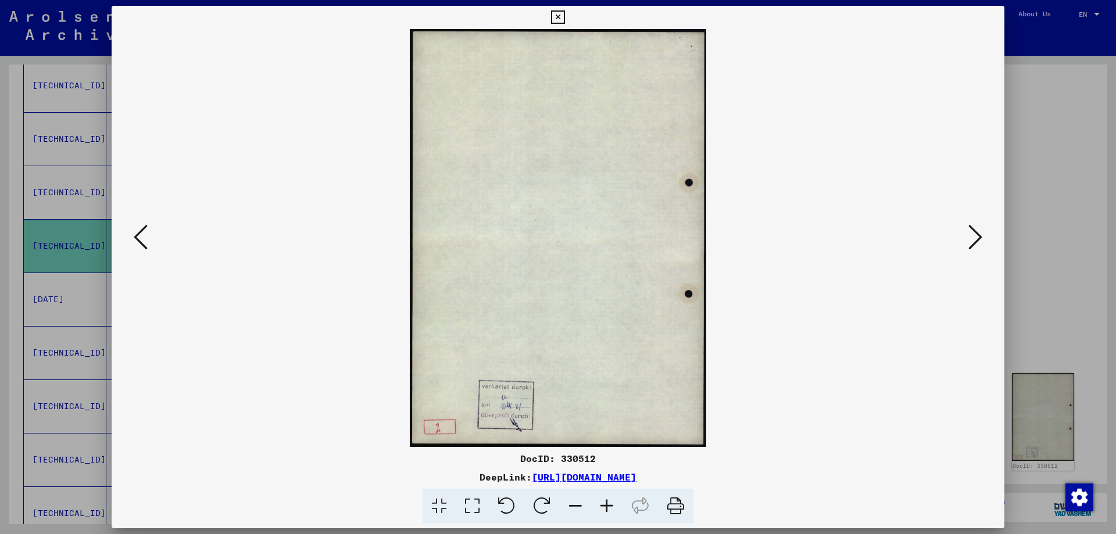
click at [975, 235] on icon at bounding box center [976, 237] width 14 height 28
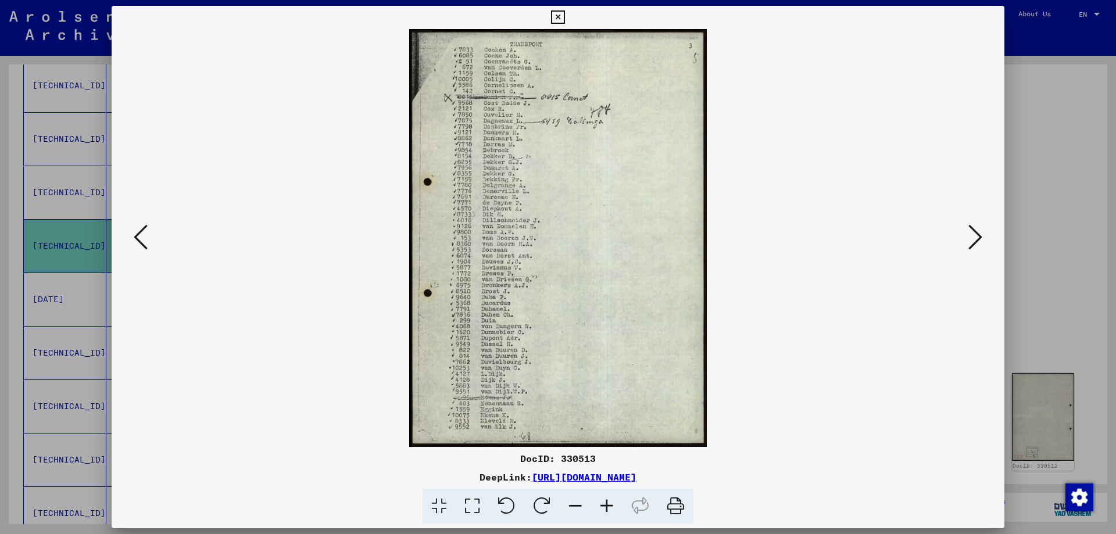
click at [975, 235] on icon at bounding box center [976, 237] width 14 height 28
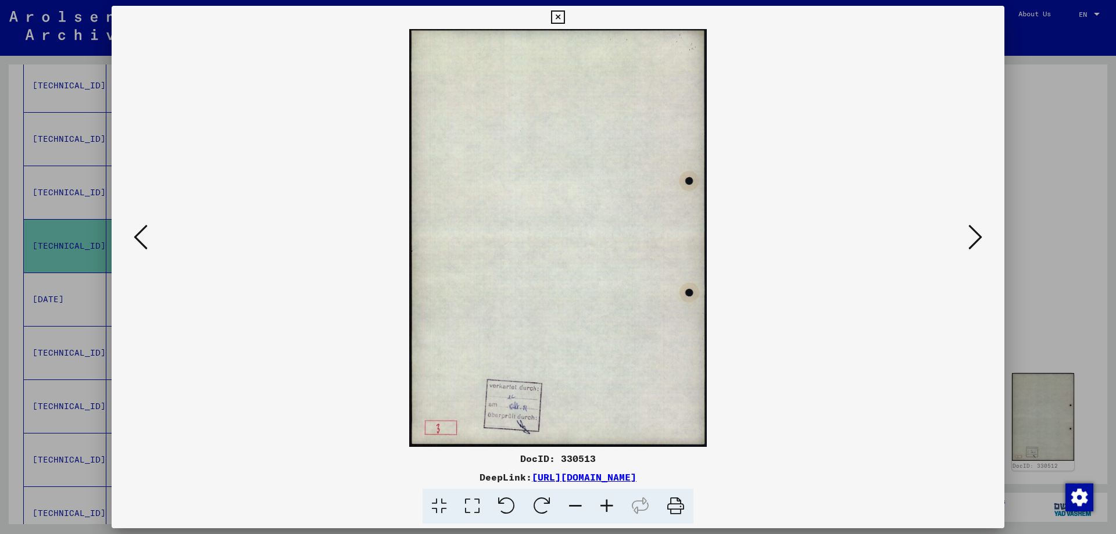
click at [975, 235] on icon at bounding box center [976, 237] width 14 height 28
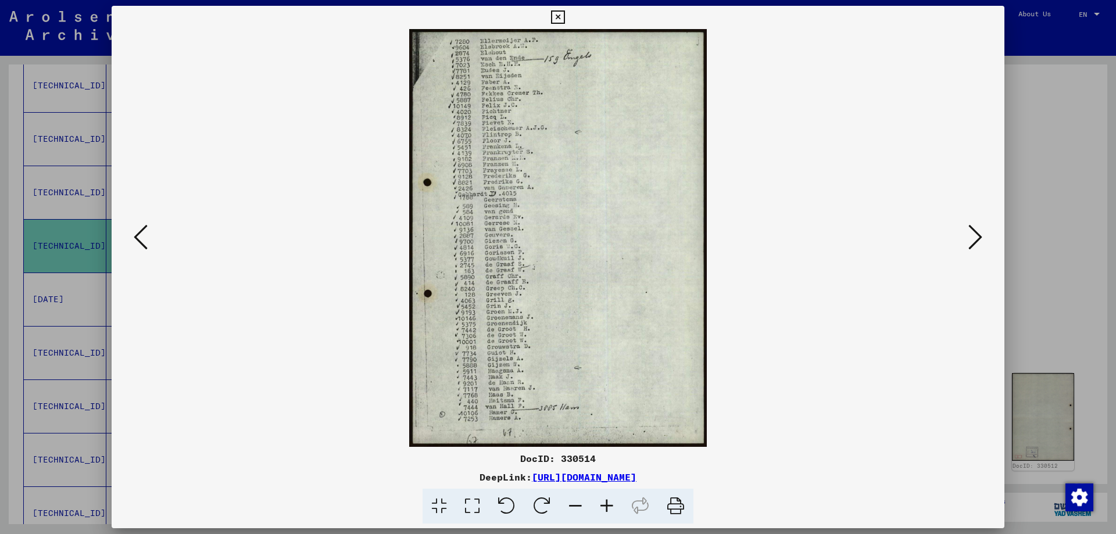
click at [975, 235] on icon at bounding box center [976, 237] width 14 height 28
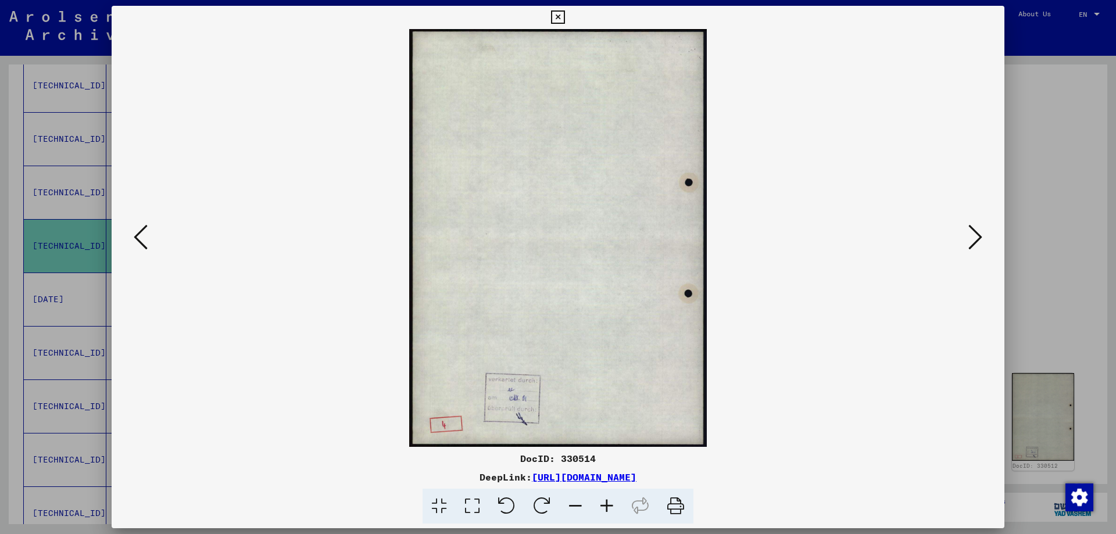
click at [975, 235] on icon at bounding box center [976, 237] width 14 height 28
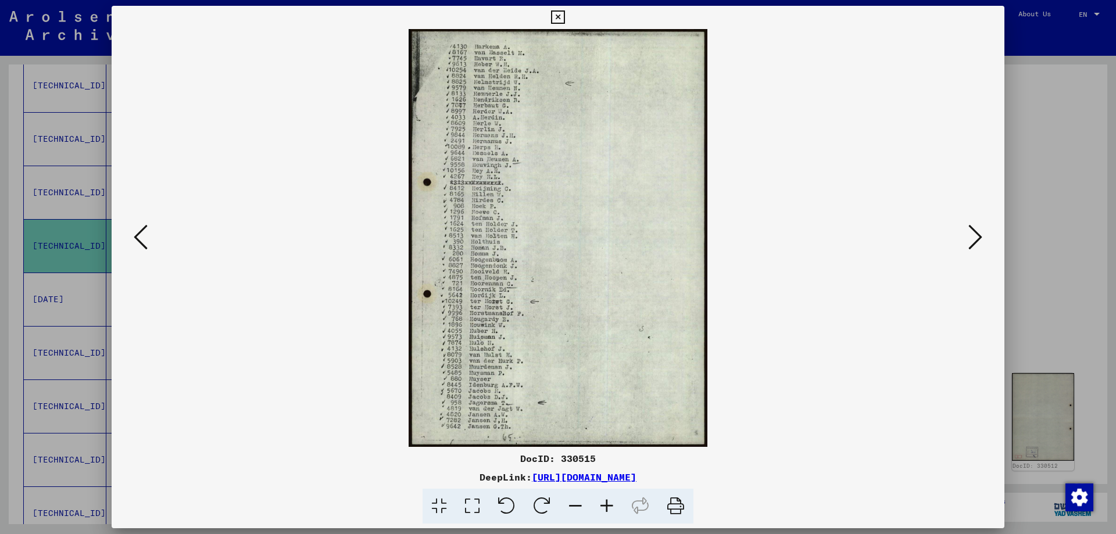
click at [975, 235] on icon at bounding box center [976, 237] width 14 height 28
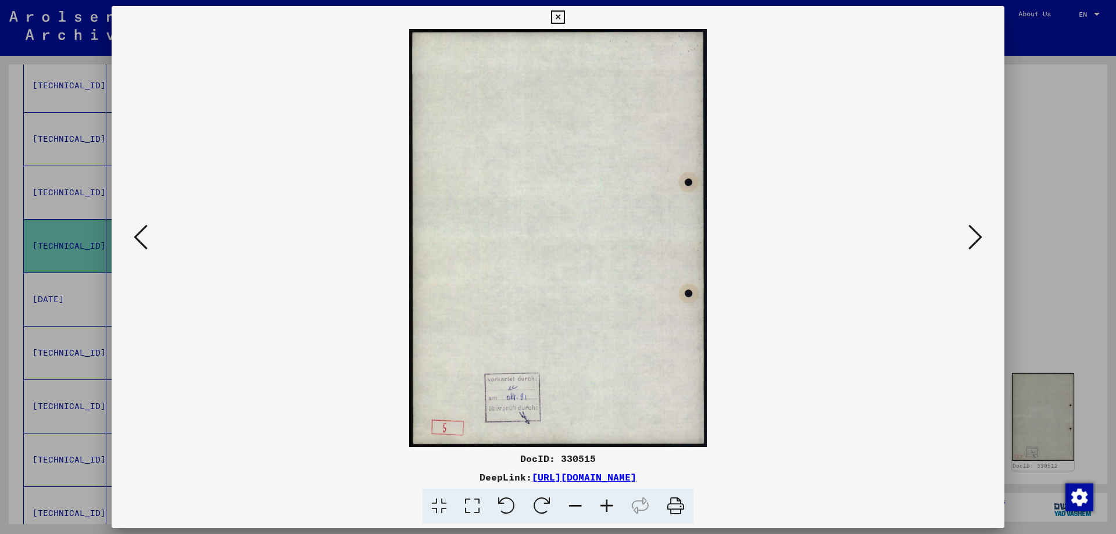
click at [975, 235] on icon at bounding box center [976, 237] width 14 height 28
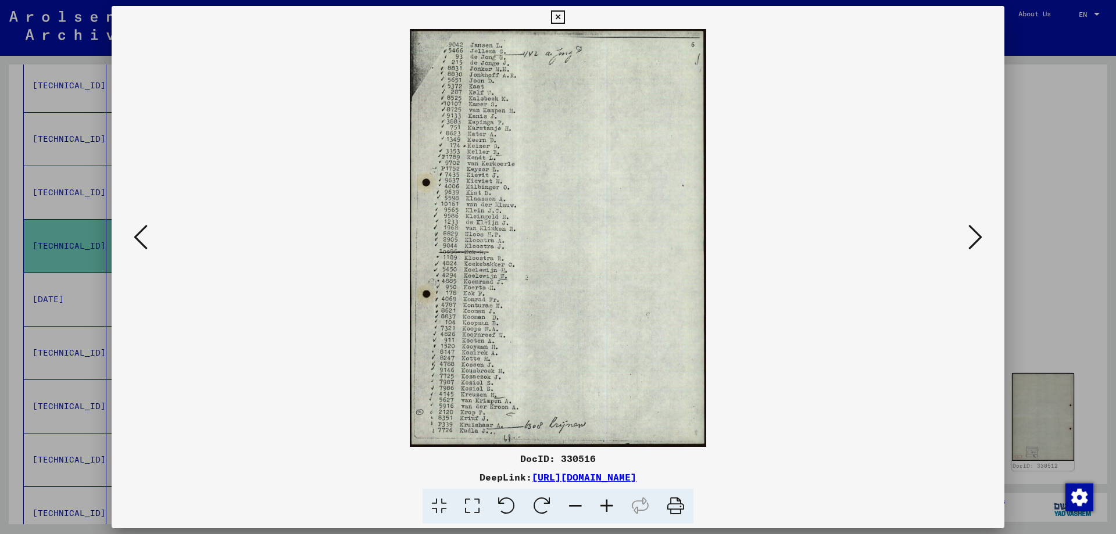
click at [975, 235] on icon at bounding box center [976, 237] width 14 height 28
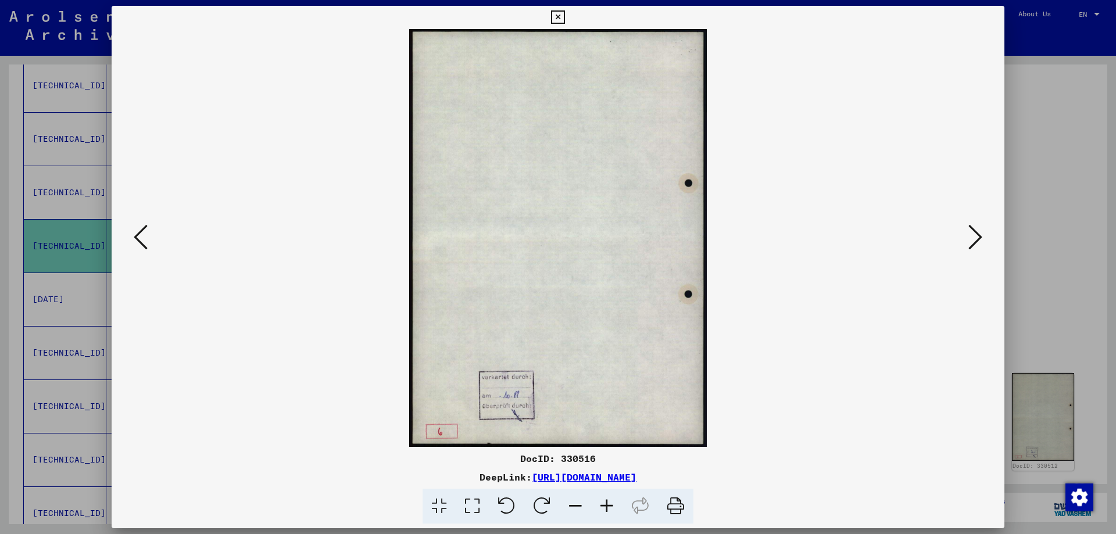
click at [975, 235] on icon at bounding box center [976, 237] width 14 height 28
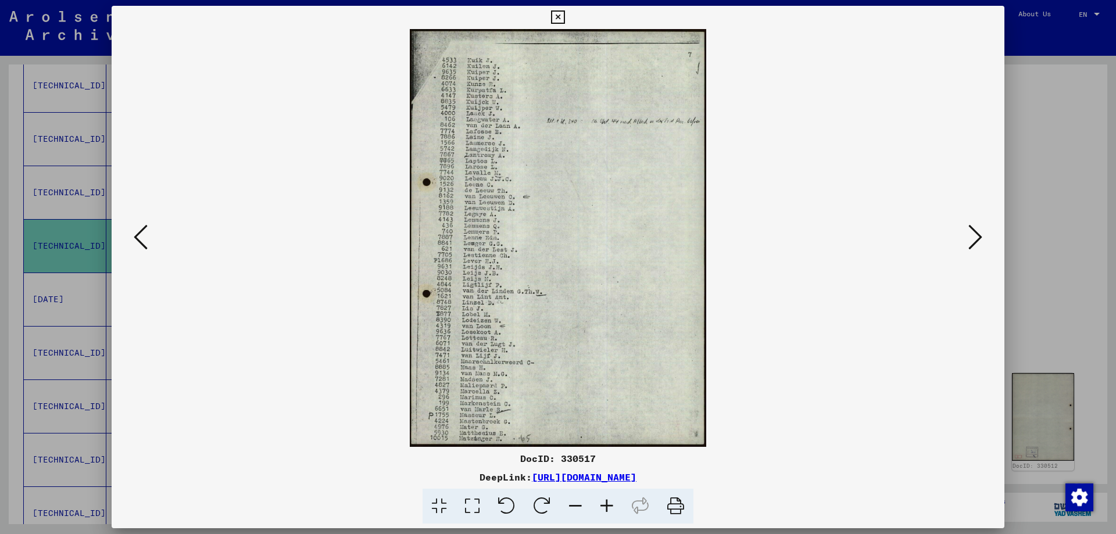
click at [138, 237] on icon at bounding box center [141, 237] width 14 height 28
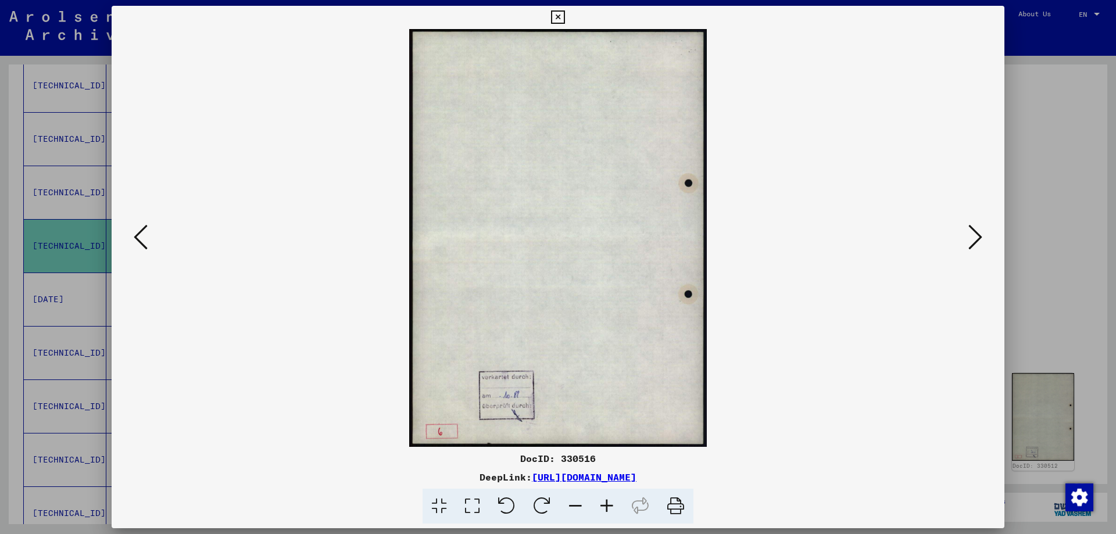
click at [138, 237] on icon at bounding box center [141, 237] width 14 height 28
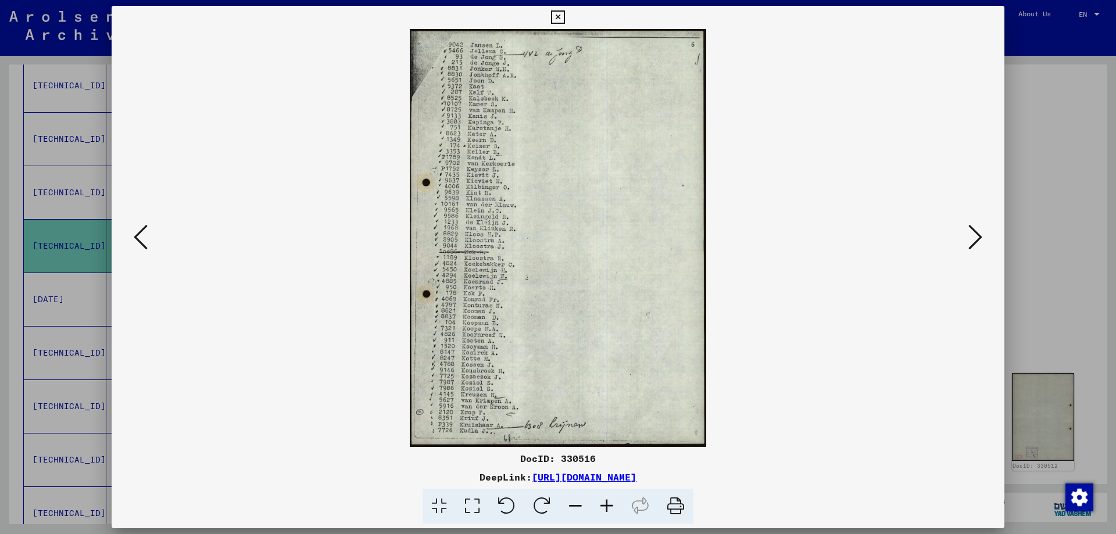
click at [138, 237] on icon at bounding box center [141, 237] width 14 height 28
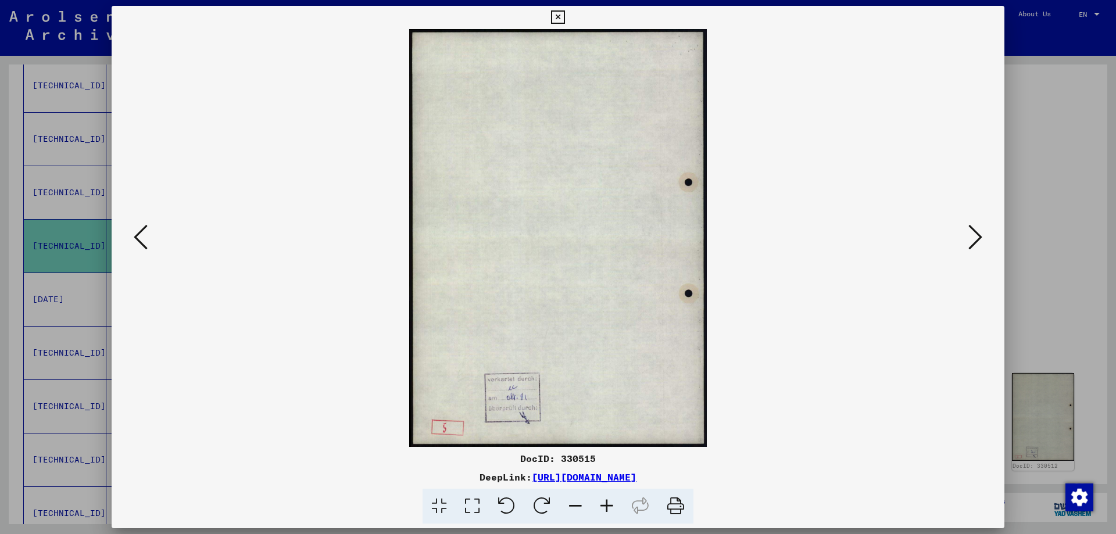
click at [138, 237] on icon at bounding box center [141, 237] width 14 height 28
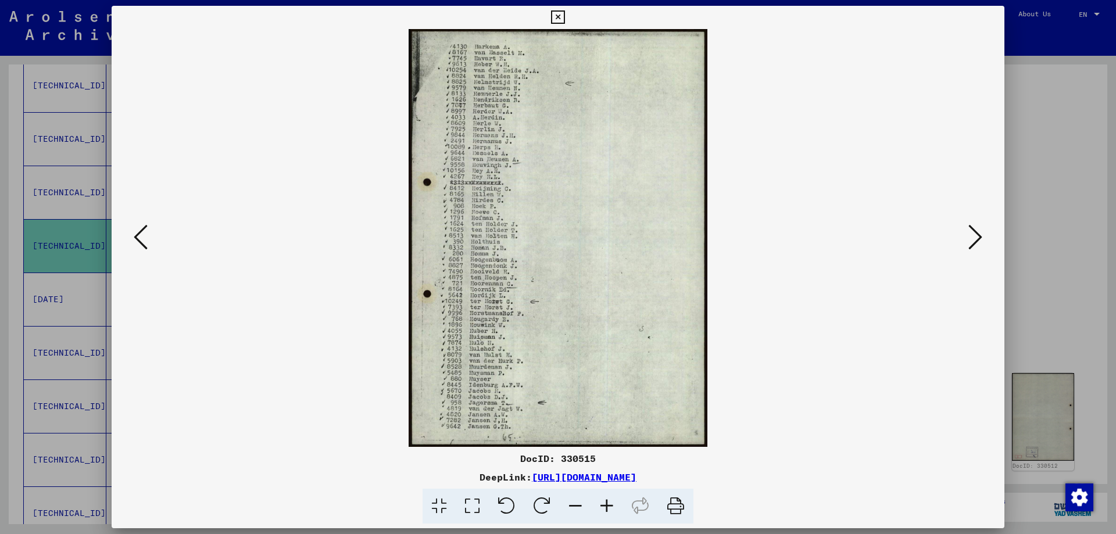
click at [974, 238] on icon at bounding box center [976, 237] width 14 height 28
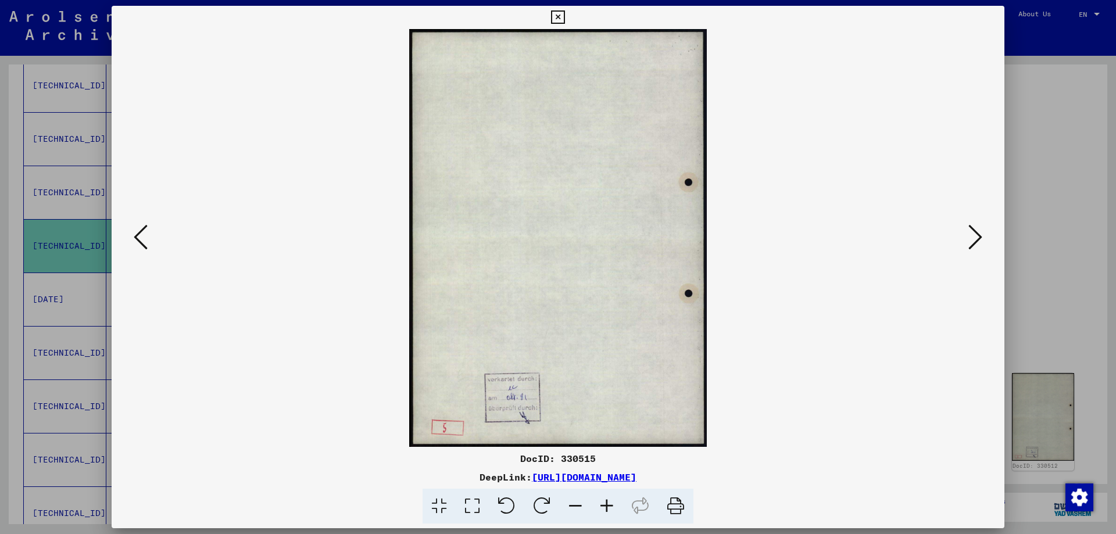
click at [974, 238] on icon at bounding box center [976, 237] width 14 height 28
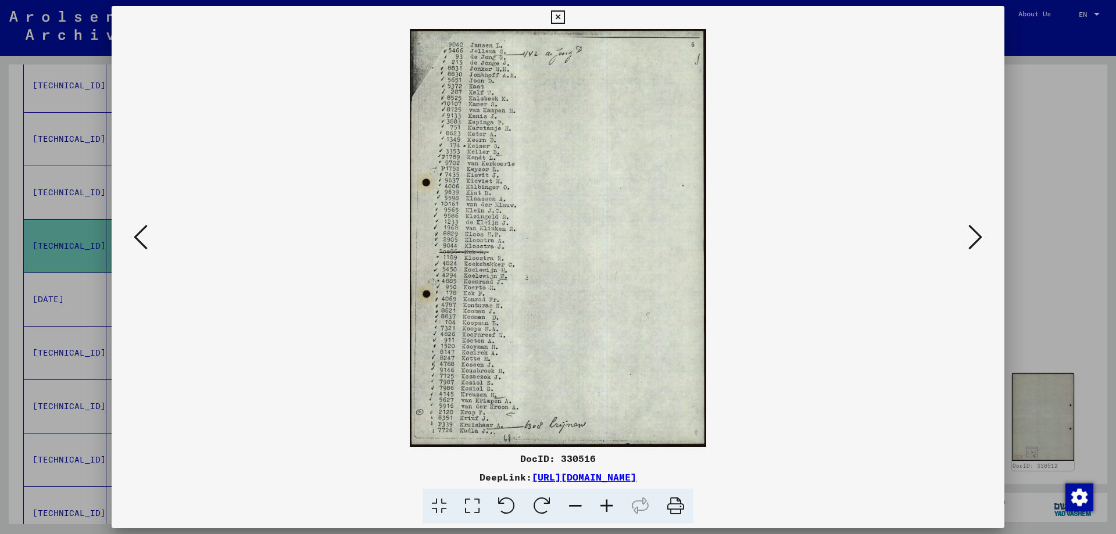
click at [974, 238] on icon at bounding box center [976, 237] width 14 height 28
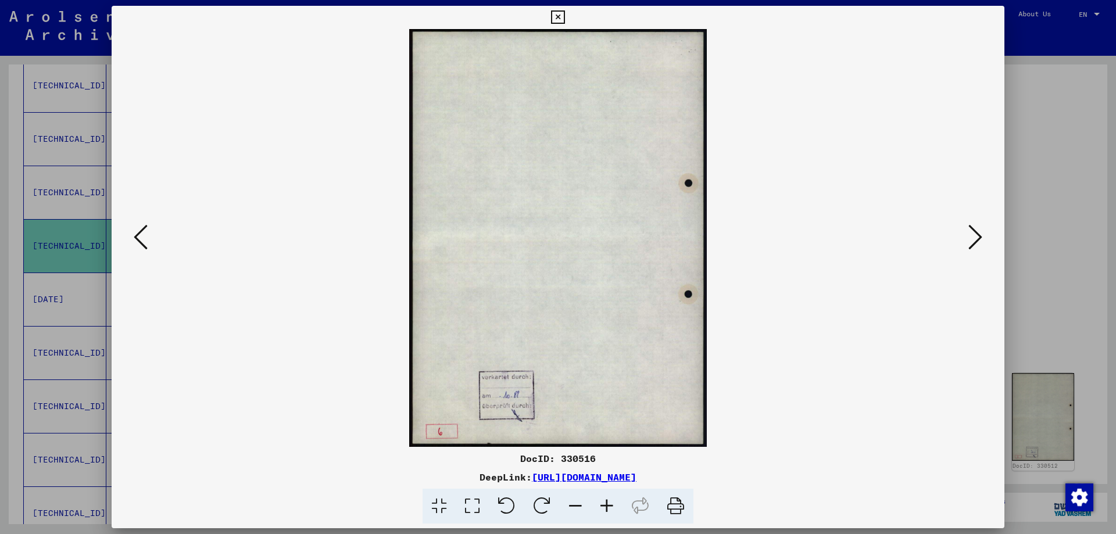
click at [974, 238] on icon at bounding box center [976, 237] width 14 height 28
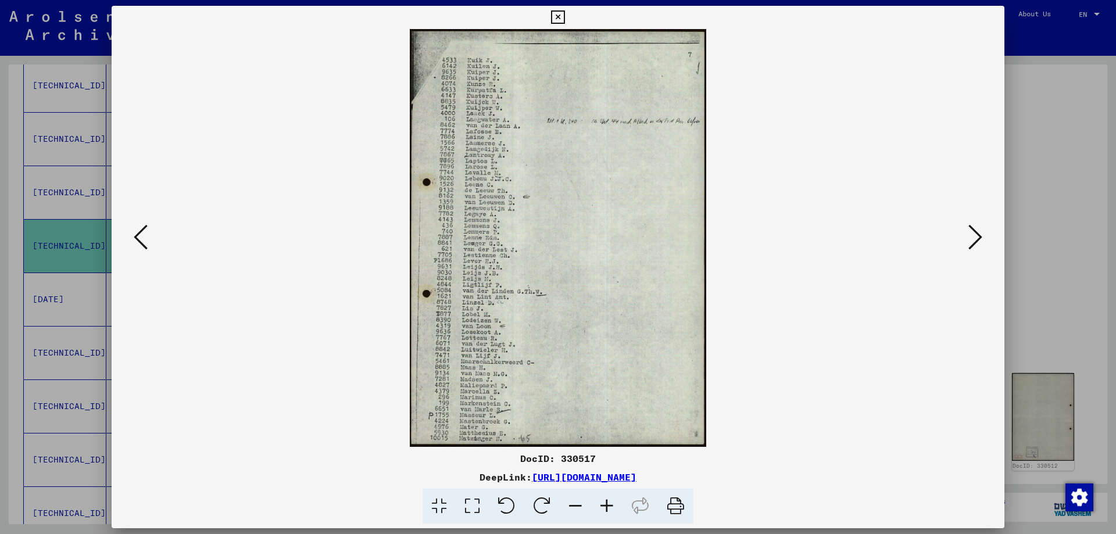
click at [974, 238] on icon at bounding box center [976, 237] width 14 height 28
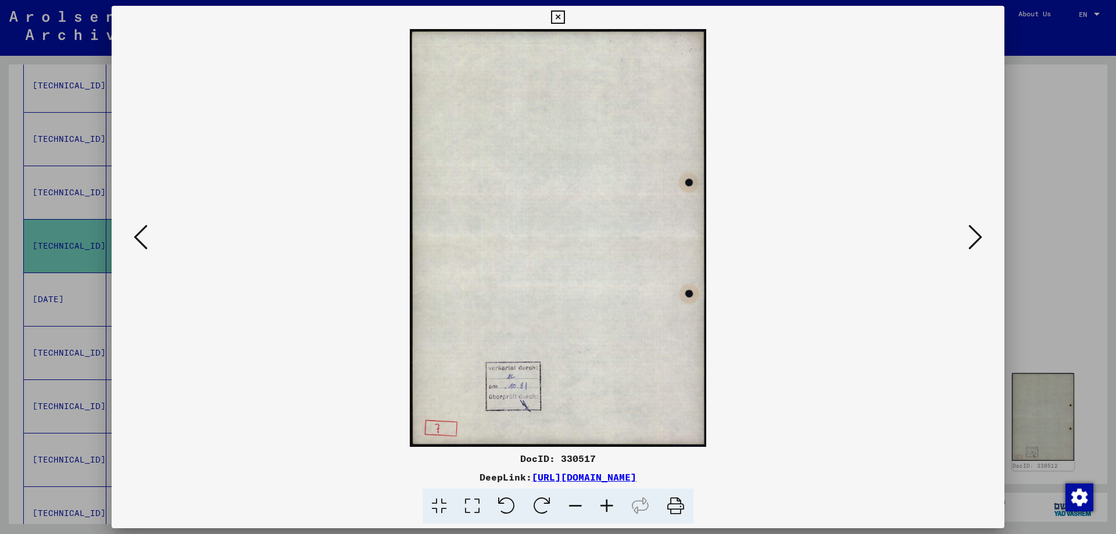
click at [974, 238] on icon at bounding box center [976, 237] width 14 height 28
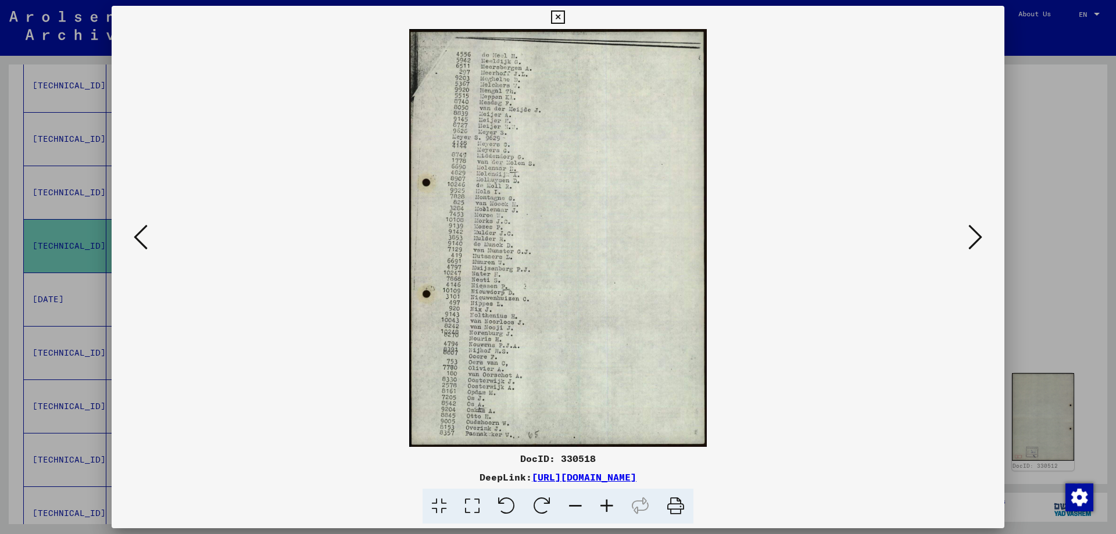
click at [974, 238] on icon at bounding box center [976, 237] width 14 height 28
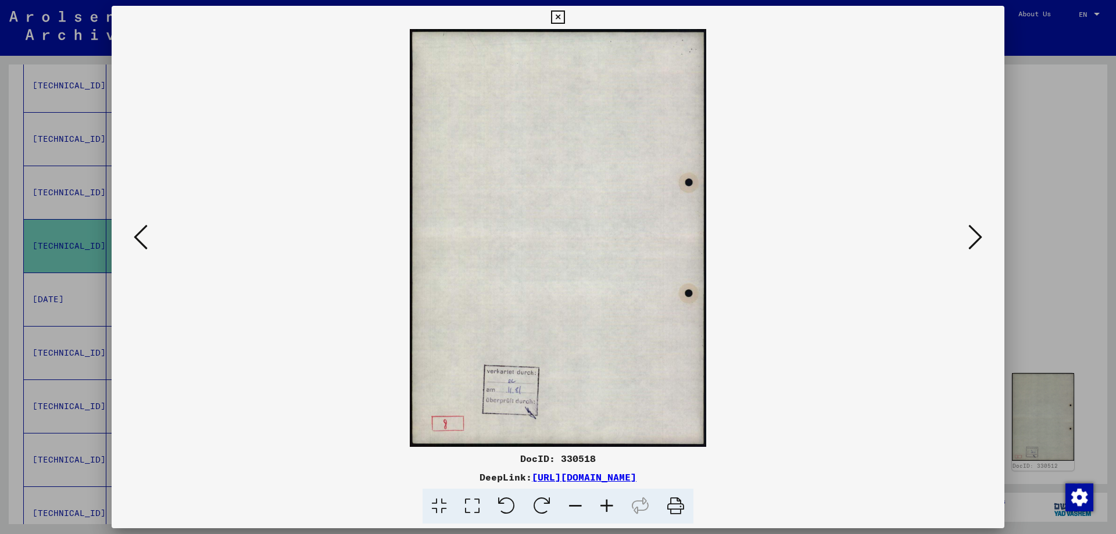
click at [974, 238] on icon at bounding box center [976, 237] width 14 height 28
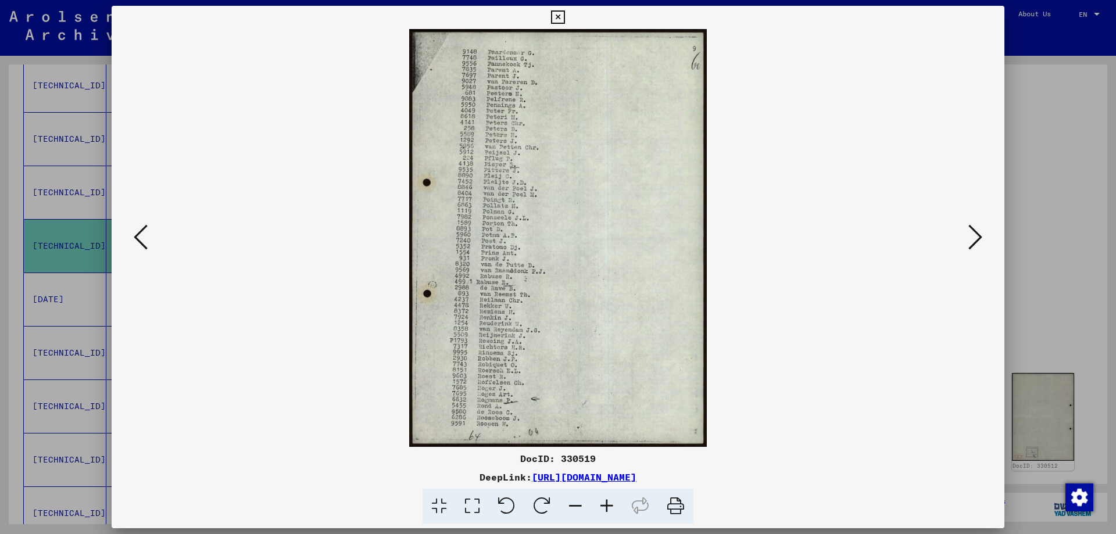
click at [1067, 160] on div at bounding box center [558, 267] width 1116 height 534
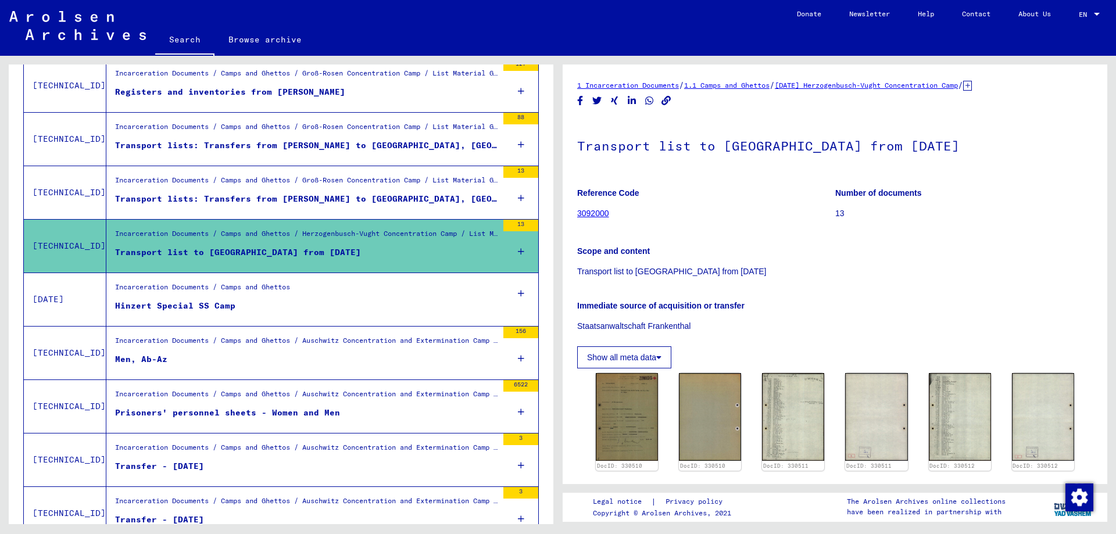
click at [180, 40] on link "Search" at bounding box center [184, 41] width 59 height 30
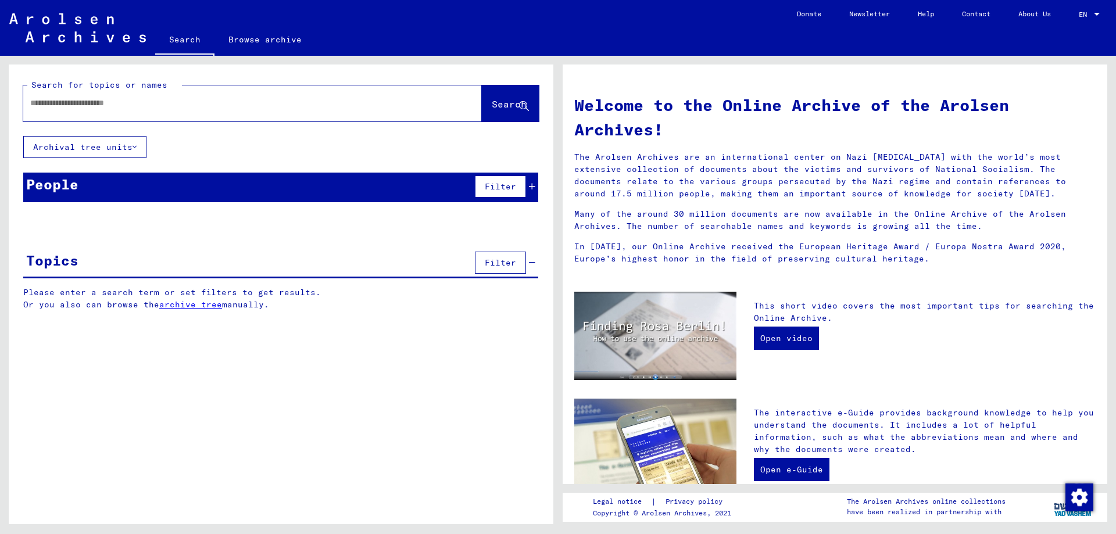
click at [109, 102] on input "text" at bounding box center [238, 103] width 417 height 12
type input "**********"
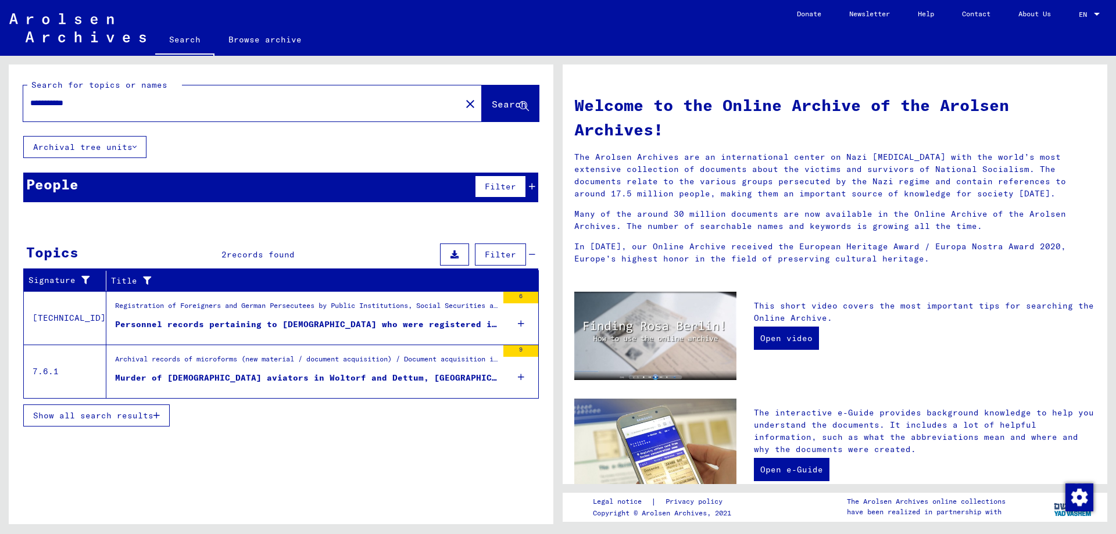
click at [271, 324] on div "Personnel records pertaining to [DEMOGRAPHIC_DATA] who were registered in [GEOG…" at bounding box center [306, 325] width 383 height 12
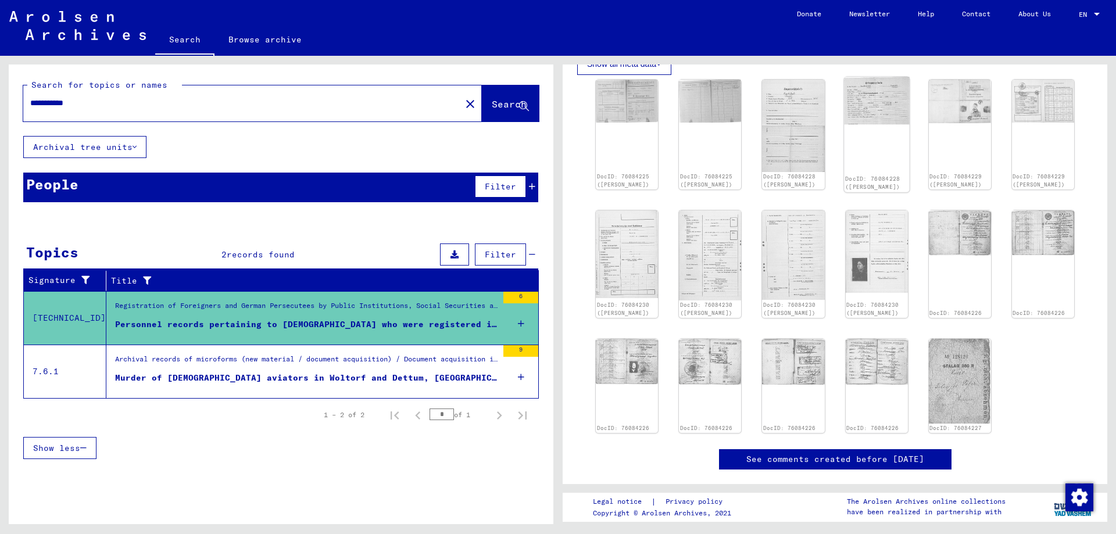
scroll to position [352, 0]
click at [950, 233] on img at bounding box center [960, 232] width 66 height 48
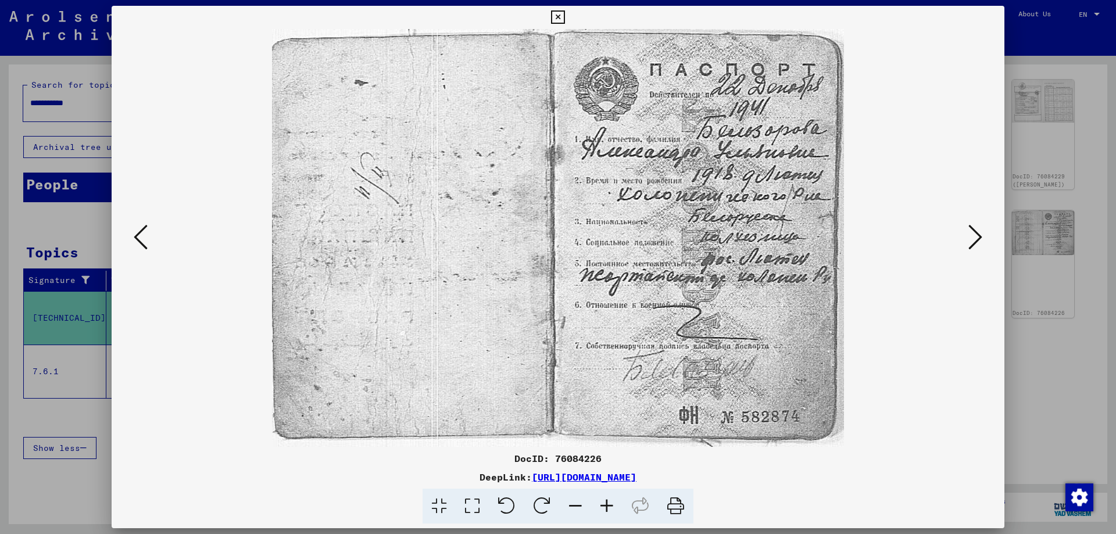
click at [977, 232] on icon at bounding box center [976, 237] width 14 height 28
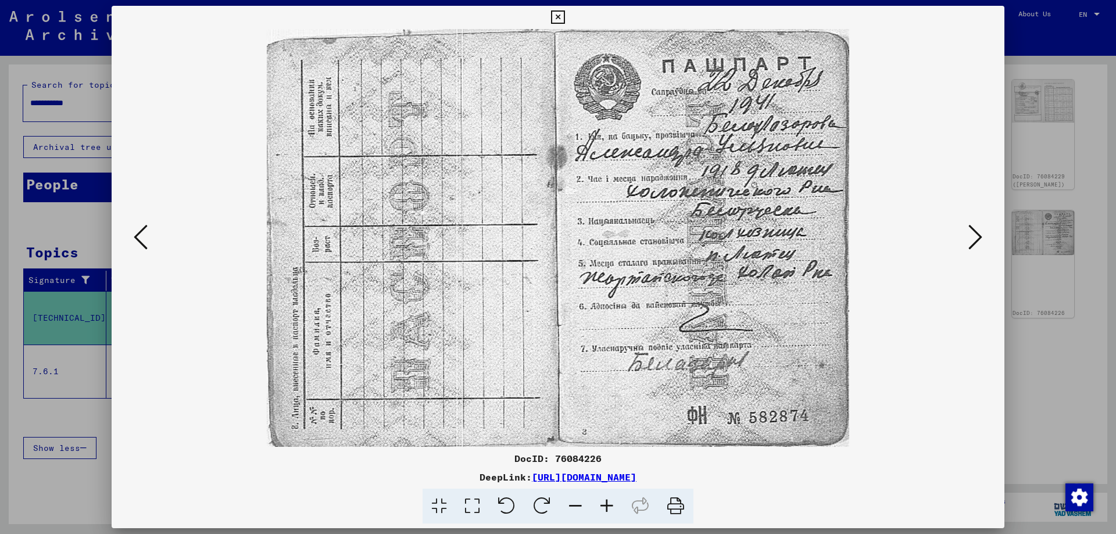
click at [977, 232] on icon at bounding box center [976, 237] width 14 height 28
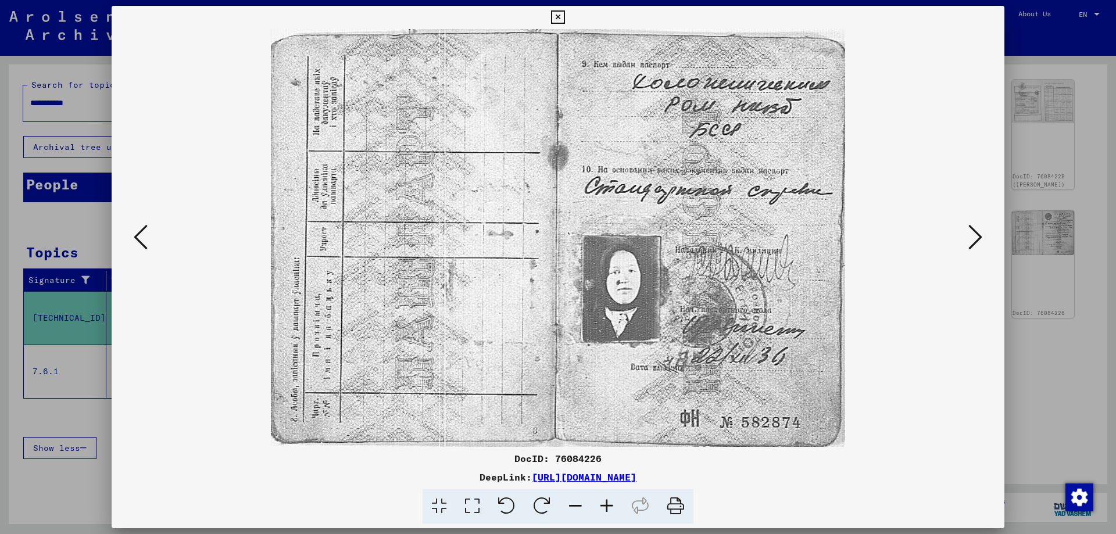
click at [977, 232] on icon at bounding box center [976, 237] width 14 height 28
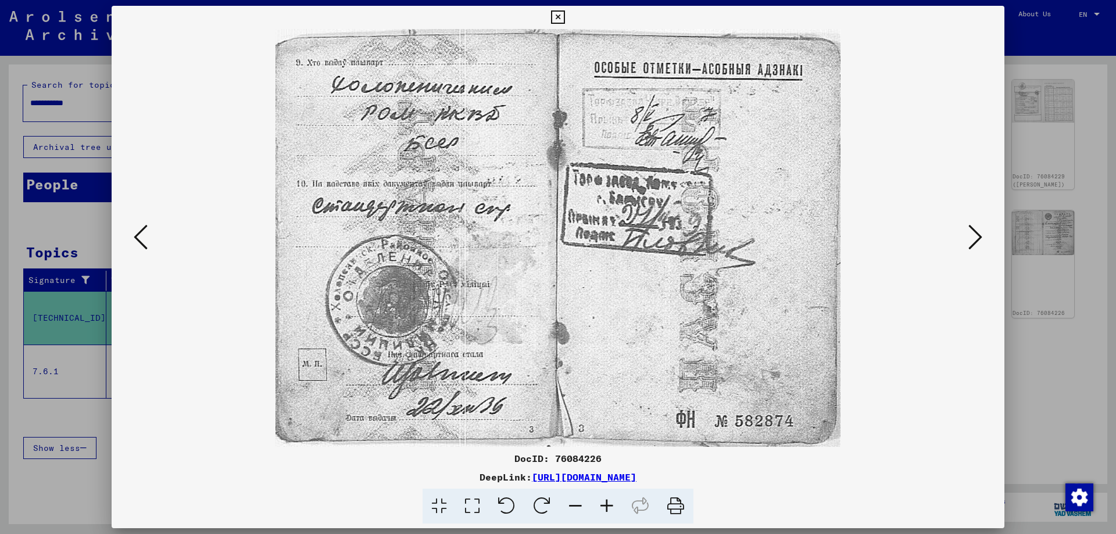
click at [977, 232] on icon at bounding box center [976, 237] width 14 height 28
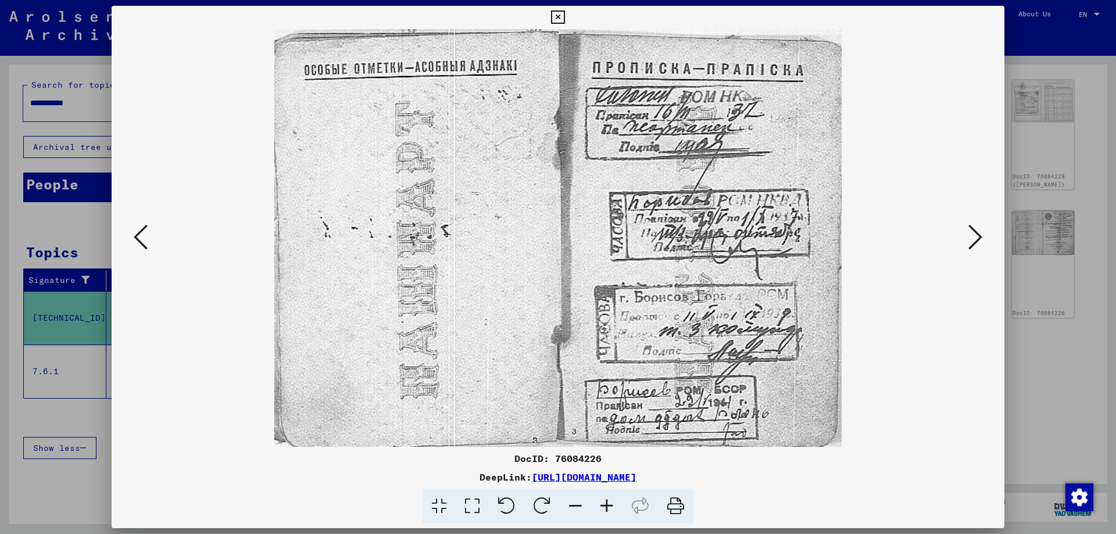
click at [977, 232] on icon at bounding box center [976, 237] width 14 height 28
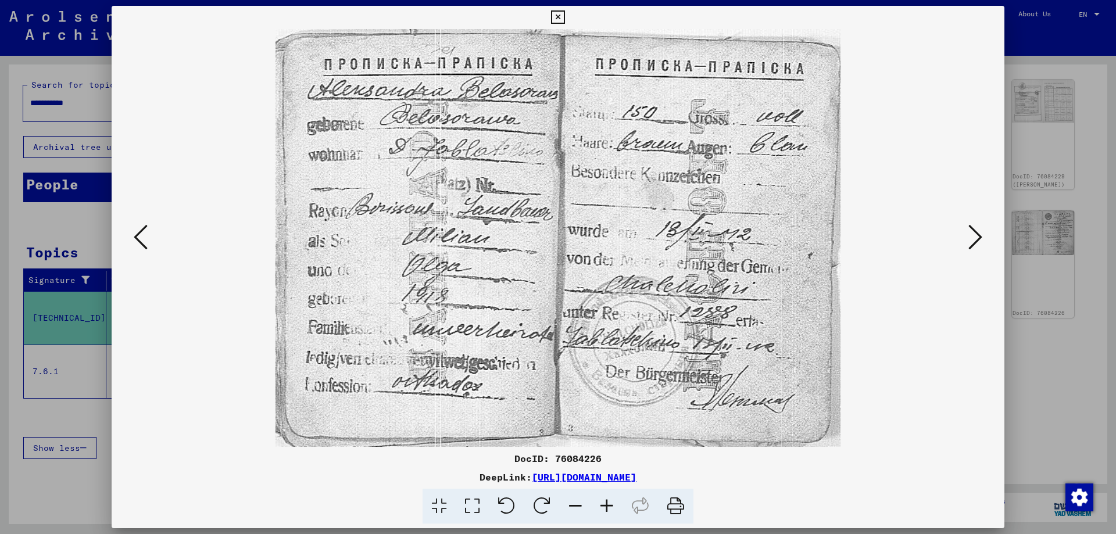
click at [977, 232] on icon at bounding box center [976, 237] width 14 height 28
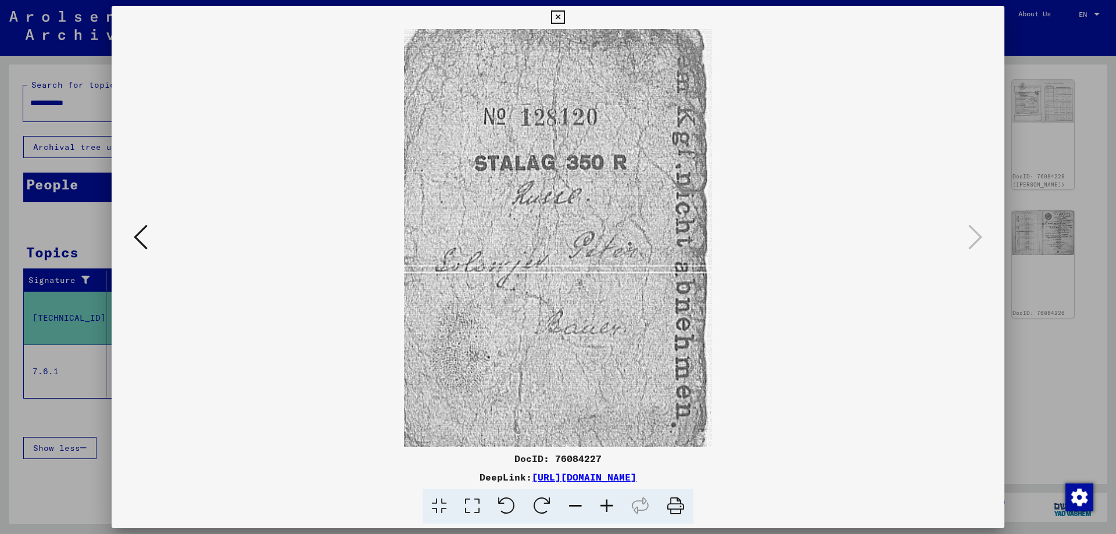
click at [1084, 143] on div at bounding box center [558, 267] width 1116 height 534
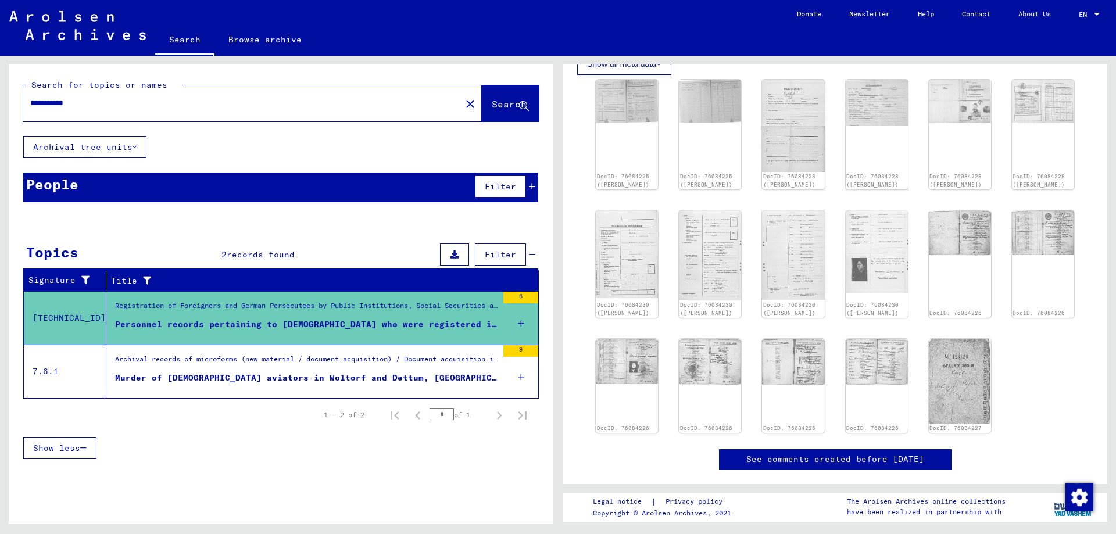
click at [183, 374] on div "Murder of [DEMOGRAPHIC_DATA] aviators in Woltorf and Dettum, [GEOGRAPHIC_DATA];…" at bounding box center [306, 378] width 383 height 12
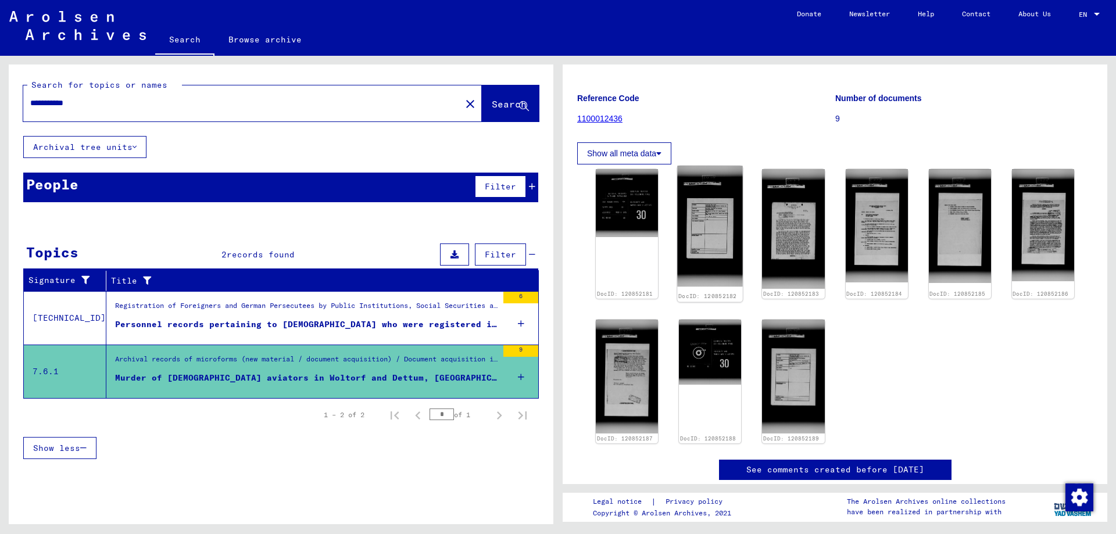
scroll to position [151, 0]
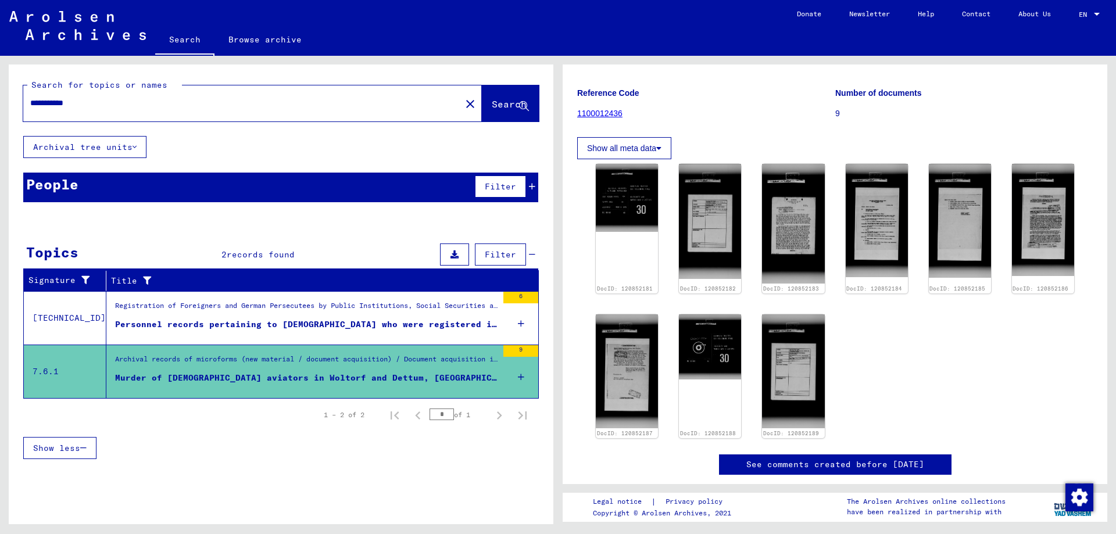
click at [463, 102] on mat-icon "close" at bounding box center [470, 104] width 14 height 14
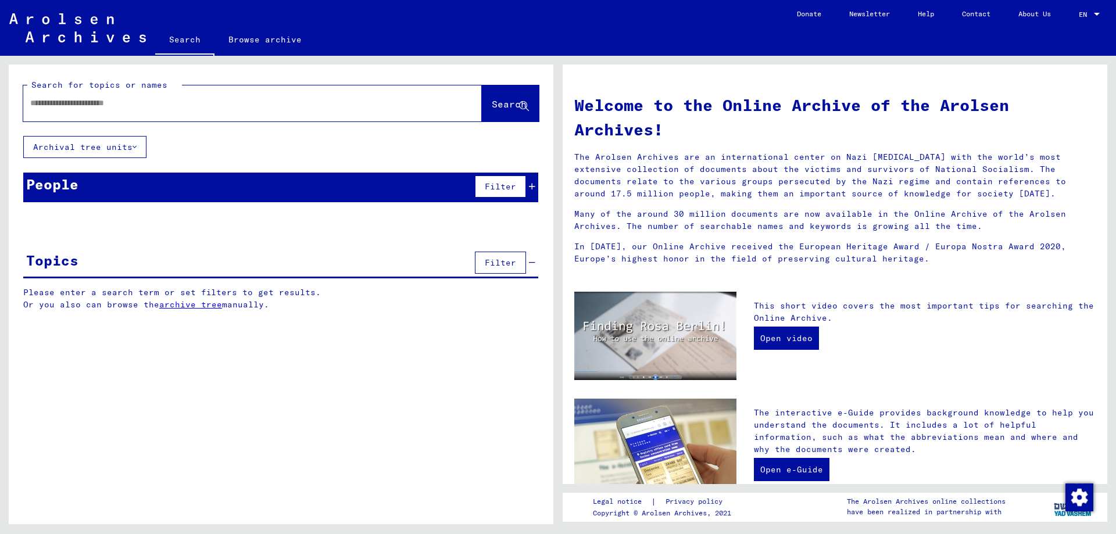
click at [51, 102] on input "text" at bounding box center [238, 103] width 417 height 12
type input "*********"
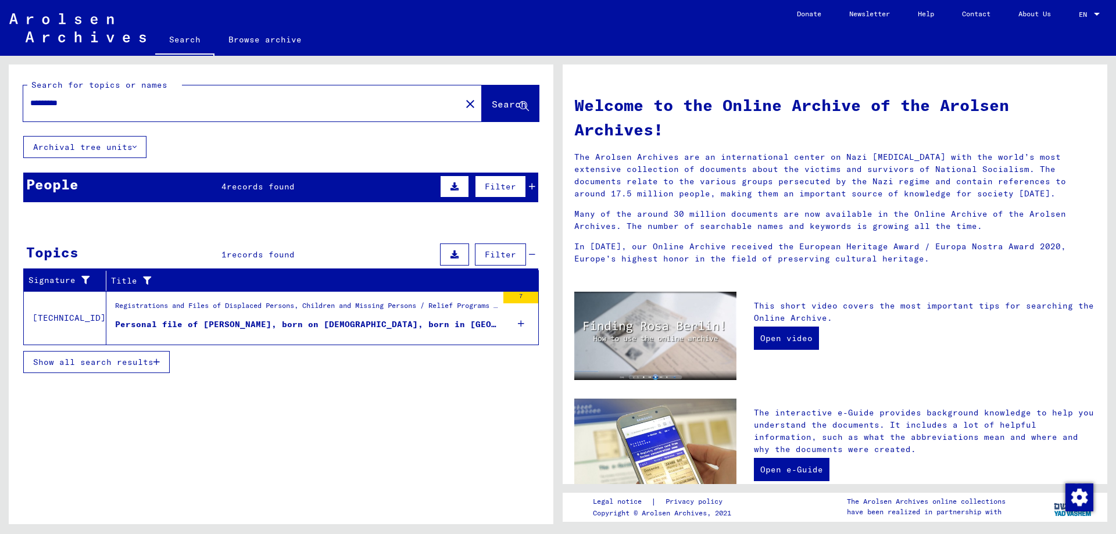
click at [208, 320] on div "Personal file of [PERSON_NAME], born on [DEMOGRAPHIC_DATA], born in [GEOGRAPHIC…" at bounding box center [306, 325] width 383 height 12
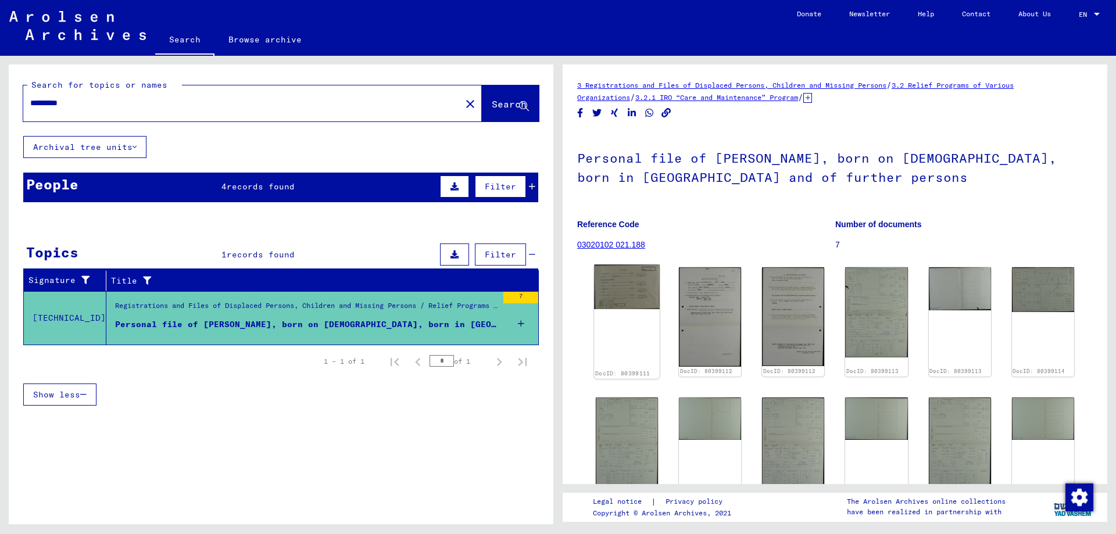
click at [630, 284] on img at bounding box center [627, 287] width 66 height 45
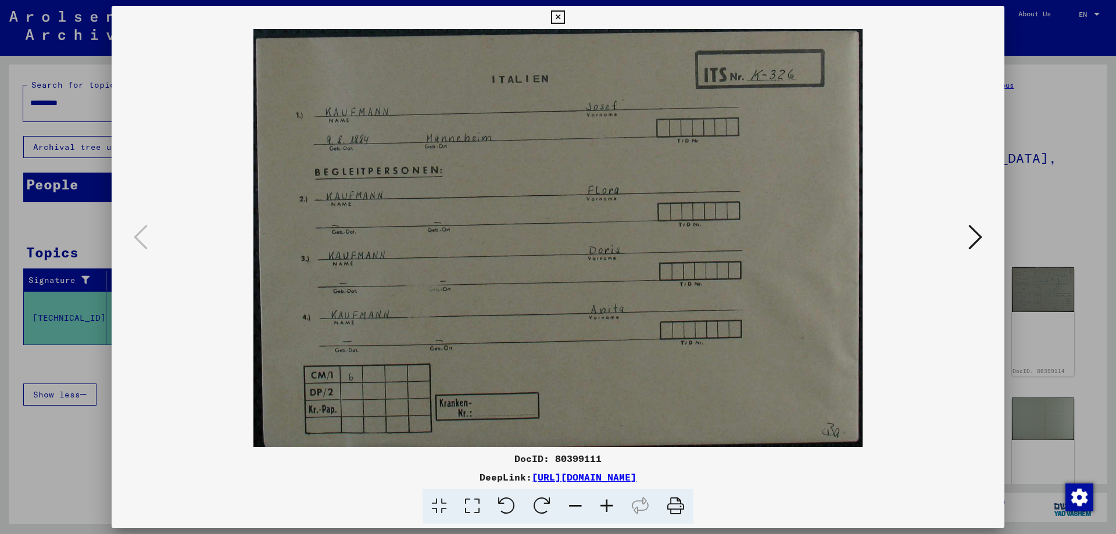
click at [973, 240] on icon at bounding box center [976, 237] width 14 height 28
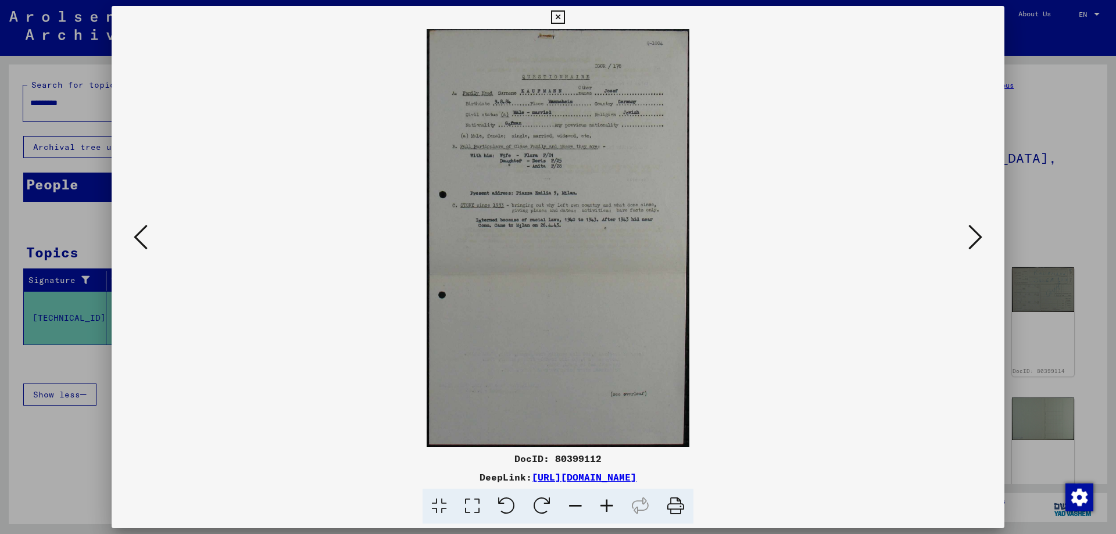
click at [973, 240] on icon at bounding box center [976, 237] width 14 height 28
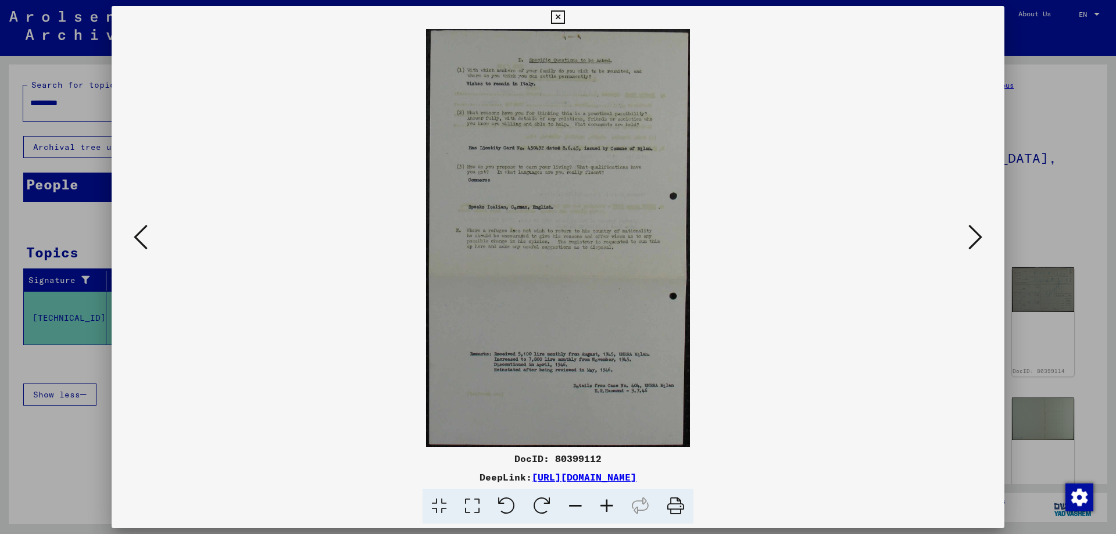
click at [973, 240] on icon at bounding box center [976, 237] width 14 height 28
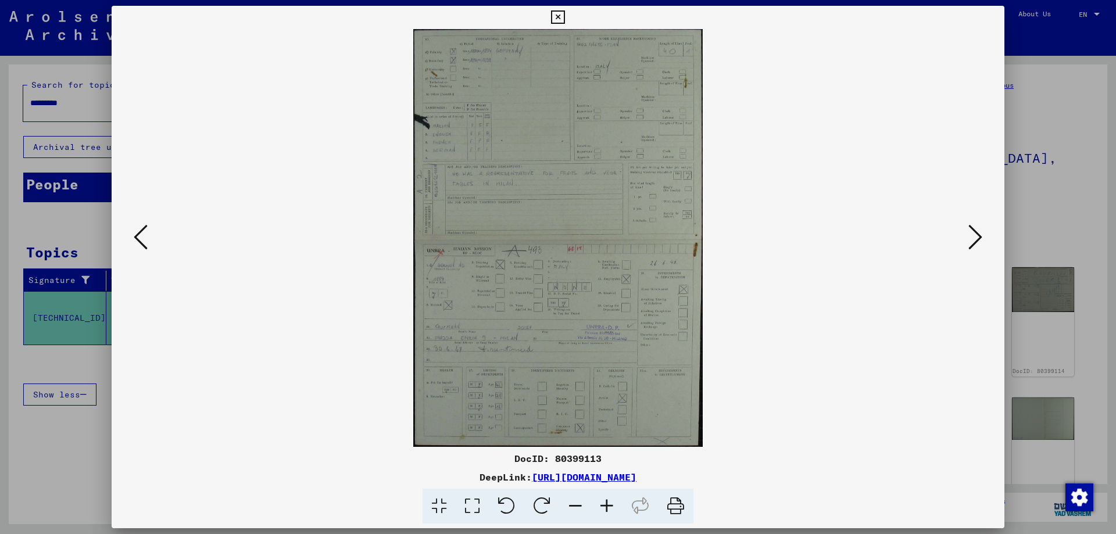
click at [973, 240] on icon at bounding box center [976, 237] width 14 height 28
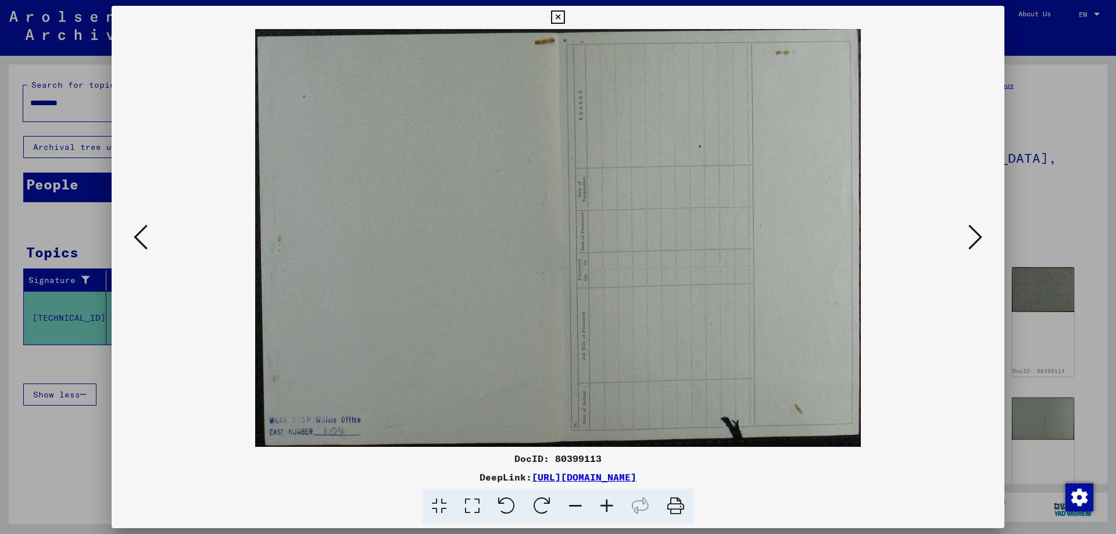
click at [973, 240] on icon at bounding box center [976, 237] width 14 height 28
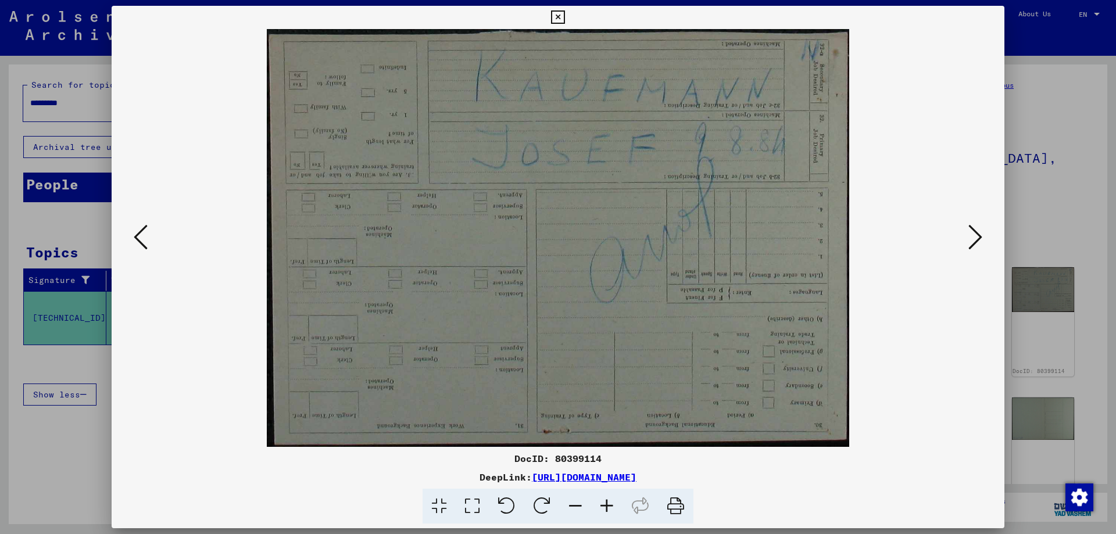
click at [973, 240] on icon at bounding box center [976, 237] width 14 height 28
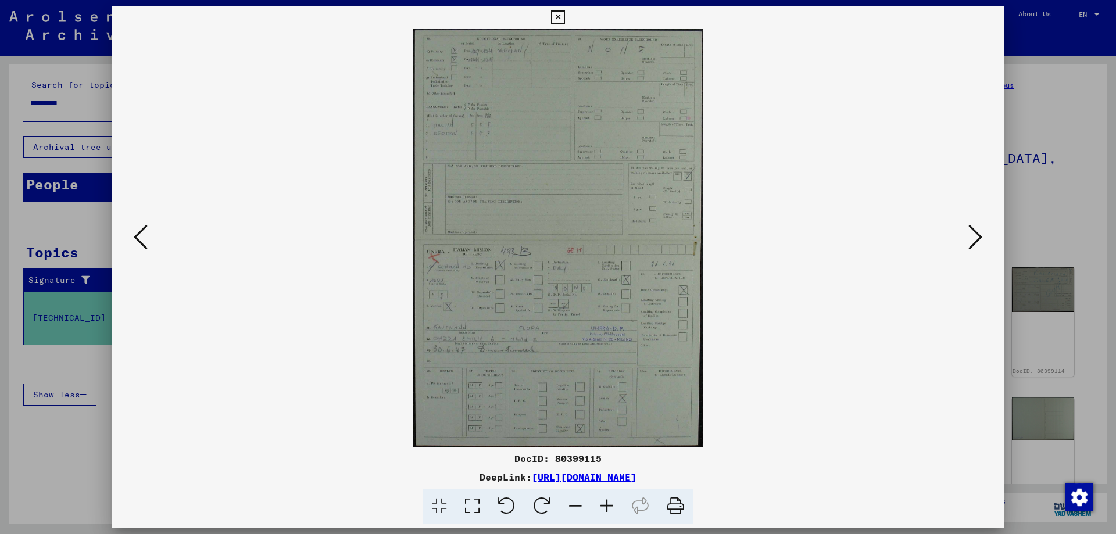
click at [973, 240] on icon at bounding box center [976, 237] width 14 height 28
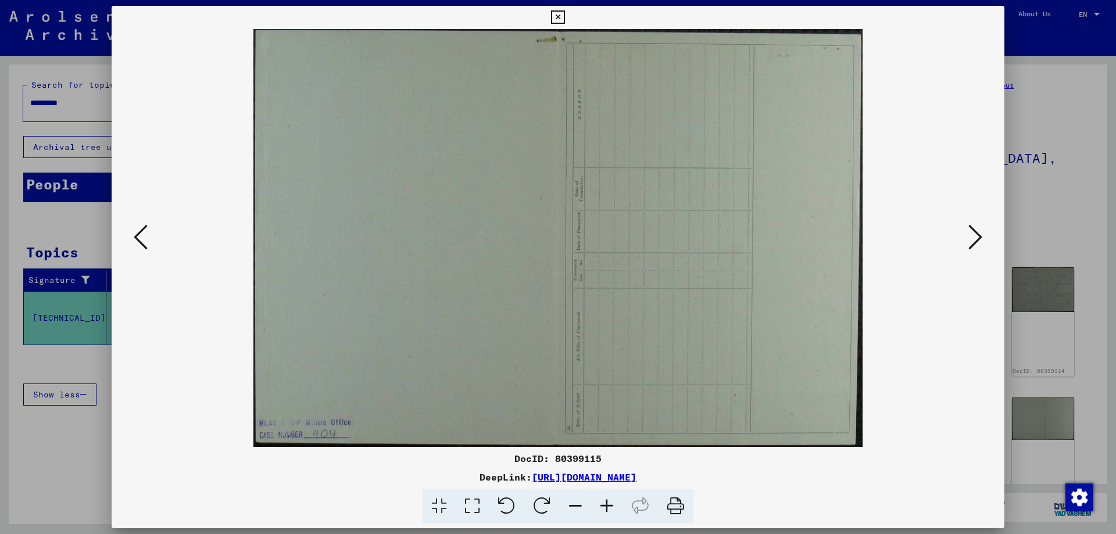
click at [973, 240] on icon at bounding box center [976, 237] width 14 height 28
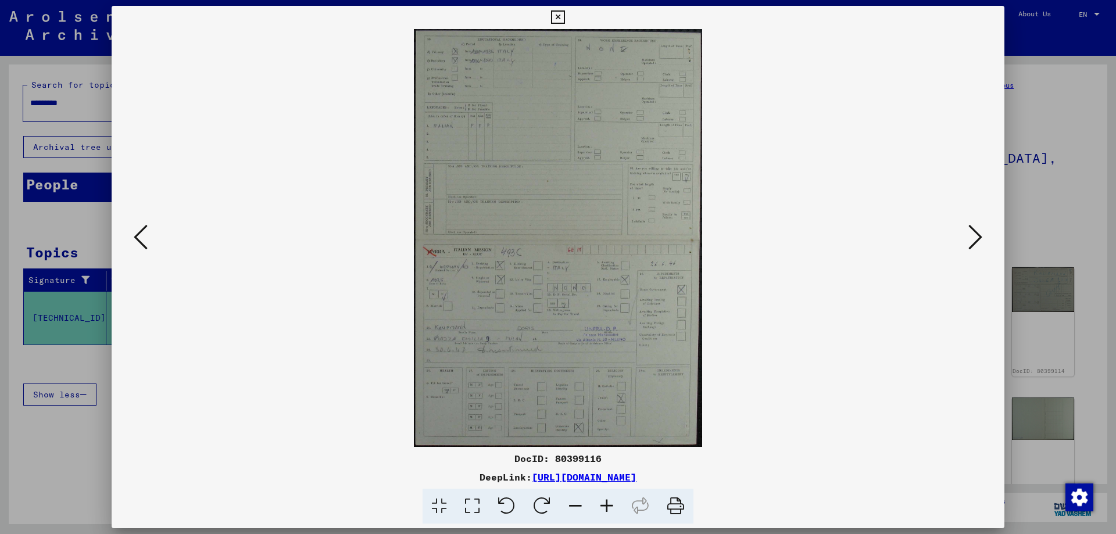
click at [973, 240] on icon at bounding box center [976, 237] width 14 height 28
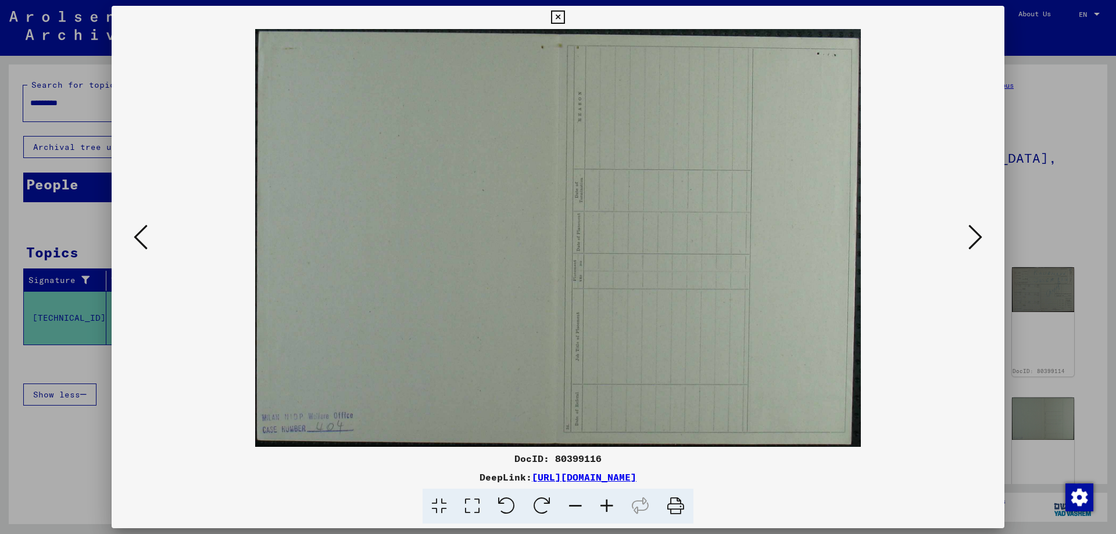
click at [973, 240] on icon at bounding box center [976, 237] width 14 height 28
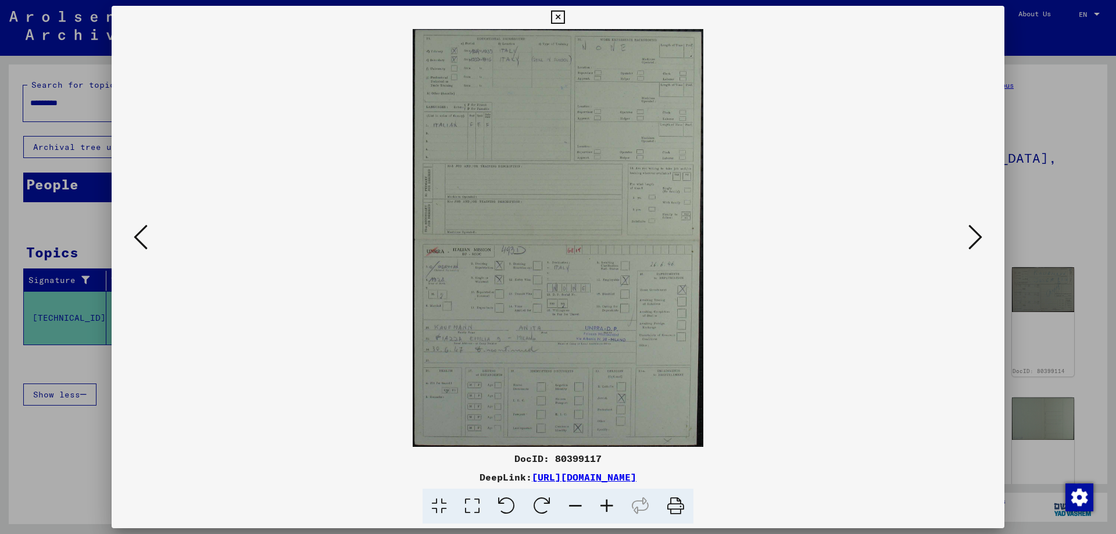
click at [973, 240] on icon at bounding box center [976, 237] width 14 height 28
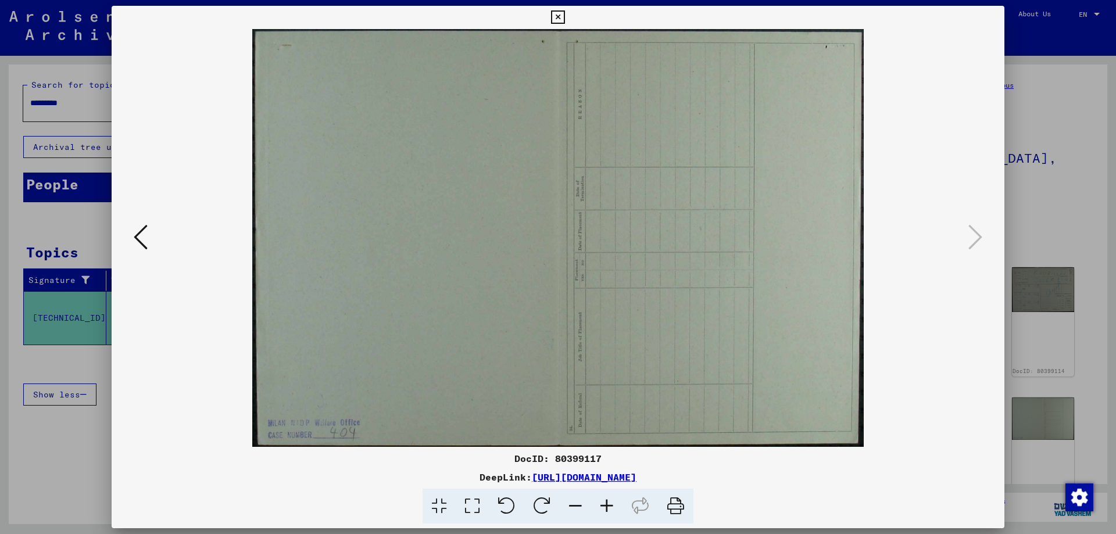
click at [1060, 115] on div at bounding box center [558, 267] width 1116 height 534
